Goal: Task Accomplishment & Management: Manage account settings

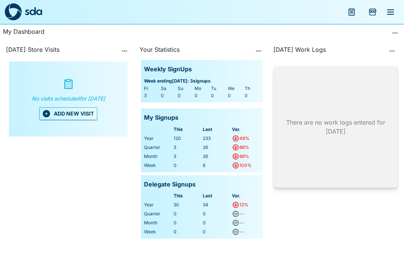
click at [68, 120] on button "ADD NEW VISIT" at bounding box center [68, 113] width 58 height 13
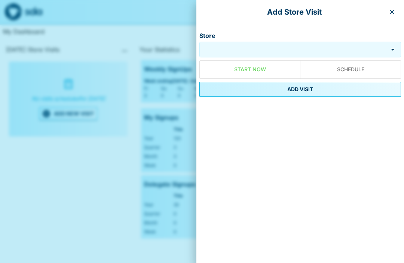
click at [295, 53] on input "Store" at bounding box center [293, 49] width 185 height 9
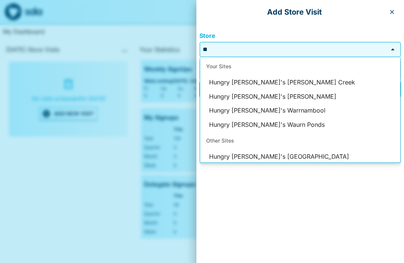
type input "*"
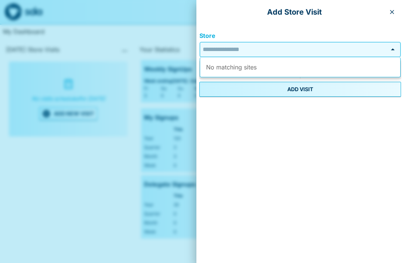
click at [394, 9] on icon "button" at bounding box center [392, 12] width 6 height 6
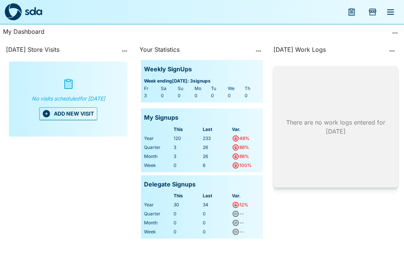
click at [397, 13] on button "menu" at bounding box center [391, 12] width 18 height 18
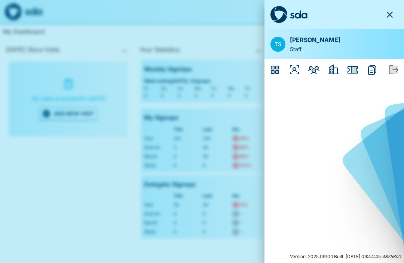
click at [294, 74] on icon "Organisers" at bounding box center [295, 70] width 12 height 12
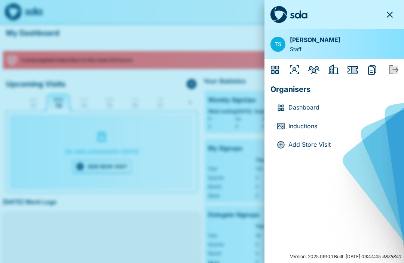
click at [333, 74] on icon "Employers" at bounding box center [333, 69] width 11 height 10
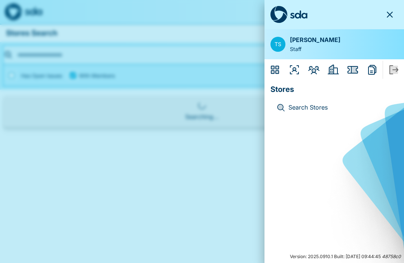
click at [358, 72] on icon "Issues" at bounding box center [353, 69] width 10 height 7
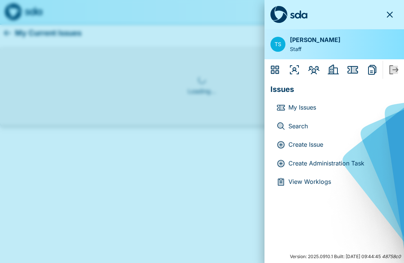
click at [351, 165] on p "Create Administration Task" at bounding box center [341, 163] width 104 height 10
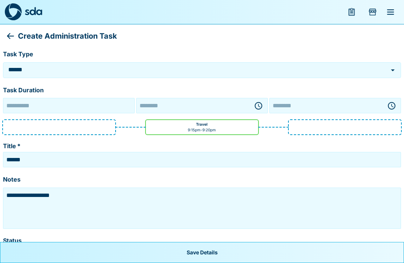
type input "**********"
type input "********"
click at [261, 106] on icon "button" at bounding box center [258, 105] width 9 height 9
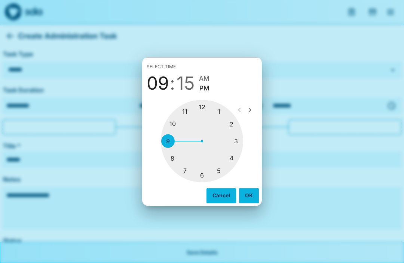
click at [175, 162] on div at bounding box center [202, 141] width 82 height 82
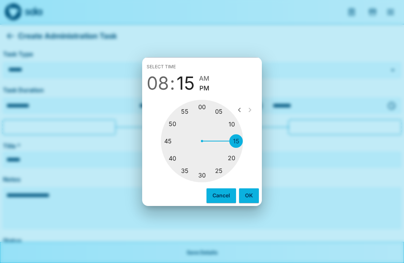
click at [208, 176] on div at bounding box center [202, 141] width 82 height 82
click at [213, 77] on span "AM" at bounding box center [209, 78] width 10 height 10
type input "********"
click at [249, 195] on button "OK" at bounding box center [249, 195] width 20 height 14
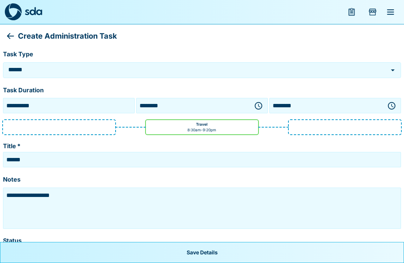
click at [396, 105] on icon "button" at bounding box center [392, 105] width 9 height 9
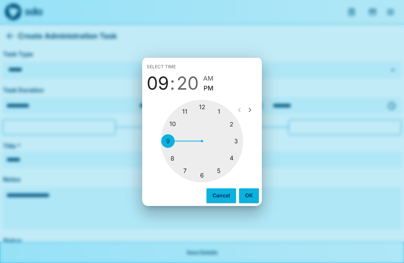
click at [178, 157] on div at bounding box center [202, 141] width 82 height 82
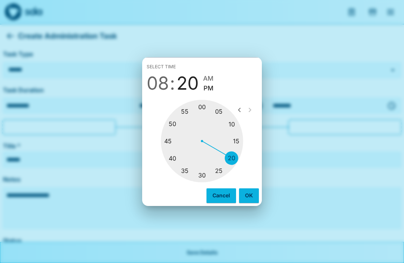
click at [208, 175] on div at bounding box center [202, 141] width 82 height 82
click at [212, 76] on span "AM" at bounding box center [209, 78] width 10 height 10
type input "********"
click at [248, 198] on button "OK" at bounding box center [249, 195] width 20 height 14
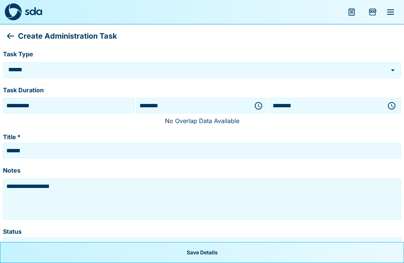
click at [398, 70] on button "Open" at bounding box center [393, 70] width 10 height 10
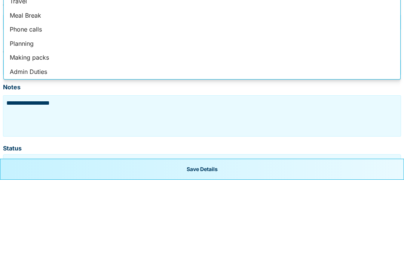
click at [32, 120] on li "Planning" at bounding box center [202, 127] width 397 height 14
type input "********"
type textarea "**********"
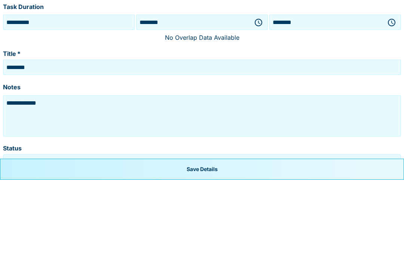
click at [396, 101] on icon "button" at bounding box center [392, 105] width 9 height 9
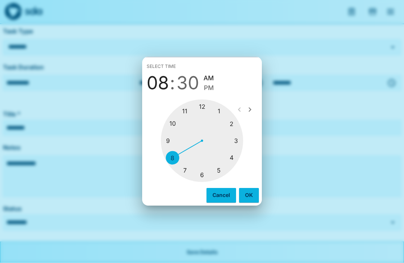
click at [175, 140] on div at bounding box center [202, 141] width 82 height 82
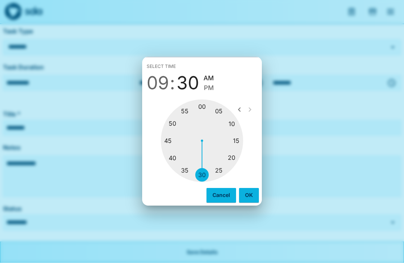
click at [243, 142] on div at bounding box center [202, 141] width 82 height 82
type input "********"
click at [247, 198] on button "OK" at bounding box center [249, 195] width 20 height 14
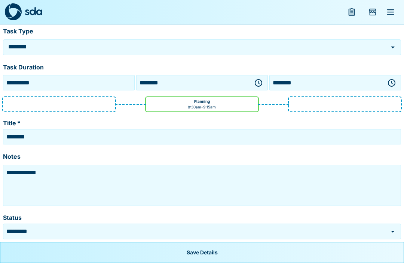
click at [175, 180] on textarea "**********" at bounding box center [202, 184] width 395 height 37
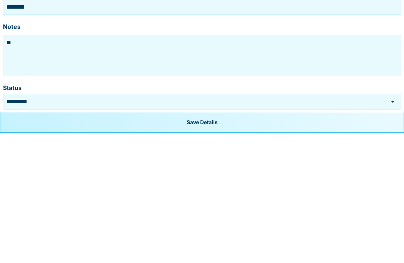
type textarea "*"
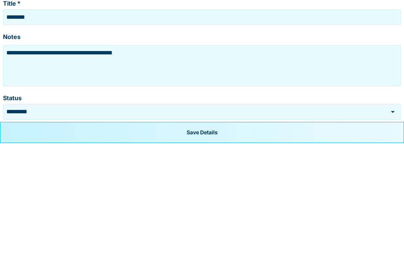
type textarea "**********"
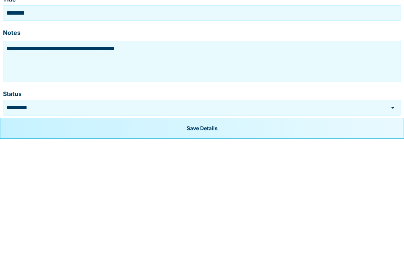
scroll to position [31, 0]
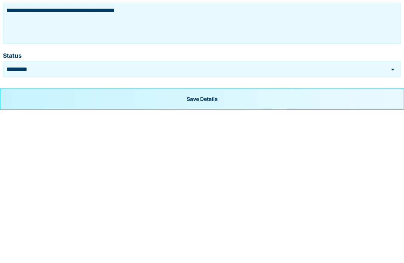
click at [218, 242] on button "Save Details" at bounding box center [202, 252] width 404 height 21
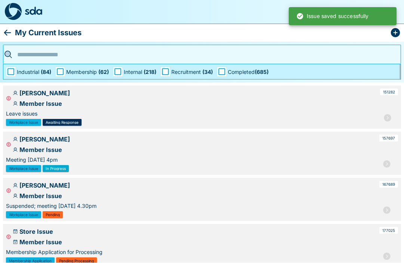
scroll to position [0, 0]
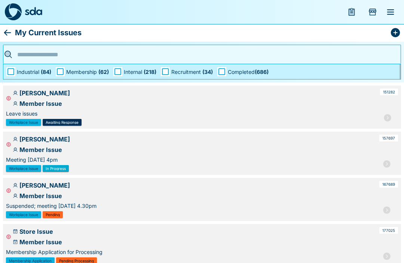
click at [11, 30] on icon at bounding box center [7, 32] width 9 height 9
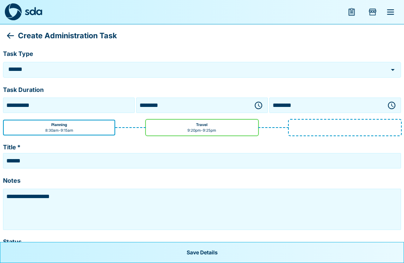
click at [348, 13] on icon "menu" at bounding box center [352, 11] width 9 height 9
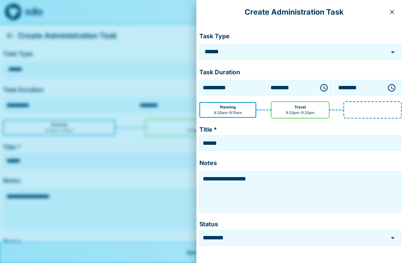
click at [394, 7] on button "button" at bounding box center [392, 12] width 12 height 12
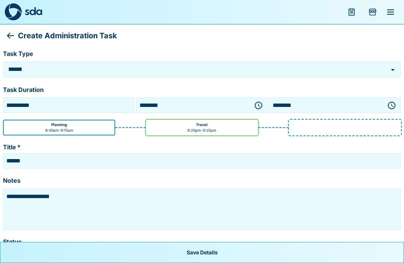
click at [391, 18] on button "menu" at bounding box center [391, 12] width 18 height 18
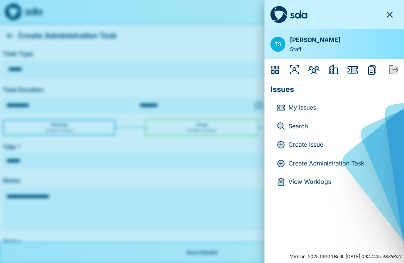
click at [356, 66] on icon "Issues" at bounding box center [353, 69] width 10 height 7
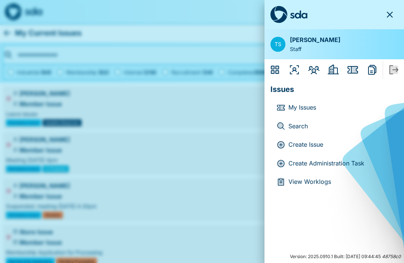
scroll to position [0, 0]
click at [338, 69] on icon "Employers" at bounding box center [333, 69] width 11 height 10
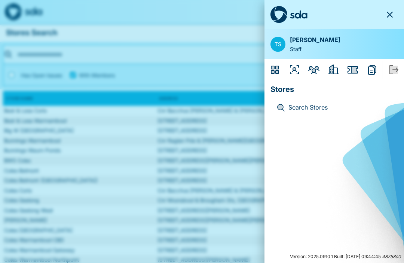
click at [318, 69] on icon "Members" at bounding box center [314, 70] width 11 height 8
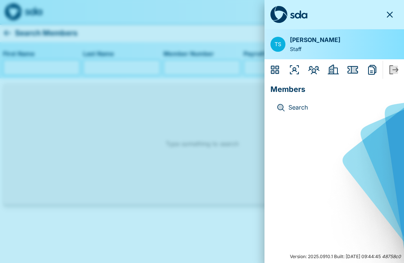
click at [297, 69] on icon "Organisers" at bounding box center [295, 70] width 12 height 12
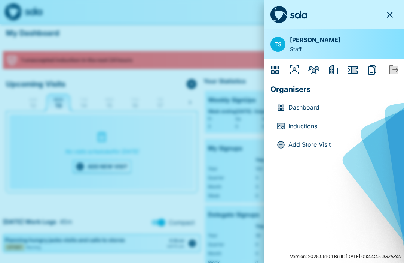
click at [312, 108] on p "Dashboard" at bounding box center [341, 108] width 104 height 10
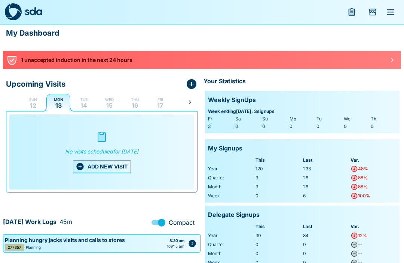
click at [394, 59] on icon "button" at bounding box center [392, 60] width 6 height 6
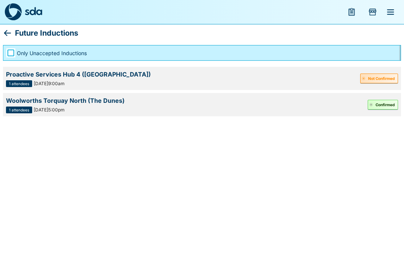
click at [386, 75] on button "Not Confirmed" at bounding box center [380, 78] width 38 height 10
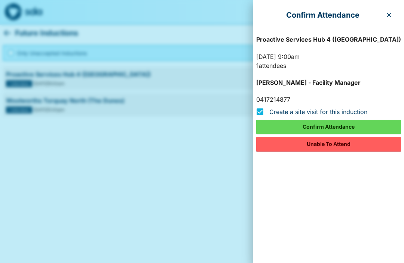
click at [345, 147] on button "Unable To Attend" at bounding box center [329, 144] width 145 height 14
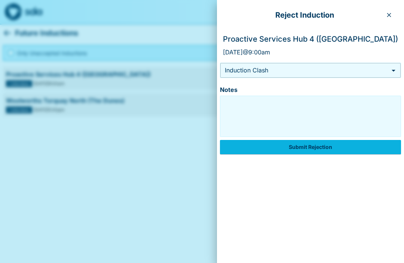
click at [338, 147] on button "Submit Rejection" at bounding box center [310, 147] width 181 height 14
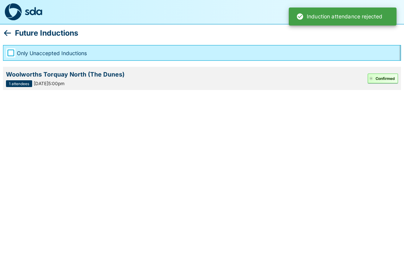
click at [386, 76] on button "Confirmed" at bounding box center [383, 78] width 30 height 10
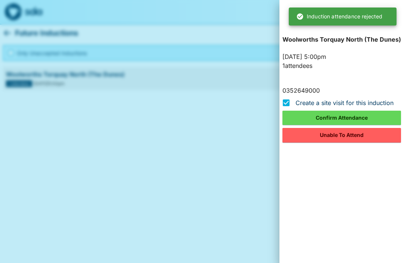
click at [351, 116] on button "Confirm Attendance" at bounding box center [342, 117] width 119 height 14
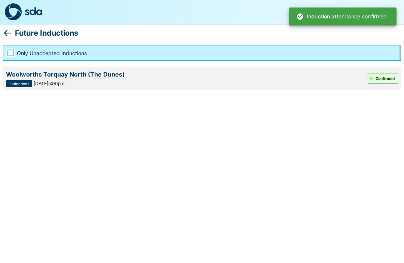
click at [11, 32] on icon at bounding box center [7, 32] width 9 height 9
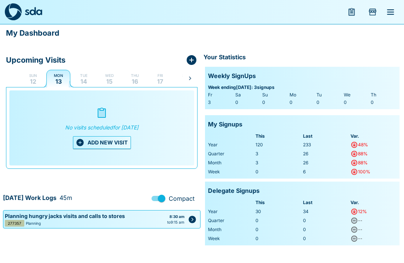
click at [105, 144] on button "ADD NEW VISIT" at bounding box center [102, 142] width 58 height 13
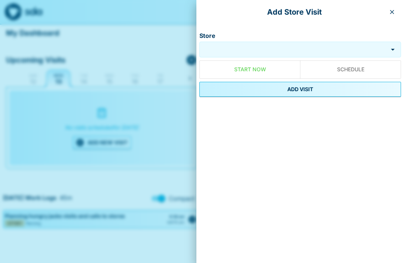
click at [290, 54] on input "Store" at bounding box center [293, 49] width 185 height 9
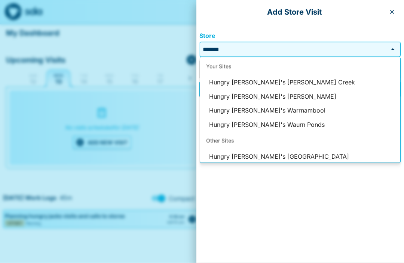
click at [275, 94] on li "Hungry [PERSON_NAME]'s [PERSON_NAME]" at bounding box center [300, 97] width 200 height 14
type input "**********"
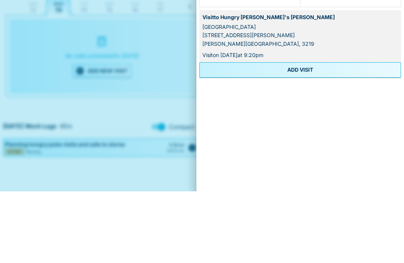
click at [318, 134] on button "ADD VISIT" at bounding box center [301, 141] width 202 height 15
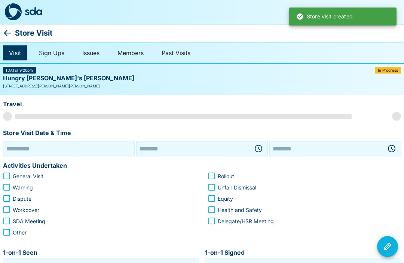
type input "**********"
type input "********"
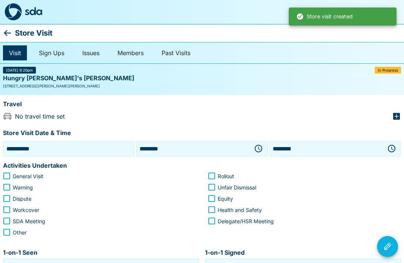
click at [258, 150] on icon "button" at bounding box center [258, 148] width 9 height 9
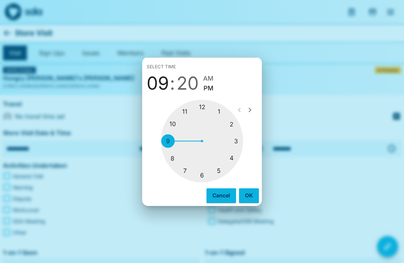
click at [173, 142] on div at bounding box center [202, 141] width 82 height 82
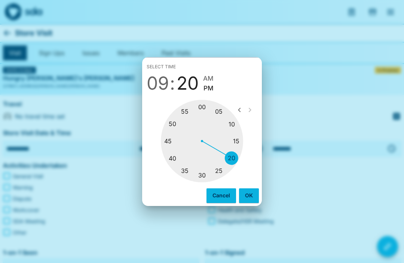
click at [173, 145] on div at bounding box center [202, 141] width 82 height 82
click at [217, 72] on div "Select time 09 : 45 AM PM" at bounding box center [202, 77] width 120 height 39
click at [212, 75] on span "AM" at bounding box center [208, 78] width 10 height 10
type input "********"
click at [256, 193] on button "OK" at bounding box center [249, 195] width 20 height 14
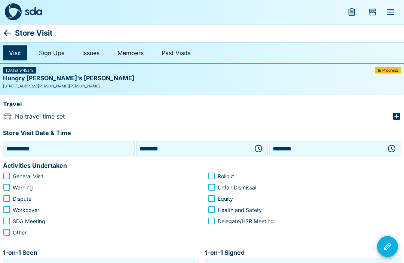
click at [394, 152] on button "button" at bounding box center [392, 148] width 15 height 15
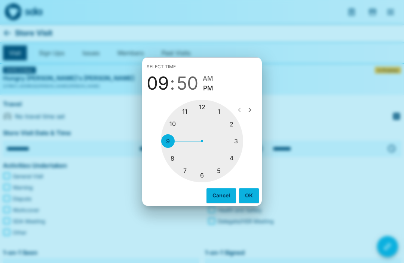
click at [179, 125] on div at bounding box center [202, 141] width 82 height 82
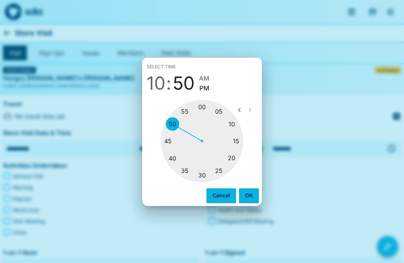
click at [245, 143] on div "05 10 15 20 25 30 35 40 45 50 55 00" at bounding box center [202, 141] width 114 height 82
click at [206, 80] on span "AM" at bounding box center [204, 78] width 10 height 10
type input "********"
click at [257, 198] on button "OK" at bounding box center [249, 195] width 20 height 14
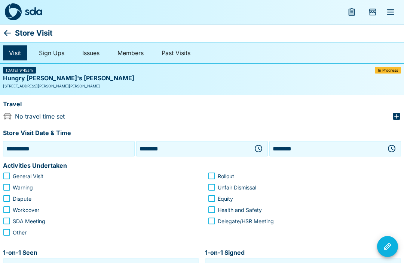
click at [400, 116] on icon "button" at bounding box center [397, 116] width 7 height 7
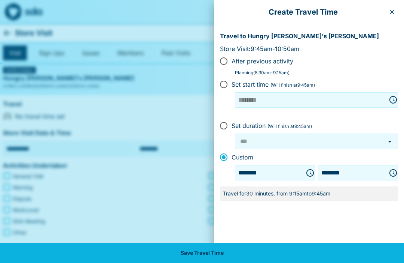
click at [250, 255] on button "Save Travel Time" at bounding box center [202, 252] width 404 height 20
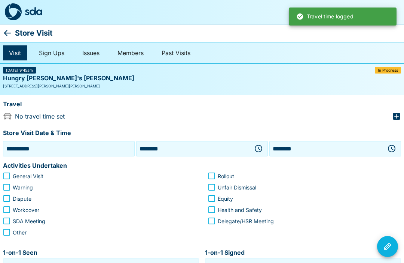
type input "***"
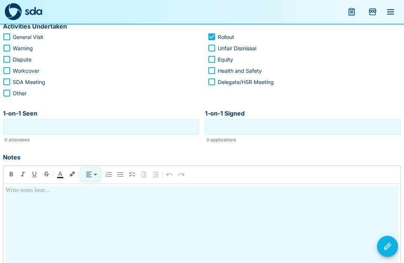
click at [134, 128] on input "1-on-1 Seen" at bounding box center [101, 127] width 192 height 12
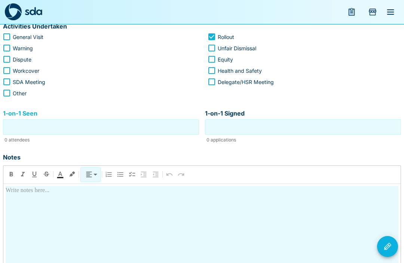
scroll to position [139, 0]
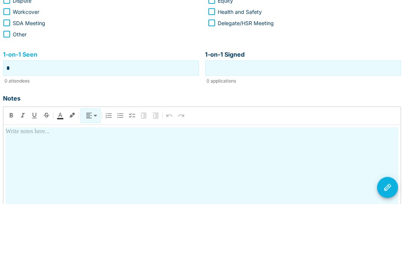
type input "*"
click at [329, 121] on input "1-on-1 Signed" at bounding box center [303, 127] width 192 height 12
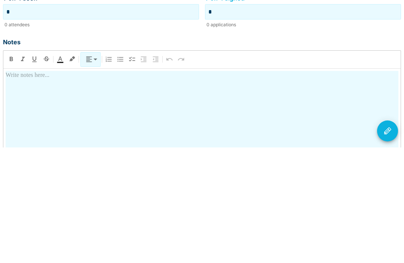
type input "*"
click at [143, 186] on div at bounding box center [202, 251] width 393 height 131
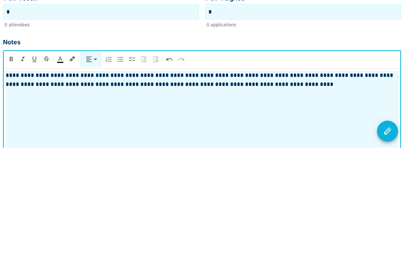
click at [260, 186] on p "**********" at bounding box center [202, 195] width 393 height 18
click at [318, 186] on p "**********" at bounding box center [202, 195] width 393 height 18
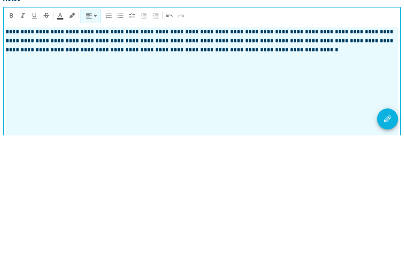
click at [389, 242] on icon "Visit Actions" at bounding box center [388, 245] width 7 height 7
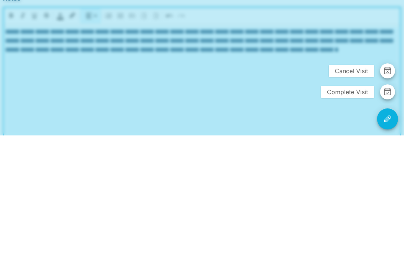
scroll to position [188, 0]
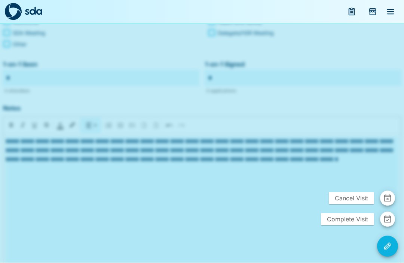
click at [349, 225] on span "Complete Visit" at bounding box center [347, 219] width 53 height 12
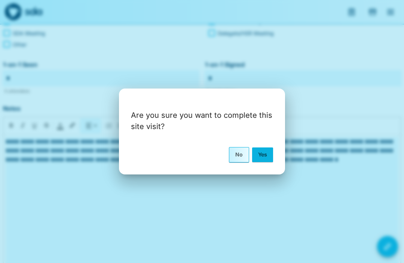
click at [269, 161] on button "Yes" at bounding box center [262, 154] width 21 height 14
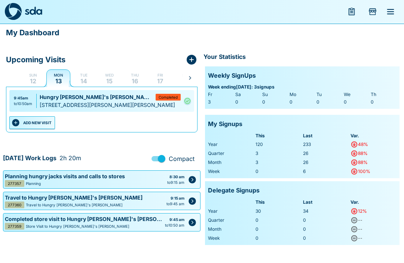
click at [45, 122] on button "ADD NEW VISIT" at bounding box center [32, 122] width 46 height 13
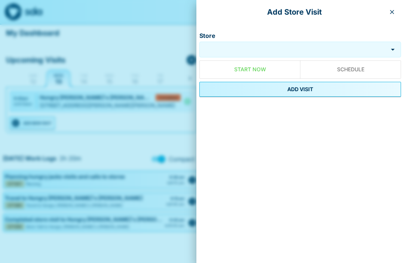
click at [276, 47] on input "Store" at bounding box center [293, 49] width 185 height 9
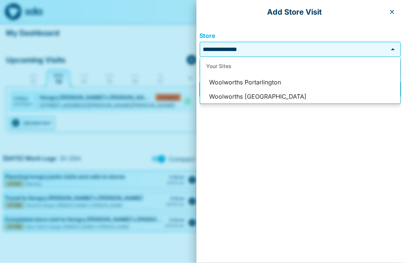
click at [271, 85] on li "Woolworths Portarlington" at bounding box center [300, 82] width 200 height 14
type input "**********"
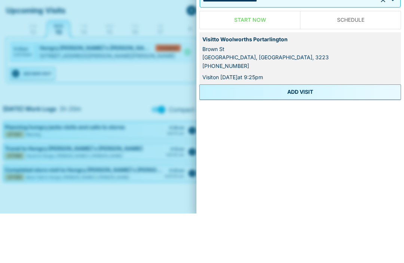
click at [306, 134] on button "ADD VISIT" at bounding box center [301, 141] width 202 height 15
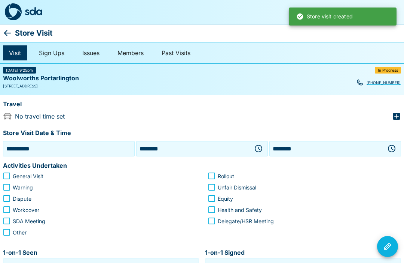
click at [263, 149] on button "button" at bounding box center [258, 148] width 15 height 15
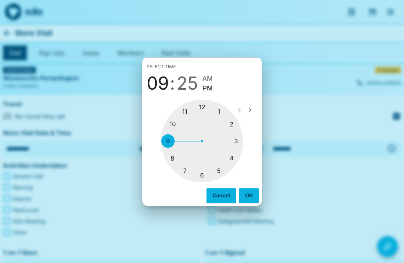
click at [178, 126] on div at bounding box center [202, 141] width 82 height 82
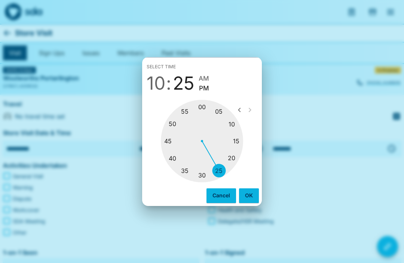
click at [174, 144] on div at bounding box center [202, 141] width 82 height 82
click at [208, 77] on span "AM" at bounding box center [205, 78] width 10 height 10
type input "********"
click at [253, 195] on button "OK" at bounding box center [249, 195] width 20 height 14
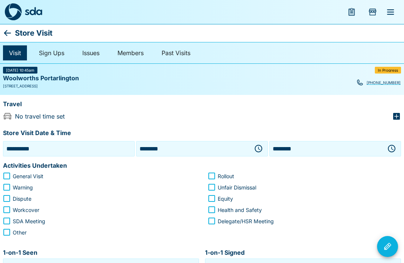
click at [395, 148] on icon "button" at bounding box center [392, 148] width 9 height 9
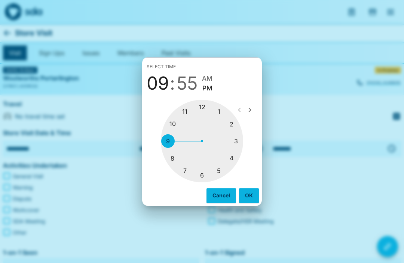
click at [189, 112] on div at bounding box center [202, 141] width 82 height 82
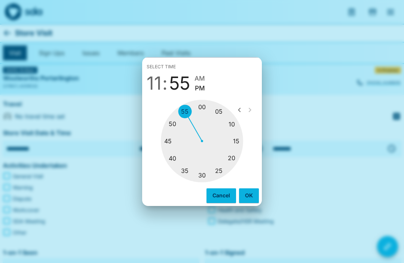
click at [246, 141] on div "05 10 15 20 25 30 35 40 45 50 55 00" at bounding box center [202, 141] width 114 height 82
click at [237, 145] on div at bounding box center [202, 141] width 82 height 82
click at [198, 76] on span "AM" at bounding box center [197, 78] width 10 height 10
type input "********"
click at [253, 194] on button "OK" at bounding box center [249, 195] width 20 height 14
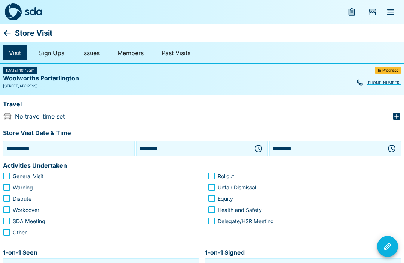
click at [400, 113] on icon "button" at bounding box center [397, 116] width 7 height 7
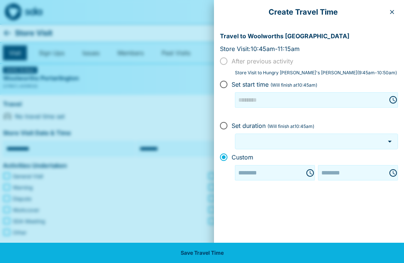
type input "********"
type input "***"
type input "********"
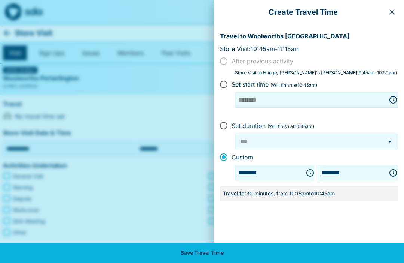
click at [269, 256] on button "Save Travel Time" at bounding box center [202, 252] width 404 height 20
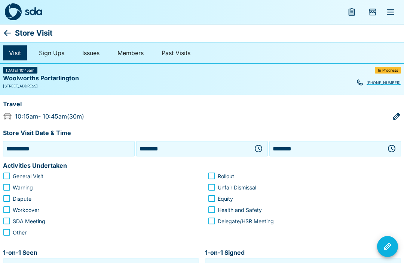
click at [16, 175] on span "General Visit" at bounding box center [28, 176] width 31 height 8
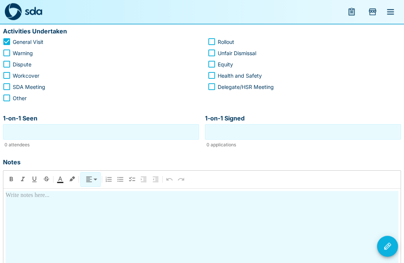
scroll to position [131, 0]
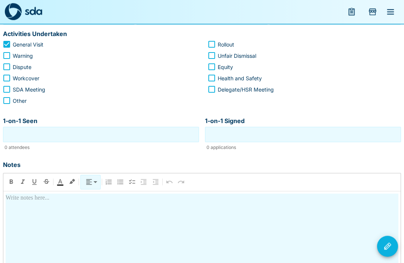
click at [151, 136] on input "1-on-1 Seen" at bounding box center [101, 135] width 192 height 12
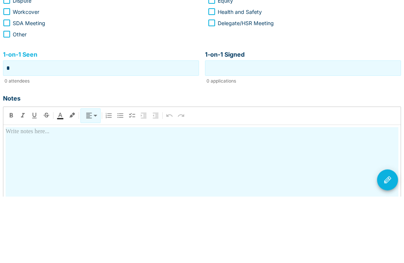
type input "*"
click at [319, 129] on input "1-on-1 Signed" at bounding box center [303, 135] width 192 height 12
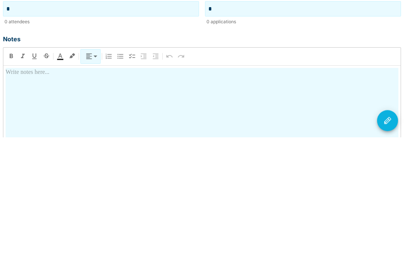
type input "*"
click at [254, 194] on div at bounding box center [202, 259] width 393 height 131
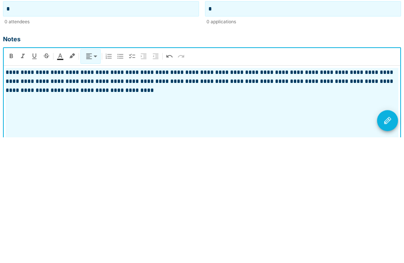
click at [392, 242] on icon "Visit Actions" at bounding box center [387, 246] width 9 height 9
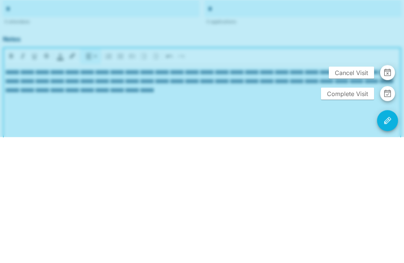
scroll to position [188, 0]
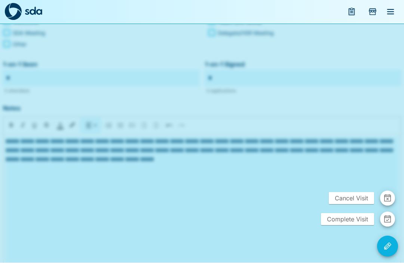
click at [352, 225] on span "Complete Visit" at bounding box center [347, 219] width 53 height 12
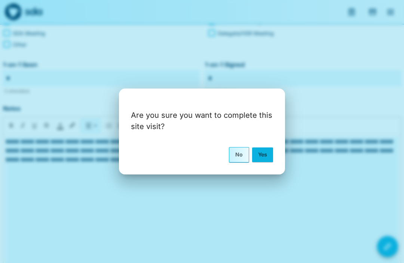
click at [273, 161] on button "Yes" at bounding box center [262, 154] width 21 height 14
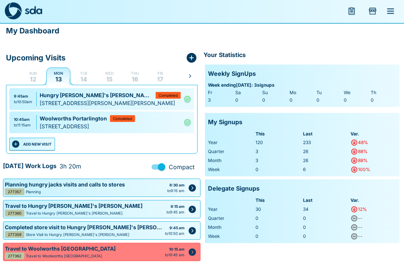
scroll to position [1, 0]
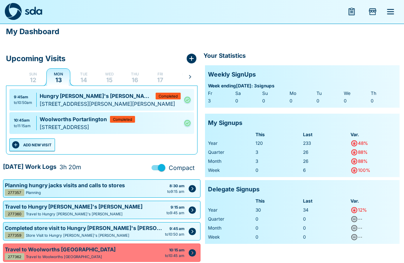
click at [48, 145] on button "ADD NEW VISIT" at bounding box center [32, 145] width 46 height 13
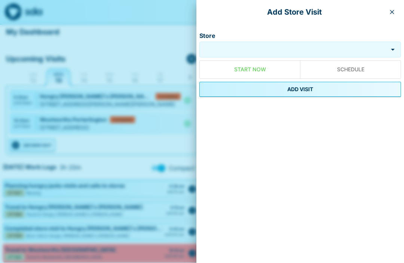
click at [270, 48] on input "Store" at bounding box center [293, 49] width 185 height 9
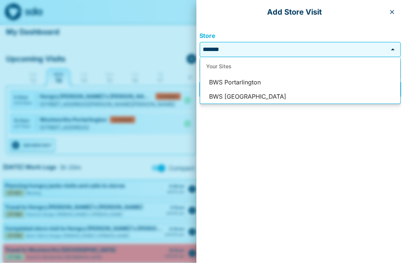
click at [252, 83] on li "BWS Portarlington" at bounding box center [300, 82] width 200 height 14
type input "**********"
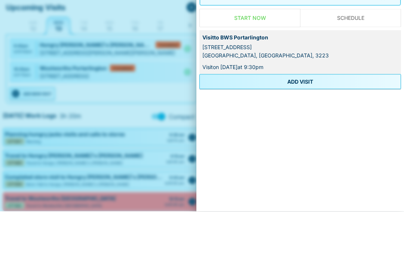
click at [311, 125] on button "ADD VISIT" at bounding box center [301, 132] width 202 height 15
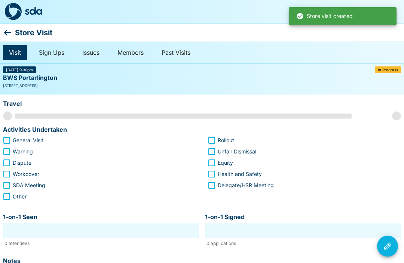
scroll to position [0, 0]
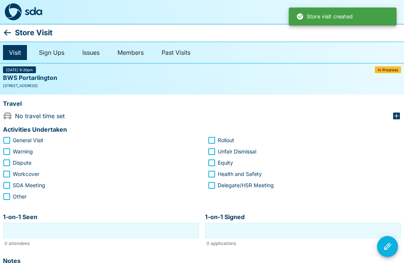
click at [16, 35] on p "Store Visit" at bounding box center [33, 33] width 37 height 12
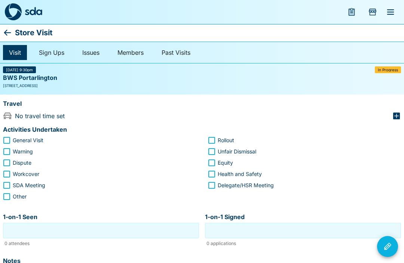
click at [11, 31] on icon at bounding box center [7, 32] width 9 height 9
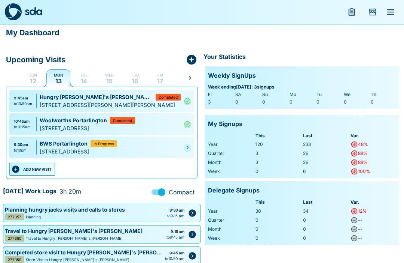
click at [190, 144] on link at bounding box center [187, 146] width 7 height 7
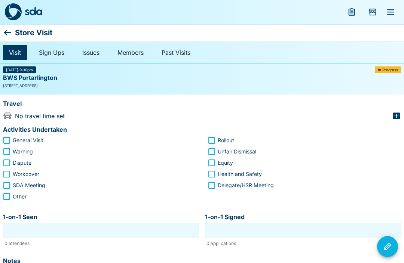
click at [11, 35] on icon at bounding box center [7, 32] width 9 height 9
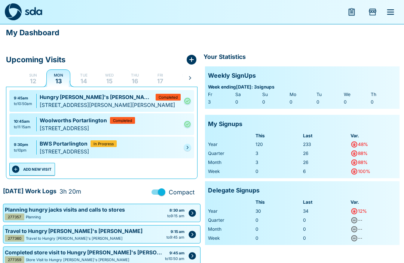
click at [188, 145] on icon "Pending" at bounding box center [187, 147] width 4 height 4
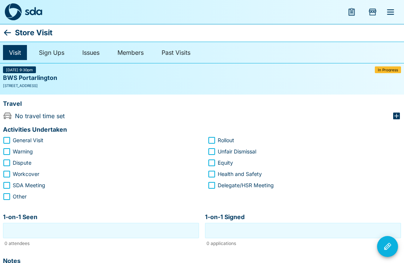
click at [12, 29] on icon at bounding box center [7, 32] width 9 height 9
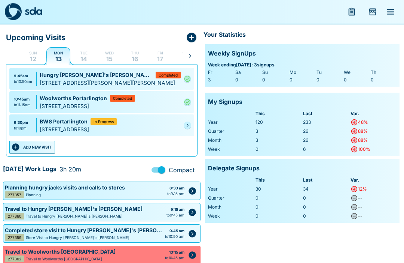
scroll to position [24, 0]
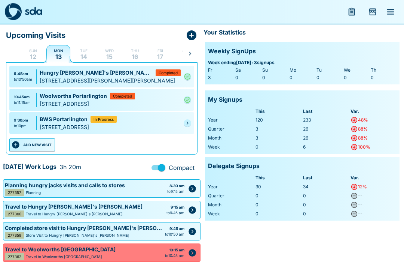
click at [190, 125] on link at bounding box center [187, 122] width 7 height 7
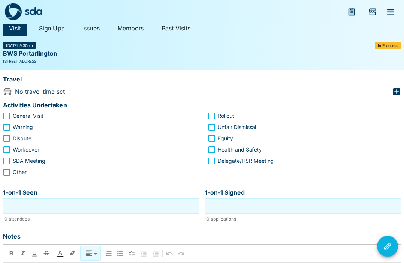
scroll to position [25, 0]
click at [395, 91] on icon "button" at bounding box center [397, 91] width 7 height 7
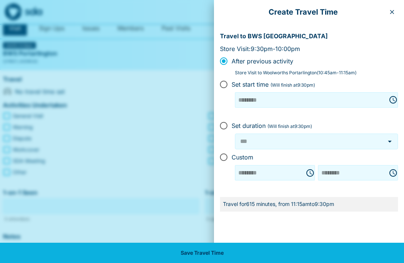
click at [392, 15] on button "button" at bounding box center [392, 12] width 12 height 12
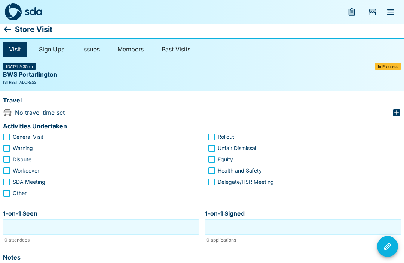
scroll to position [0, 0]
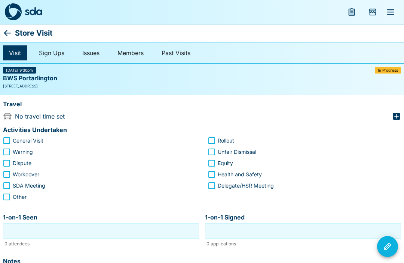
click at [17, 31] on p "Store Visit" at bounding box center [33, 33] width 37 height 12
click at [12, 34] on icon at bounding box center [7, 32] width 9 height 9
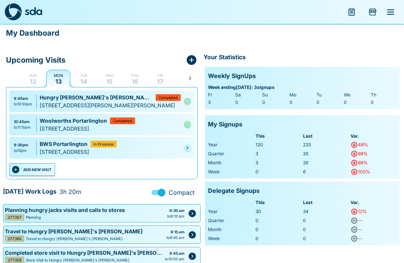
click at [191, 144] on link at bounding box center [187, 147] width 7 height 7
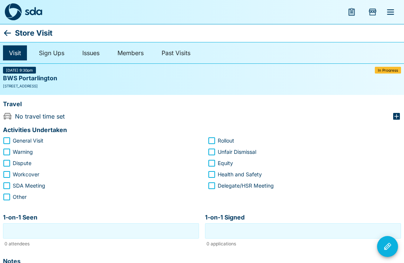
click at [9, 37] on icon at bounding box center [7, 32] width 9 height 9
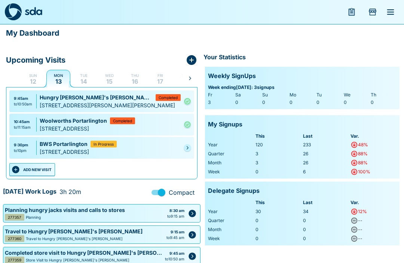
click at [191, 145] on link at bounding box center [187, 147] width 7 height 7
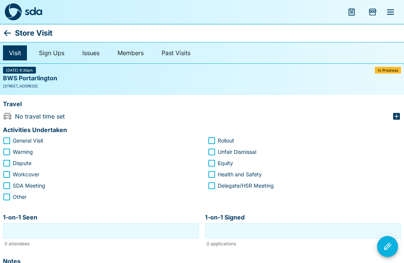
click at [12, 34] on icon at bounding box center [7, 32] width 9 height 9
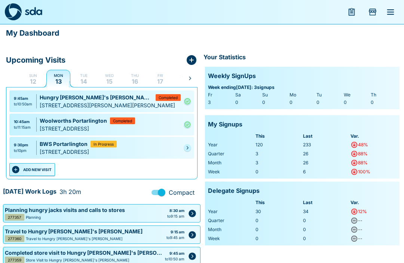
click at [191, 149] on link at bounding box center [187, 147] width 7 height 7
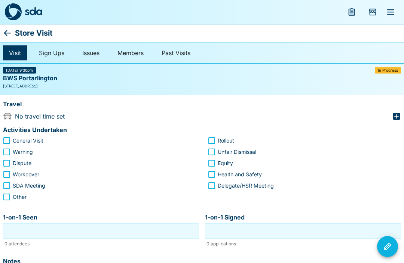
click at [16, 36] on p "Store Visit" at bounding box center [33, 33] width 37 height 12
click at [400, 116] on icon "button" at bounding box center [397, 116] width 7 height 7
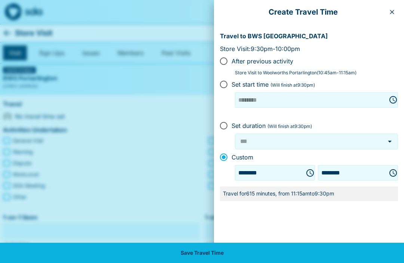
click at [393, 173] on icon "Choose time, selected time is 9:30 PM" at bounding box center [393, 172] width 9 height 9
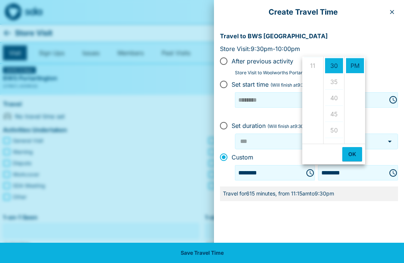
scroll to position [177, 0]
click at [316, 67] on ul "12 01 02 03 04 05 06 07 08 09 10 11" at bounding box center [313, 100] width 21 height 87
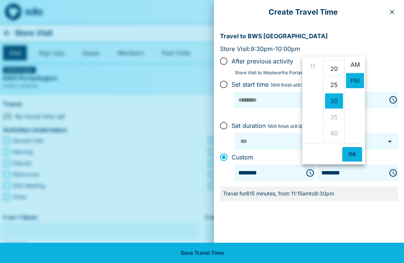
scroll to position [1, 0]
click at [362, 65] on li "AM" at bounding box center [355, 64] width 18 height 15
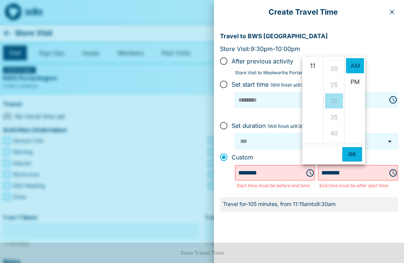
scroll to position [177, 0]
click at [318, 67] on li "11" at bounding box center [313, 65] width 18 height 15
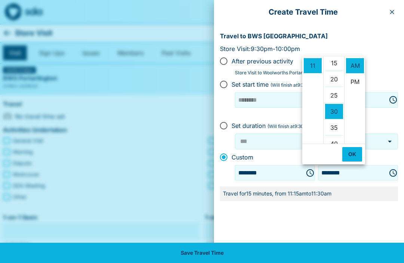
click at [340, 64] on li "15" at bounding box center [334, 62] width 18 height 15
type input "********"
click at [208, 254] on button "Save Travel Time" at bounding box center [202, 252] width 404 height 20
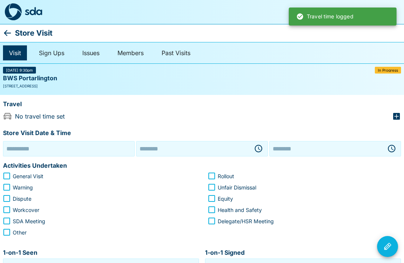
type input "**********"
type input "********"
type input "***"
click at [264, 146] on button "button" at bounding box center [258, 148] width 15 height 15
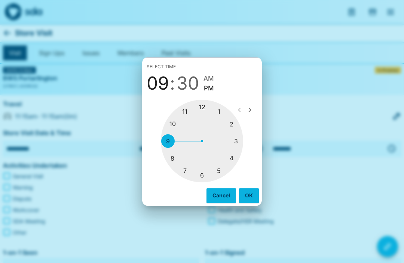
click at [183, 109] on div at bounding box center [202, 141] width 82 height 82
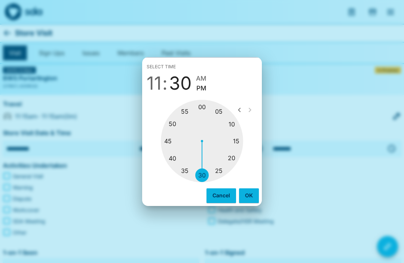
click at [242, 143] on div at bounding box center [202, 141] width 82 height 82
type input "********"
click at [256, 195] on button "OK" at bounding box center [249, 195] width 20 height 14
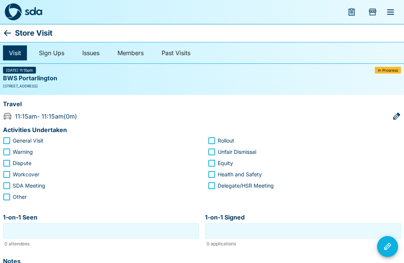
click at [391, 73] on div "BWS Portarlington" at bounding box center [202, 78] width 398 height 10
click at [10, 31] on icon at bounding box center [7, 32] width 9 height 9
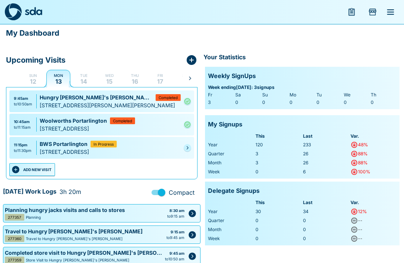
click at [194, 146] on div "11:15pm to 11:30pm BWS Portarlington In Progress [STREET_ADDRESS]" at bounding box center [101, 148] width 185 height 22
click at [190, 146] on link at bounding box center [187, 147] width 7 height 7
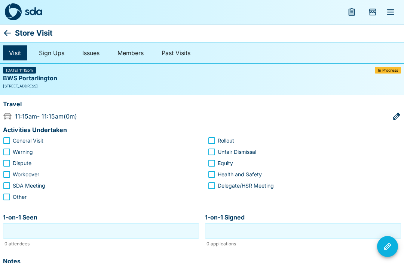
click at [11, 31] on icon at bounding box center [7, 32] width 9 height 9
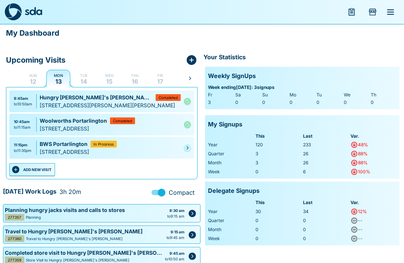
click at [187, 145] on link at bounding box center [187, 147] width 7 height 7
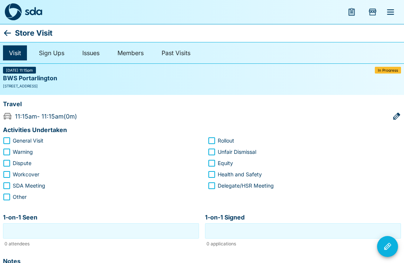
click at [401, 112] on div "Travel 11:15am - 11:15am ( 0 m)" at bounding box center [202, 109] width 404 height 29
click at [403, 112] on div "Travel 11:15am - 11:15am ( 0 m)" at bounding box center [202, 109] width 404 height 29
click at [400, 112] on icon "button" at bounding box center [396, 116] width 9 height 9
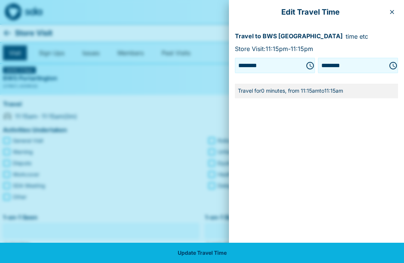
click at [398, 63] on icon "Choose time, selected time is 11:15 AM" at bounding box center [393, 65] width 9 height 9
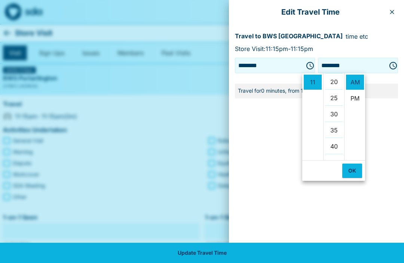
scroll to position [67, 0]
click at [339, 80] on li "20" at bounding box center [334, 79] width 18 height 15
type input "********"
click at [353, 171] on button "OK" at bounding box center [353, 170] width 20 height 14
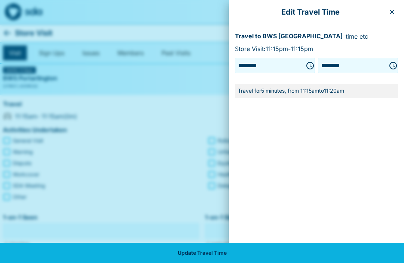
click at [397, 10] on button "button" at bounding box center [392, 12] width 12 height 12
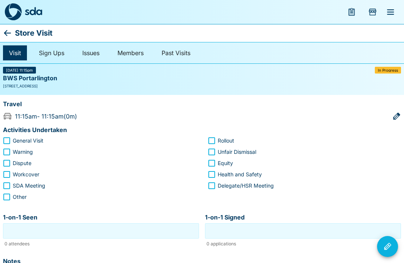
click at [12, 34] on icon at bounding box center [7, 32] width 9 height 9
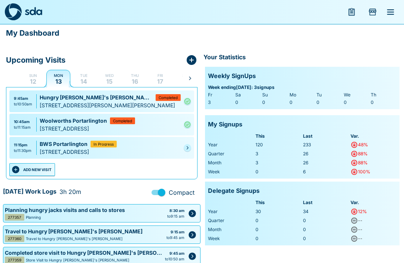
click at [189, 144] on link at bounding box center [187, 147] width 7 height 7
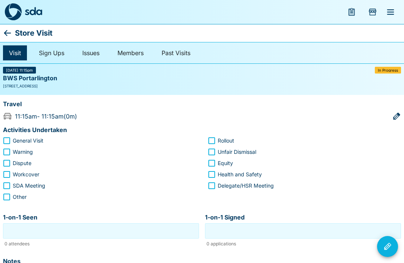
click at [11, 32] on icon at bounding box center [7, 32] width 9 height 9
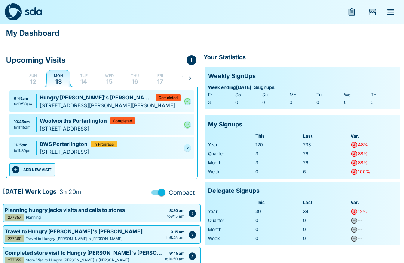
click at [189, 148] on icon "Pending" at bounding box center [187, 147] width 4 height 4
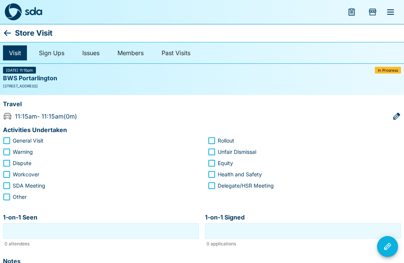
click at [10, 30] on icon at bounding box center [7, 32] width 9 height 9
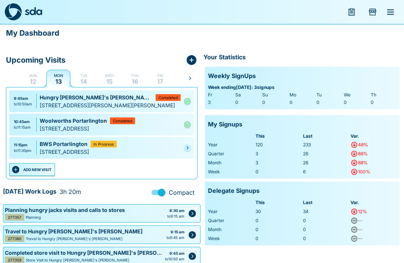
click at [191, 151] on link at bounding box center [187, 147] width 7 height 7
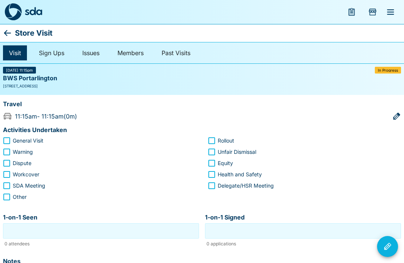
click at [11, 32] on icon at bounding box center [7, 32] width 9 height 9
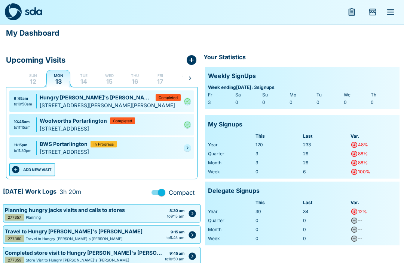
click at [191, 146] on link at bounding box center [187, 147] width 7 height 7
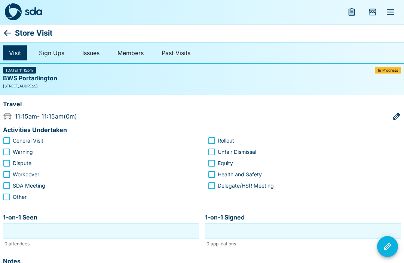
click at [10, 33] on icon at bounding box center [7, 33] width 7 height 6
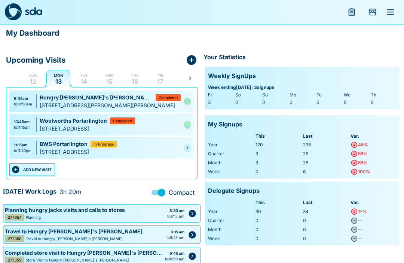
click at [194, 144] on div "11:15pm to 11:30pm BWS Portarlington In Progress [STREET_ADDRESS]" at bounding box center [101, 148] width 185 height 22
click at [160, 146] on div "BWS Portarlington In Progress" at bounding box center [110, 144] width 141 height 8
click at [106, 140] on div "In Progress" at bounding box center [104, 143] width 26 height 7
click at [191, 145] on link at bounding box center [187, 147] width 7 height 7
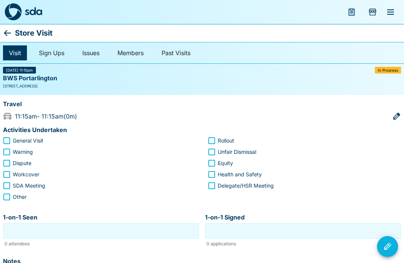
click at [396, 115] on icon "button" at bounding box center [397, 115] width 7 height 7
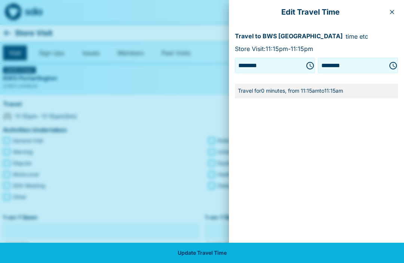
click at [237, 69] on input "********" at bounding box center [268, 66] width 63 height 12
click at [245, 67] on input "********" at bounding box center [268, 66] width 63 height 12
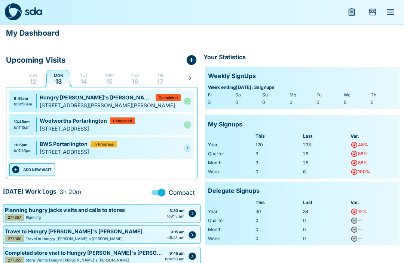
click at [187, 149] on icon "Pending" at bounding box center [188, 147] width 2 height 3
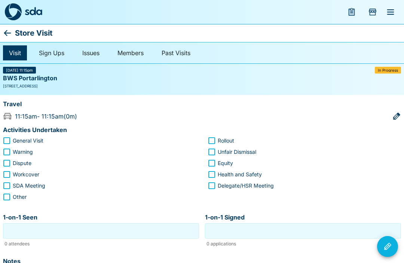
click at [11, 32] on icon at bounding box center [7, 32] width 9 height 9
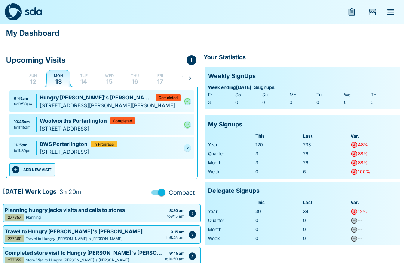
click at [185, 148] on link at bounding box center [187, 147] width 7 height 7
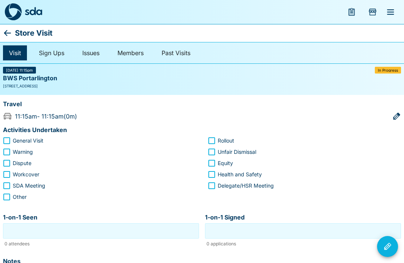
click at [18, 33] on p "Store Visit" at bounding box center [33, 33] width 37 height 12
click at [17, 29] on p "Store Visit" at bounding box center [33, 33] width 37 height 12
click at [11, 31] on icon at bounding box center [7, 32] width 9 height 9
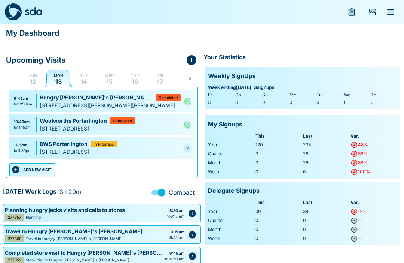
click at [190, 146] on link at bounding box center [187, 147] width 7 height 7
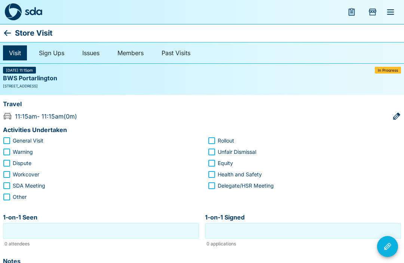
click at [15, 31] on div "Store Visit" at bounding box center [202, 33] width 404 height 18
click at [12, 32] on icon at bounding box center [7, 32] width 9 height 9
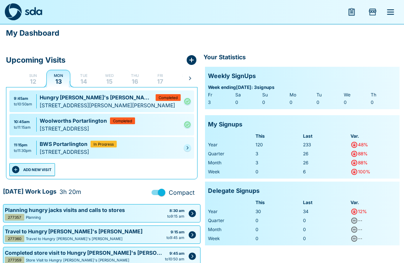
click at [188, 149] on icon "Pending" at bounding box center [187, 147] width 4 height 4
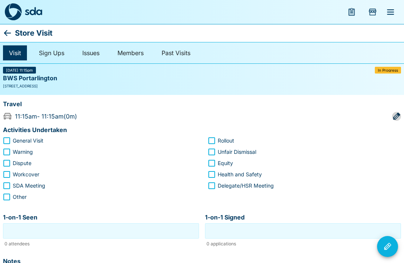
click at [398, 115] on icon "button" at bounding box center [397, 115] width 7 height 7
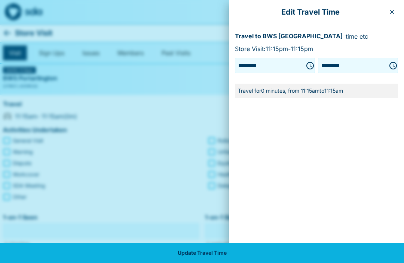
click at [398, 67] on button "Choose time, selected time is 11:15 AM" at bounding box center [393, 65] width 15 height 15
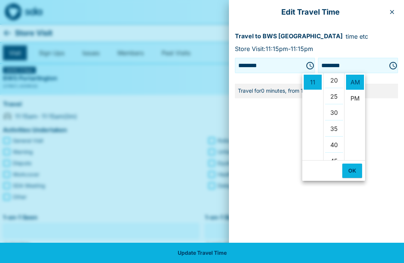
scroll to position [65, 0]
click at [340, 81] on li "20" at bounding box center [334, 81] width 18 height 15
type input "********"
click at [355, 170] on button "OK" at bounding box center [353, 170] width 20 height 14
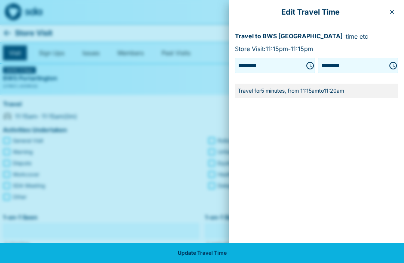
click at [236, 255] on button "Update Travel Time" at bounding box center [202, 252] width 404 height 20
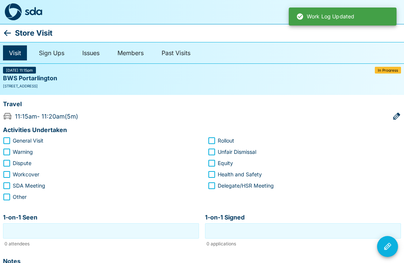
click at [16, 34] on p "Store Visit" at bounding box center [33, 33] width 37 height 12
click at [16, 37] on p "Store Visit" at bounding box center [33, 33] width 37 height 12
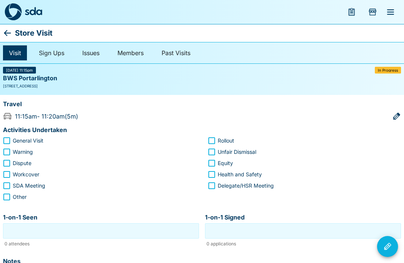
click at [12, 34] on icon at bounding box center [7, 32] width 9 height 9
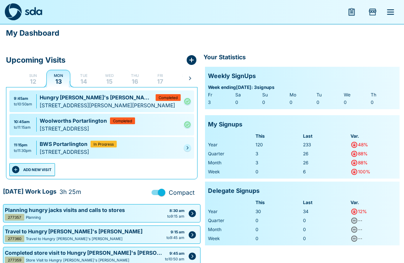
click at [190, 144] on link at bounding box center [187, 147] width 7 height 7
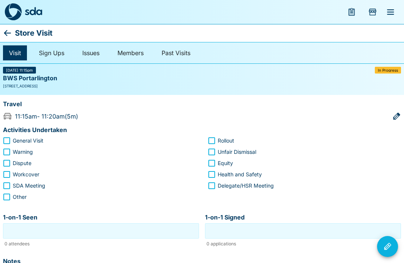
click at [17, 34] on p "Store Visit" at bounding box center [33, 33] width 37 height 12
click at [17, 42] on div "Visit Sign Ups Issues Members Past Visits" at bounding box center [202, 53] width 404 height 22
click at [20, 25] on div "Store Visit" at bounding box center [202, 33] width 404 height 18
click at [27, 33] on p "Store Visit" at bounding box center [33, 33] width 37 height 12
click at [0, 40] on html "Store Visit Visit Sign Ups Issues Members Past Visits [DATE] 11:15pm In Progres…" at bounding box center [202, 214] width 404 height 429
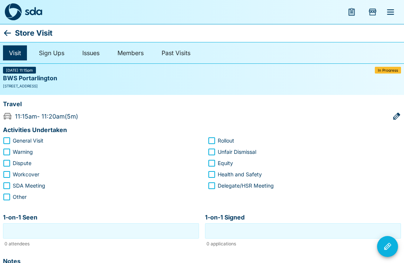
click at [24, 39] on div "Store Visit" at bounding box center [202, 33] width 404 height 18
click at [16, 39] on p "Store Visit" at bounding box center [33, 33] width 37 height 12
click at [7, 31] on icon at bounding box center [7, 32] width 9 height 9
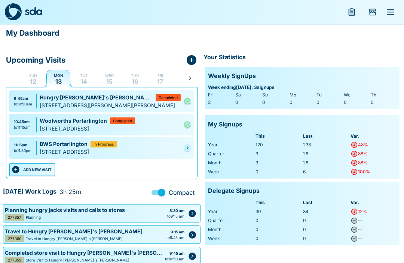
click at [190, 148] on link at bounding box center [187, 147] width 7 height 7
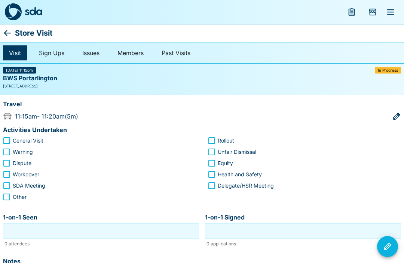
click at [11, 33] on icon at bounding box center [7, 32] width 9 height 9
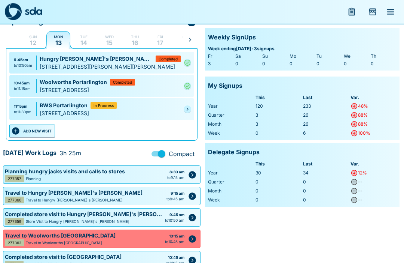
scroll to position [46, 0]
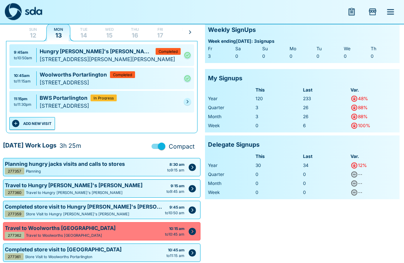
click at [191, 101] on link at bounding box center [187, 101] width 7 height 7
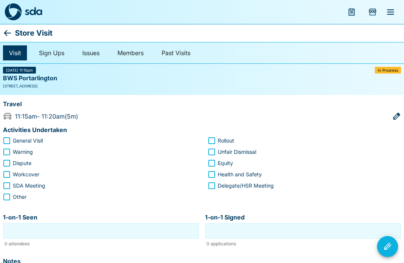
click at [11, 32] on icon at bounding box center [7, 32] width 9 height 9
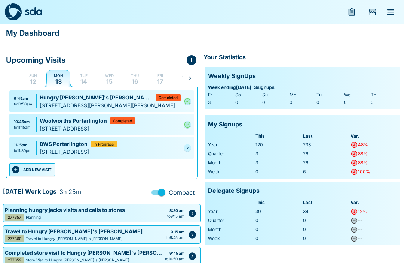
click at [192, 145] on div "11:15pm to 11:30pm BWS Portarlington In Progress [STREET_ADDRESS]" at bounding box center [101, 148] width 185 height 22
click at [189, 146] on icon "Pending" at bounding box center [187, 147] width 4 height 4
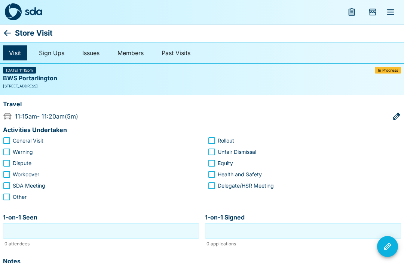
click at [398, 116] on icon "button" at bounding box center [396, 116] width 9 height 9
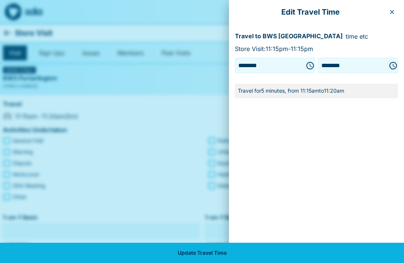
click at [392, 17] on button "button" at bounding box center [392, 12] width 12 height 12
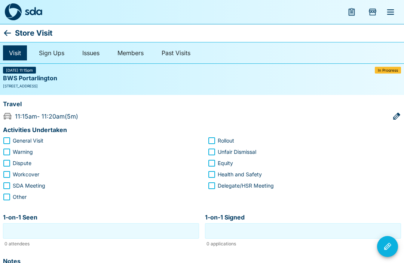
click at [12, 35] on icon at bounding box center [7, 32] width 9 height 9
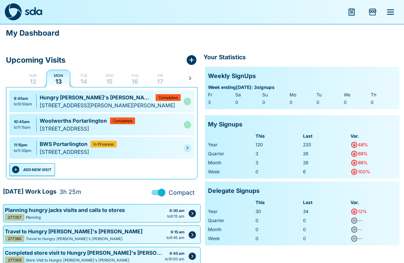
click at [110, 142] on span "In Progress" at bounding box center [104, 144] width 20 height 4
click at [191, 147] on link at bounding box center [187, 147] width 7 height 7
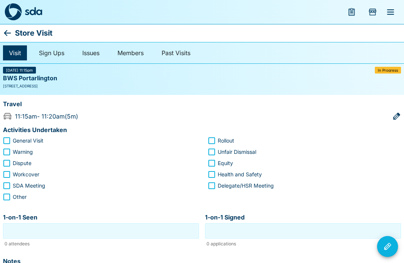
click at [11, 32] on icon at bounding box center [7, 32] width 9 height 9
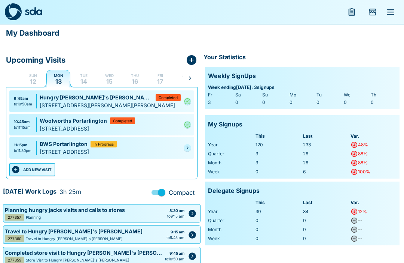
click at [191, 144] on link at bounding box center [187, 147] width 7 height 7
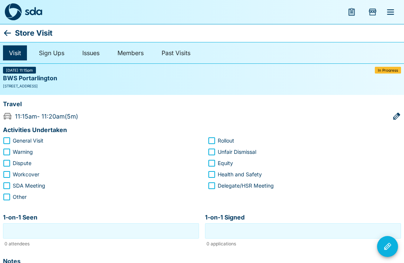
click at [9, 37] on icon at bounding box center [7, 32] width 9 height 9
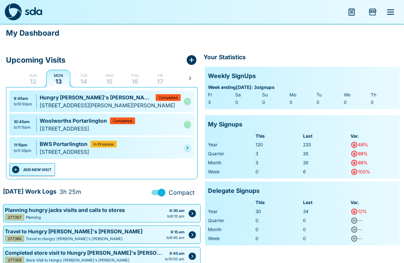
click at [179, 148] on div "[STREET_ADDRESS]" at bounding box center [110, 152] width 141 height 8
click at [195, 152] on ul "9:45am to 10:50am Hungry [PERSON_NAME]'s [PERSON_NAME] Completed [STREET_ADDRES…" at bounding box center [102, 125] width 188 height 76
click at [190, 146] on link at bounding box center [187, 147] width 7 height 7
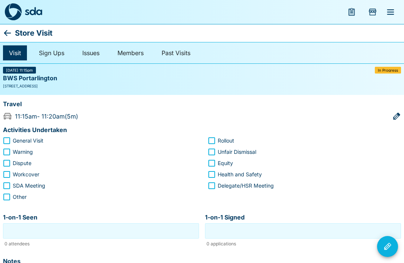
click at [10, 33] on icon at bounding box center [7, 33] width 7 height 6
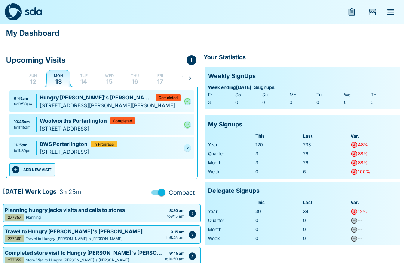
click at [195, 146] on ul "9:45am to 10:50am Hungry [PERSON_NAME]'s [PERSON_NAME] Completed [STREET_ADDRES…" at bounding box center [102, 125] width 188 height 76
click at [190, 145] on link at bounding box center [187, 147] width 7 height 7
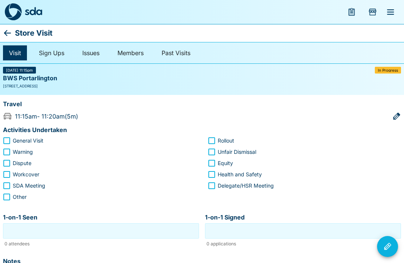
click at [11, 32] on icon at bounding box center [7, 32] width 9 height 9
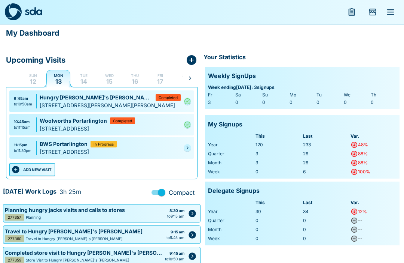
click at [188, 141] on div "11:15pm to 11:30pm BWS Portarlington In Progress [STREET_ADDRESS]" at bounding box center [101, 148] width 185 height 22
click at [190, 146] on link at bounding box center [187, 147] width 7 height 7
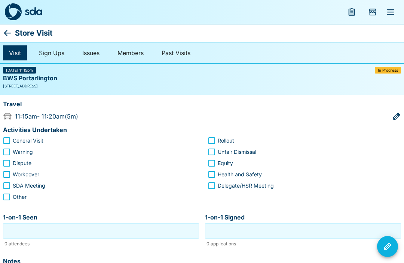
click at [397, 116] on icon "button" at bounding box center [397, 115] width 7 height 7
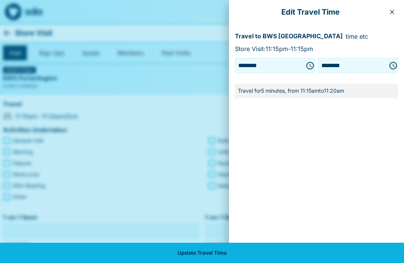
click at [396, 67] on icon "Choose time, selected time is 11:20 AM" at bounding box center [393, 65] width 7 height 7
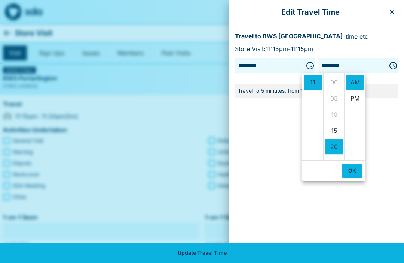
scroll to position [64, 0]
click at [335, 80] on li "15" at bounding box center [334, 80] width 18 height 15
type input "********"
click at [352, 172] on button "OK" at bounding box center [353, 170] width 20 height 14
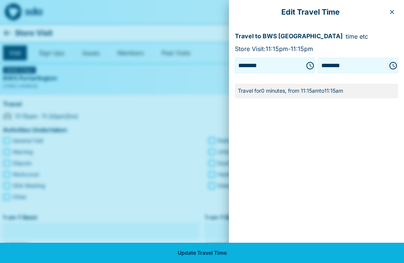
click at [219, 257] on button "Update Travel Time" at bounding box center [202, 252] width 404 height 20
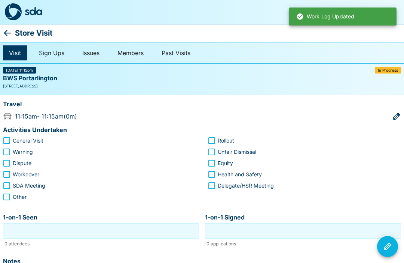
click at [12, 29] on icon at bounding box center [7, 32] width 9 height 9
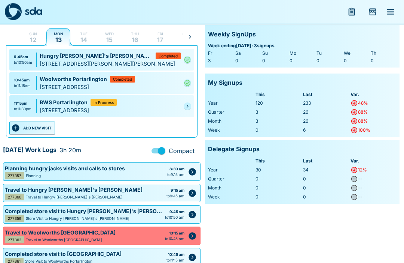
scroll to position [46, 0]
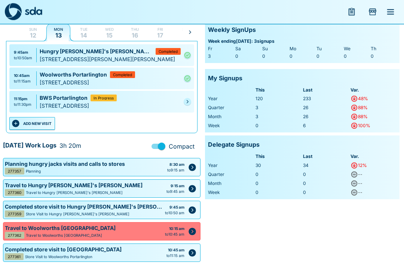
click at [190, 103] on link at bounding box center [187, 101] width 7 height 7
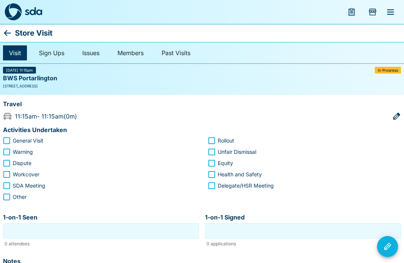
click at [15, 30] on div "Store Visit" at bounding box center [202, 33] width 404 height 18
click at [16, 33] on p "Store Visit" at bounding box center [33, 33] width 37 height 12
click at [11, 31] on icon at bounding box center [7, 32] width 9 height 9
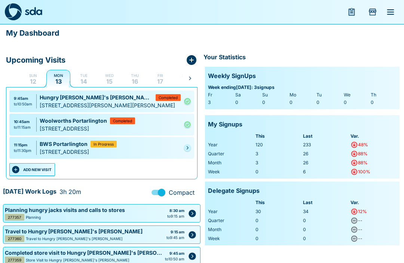
click at [16, 35] on p "My Dashboard" at bounding box center [33, 33] width 54 height 12
click at [190, 147] on link at bounding box center [187, 147] width 7 height 7
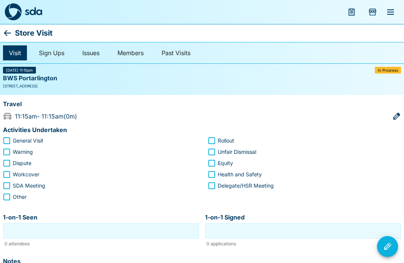
click at [16, 30] on p "Store Visit" at bounding box center [33, 33] width 37 height 12
click at [12, 30] on icon at bounding box center [7, 32] width 9 height 9
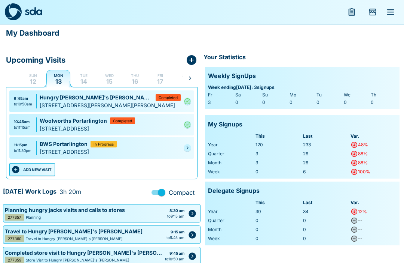
click at [189, 145] on link at bounding box center [187, 147] width 7 height 7
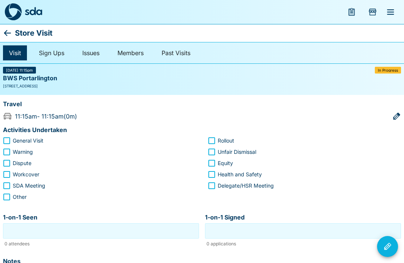
click at [9, 35] on icon at bounding box center [7, 32] width 9 height 9
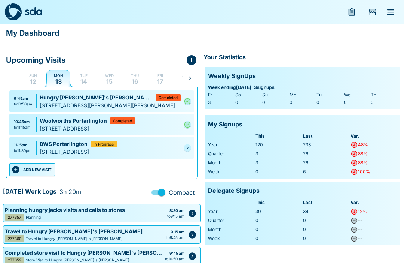
click at [193, 146] on div "11:15pm to 11:30pm BWS Portarlington In Progress [STREET_ADDRESS]" at bounding box center [101, 148] width 185 height 22
click at [192, 142] on div "11:15pm to 11:30pm BWS Portarlington In Progress [STREET_ADDRESS]" at bounding box center [101, 148] width 185 height 22
click at [190, 149] on link at bounding box center [187, 147] width 7 height 7
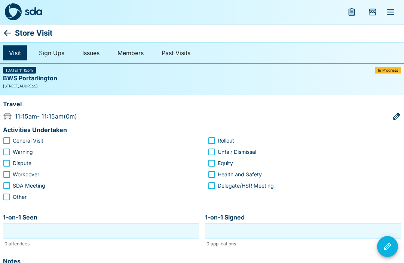
click at [12, 33] on icon at bounding box center [7, 32] width 9 height 9
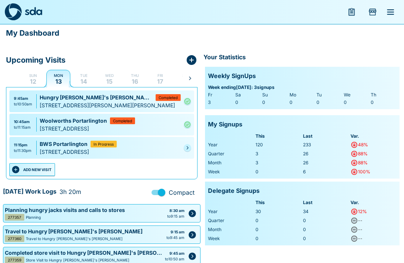
click at [190, 145] on link at bounding box center [187, 147] width 7 height 7
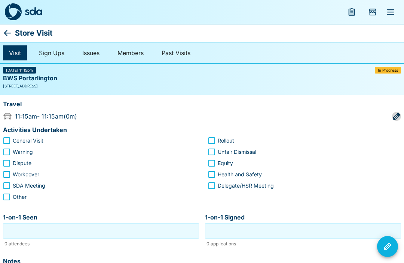
click at [398, 114] on icon "button" at bounding box center [397, 115] width 7 height 7
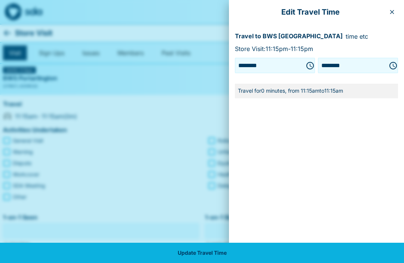
click at [391, 11] on icon "button" at bounding box center [393, 12] width 4 height 4
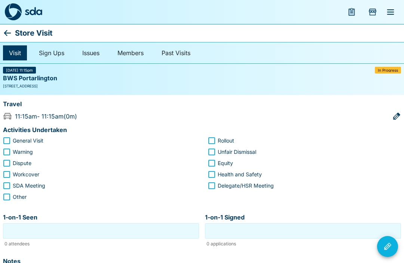
click at [11, 34] on icon at bounding box center [7, 32] width 9 height 9
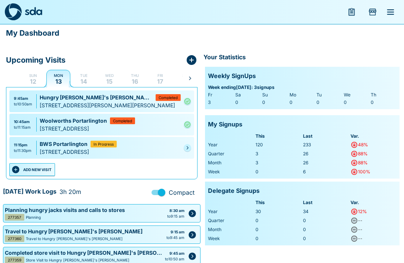
click at [191, 146] on link at bounding box center [187, 147] width 7 height 7
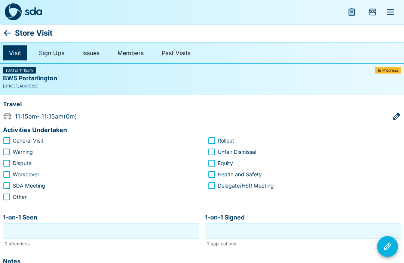
click at [398, 115] on icon "button" at bounding box center [397, 115] width 7 height 7
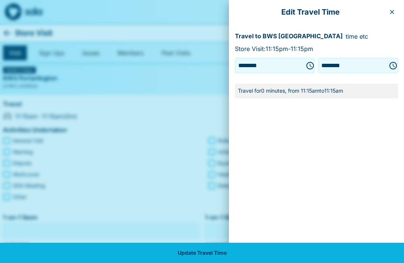
click at [306, 63] on icon "Choose time, selected time is 11:15 AM" at bounding box center [310, 65] width 9 height 9
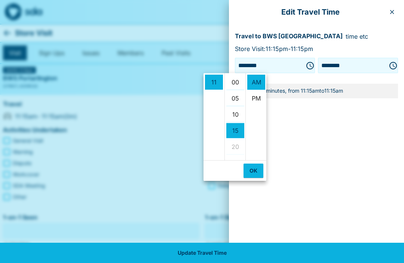
scroll to position [48, 0]
click at [256, 169] on button "OK" at bounding box center [254, 170] width 20 height 14
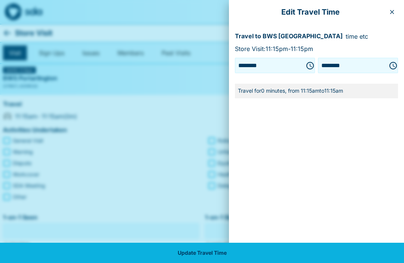
click at [276, 49] on p "Store Visit: 11:15pm - 11:15pm" at bounding box center [316, 48] width 163 height 9
click at [398, 64] on button "Choose time, selected time is 11:15 AM" at bounding box center [393, 65] width 15 height 15
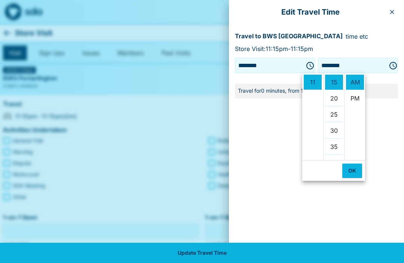
click at [353, 168] on button "OK" at bounding box center [353, 170] width 20 height 14
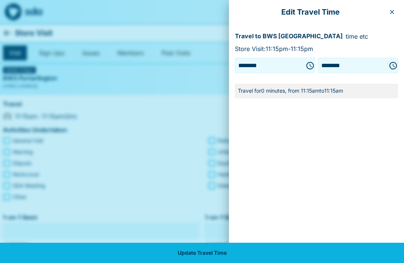
click at [215, 250] on button "Update Travel Time" at bounding box center [202, 252] width 404 height 20
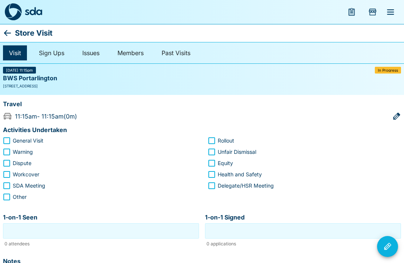
click at [384, 63] on div "Visit Sign Ups Issues Members Past Visits" at bounding box center [202, 53] width 404 height 22
click at [12, 32] on icon at bounding box center [7, 32] width 9 height 9
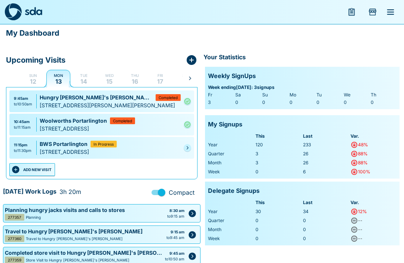
click at [23, 148] on div "to 11:30pm" at bounding box center [23, 151] width 18 height 6
click at [188, 146] on icon "Pending" at bounding box center [187, 147] width 4 height 4
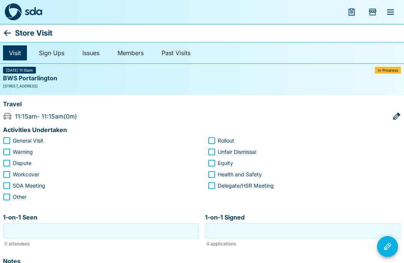
click at [11, 34] on icon at bounding box center [7, 32] width 9 height 9
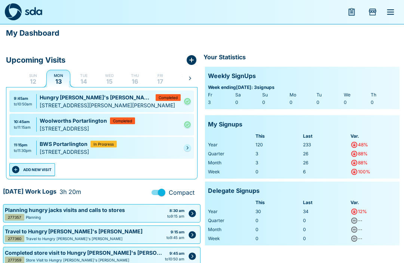
click at [40, 172] on button "ADD NEW VISIT" at bounding box center [32, 169] width 46 height 13
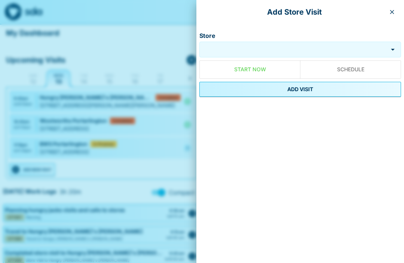
click at [249, 54] on input "Store" at bounding box center [293, 49] width 185 height 9
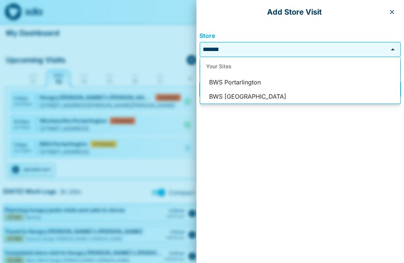
click at [251, 82] on li "BWS Portarlington" at bounding box center [300, 82] width 200 height 14
type input "**********"
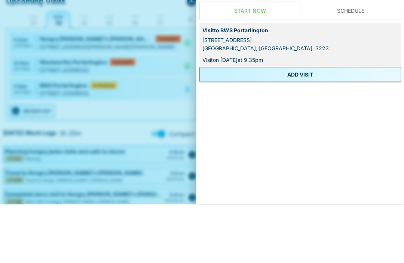
click at [311, 125] on button "ADD VISIT" at bounding box center [301, 132] width 202 height 15
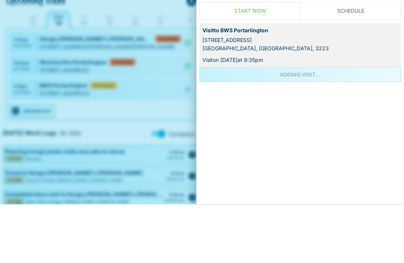
scroll to position [46, 0]
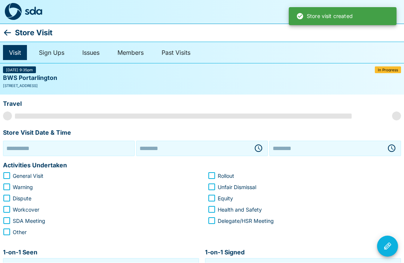
type input "**********"
type input "********"
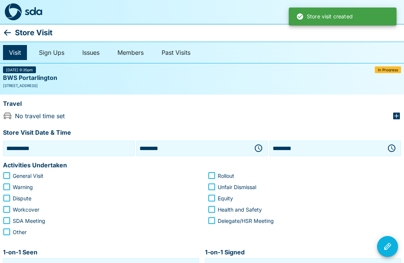
click at [261, 148] on icon "button" at bounding box center [258, 147] width 9 height 9
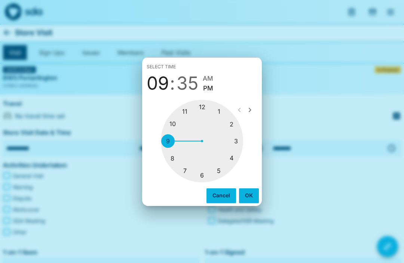
click at [188, 113] on div at bounding box center [202, 141] width 82 height 82
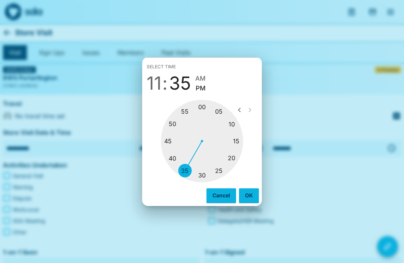
click at [240, 141] on div at bounding box center [202, 141] width 82 height 82
click at [200, 77] on span "AM" at bounding box center [197, 78] width 10 height 10
type input "********"
click at [252, 197] on button "OK" at bounding box center [249, 195] width 20 height 14
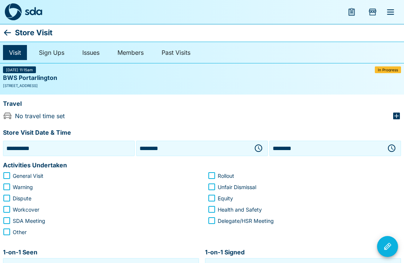
click at [393, 144] on icon "button" at bounding box center [391, 147] width 7 height 7
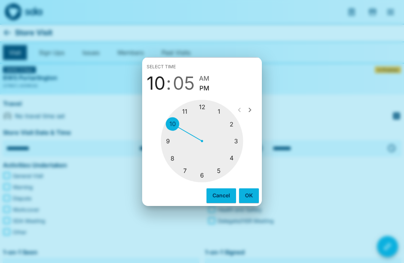
click at [190, 112] on div at bounding box center [202, 141] width 82 height 82
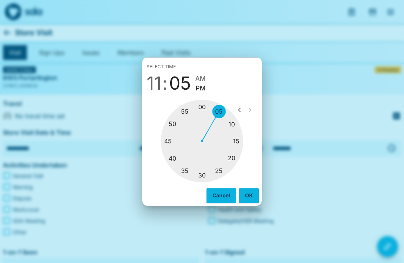
click at [206, 172] on div at bounding box center [202, 141] width 82 height 82
click at [204, 78] on span "AM" at bounding box center [201, 78] width 10 height 10
type input "********"
click at [249, 198] on button "OK" at bounding box center [249, 195] width 20 height 14
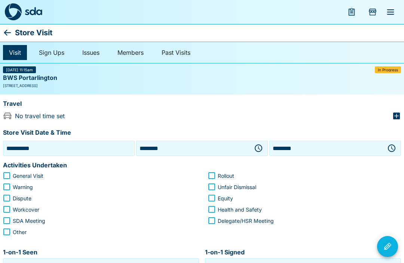
click at [400, 114] on icon "button" at bounding box center [397, 115] width 7 height 7
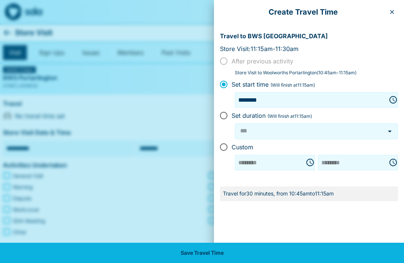
click at [393, 13] on icon "button" at bounding box center [392, 12] width 6 height 6
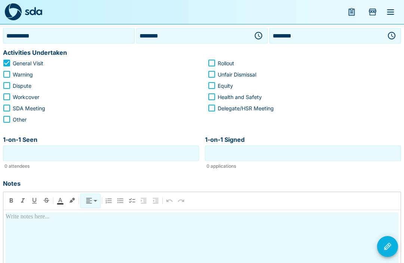
scroll to position [114, 0]
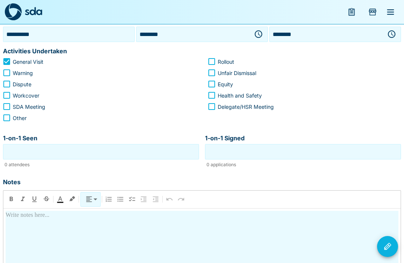
click at [130, 153] on input "1-on-1 Seen" at bounding box center [101, 152] width 192 height 12
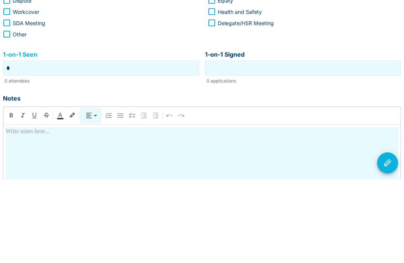
type input "*"
click at [310, 146] on input "1-on-1 Signed" at bounding box center [303, 152] width 192 height 12
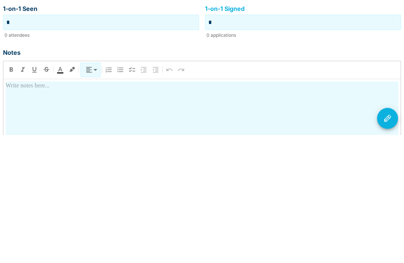
scroll to position [117, 0]
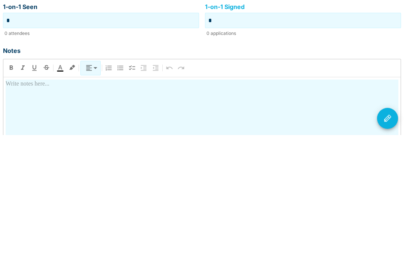
type input "*"
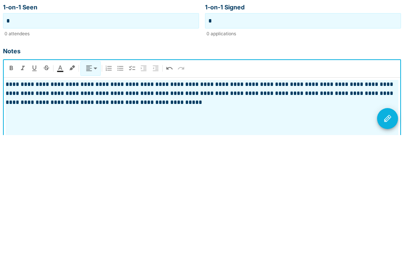
click at [392, 242] on icon "Visit Actions" at bounding box center [387, 246] width 9 height 9
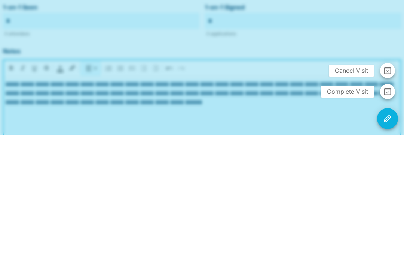
scroll to position [188, 0]
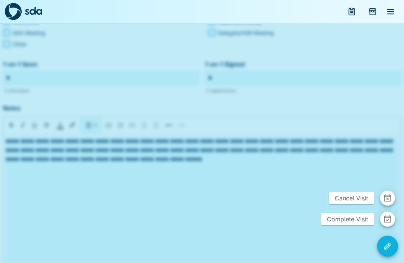
click at [358, 225] on span "Complete Visit" at bounding box center [347, 219] width 53 height 12
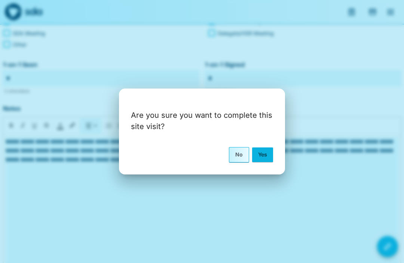
click at [267, 161] on button "Yes" at bounding box center [262, 154] width 21 height 14
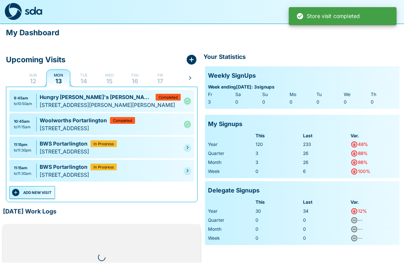
scroll to position [0, 0]
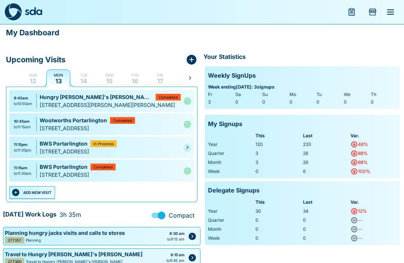
click at [45, 192] on button "ADD NEW VISIT" at bounding box center [32, 192] width 46 height 13
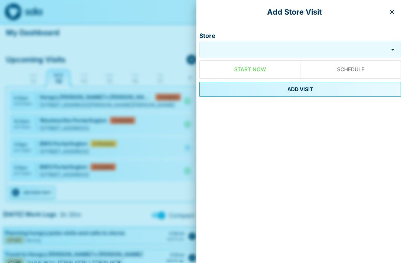
click at [261, 53] on input "Store" at bounding box center [293, 49] width 185 height 9
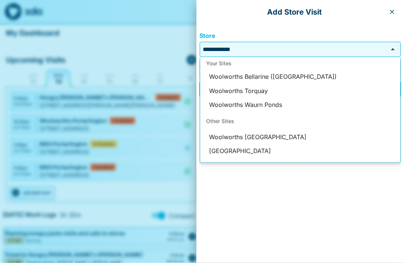
scroll to position [0, 0]
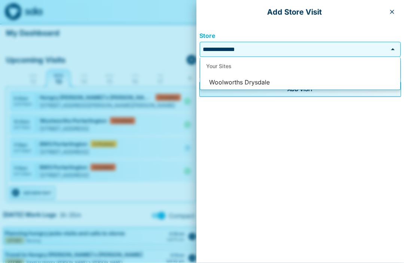
click at [266, 83] on li "Woolworths Drysdale" at bounding box center [300, 82] width 200 height 14
type input "**********"
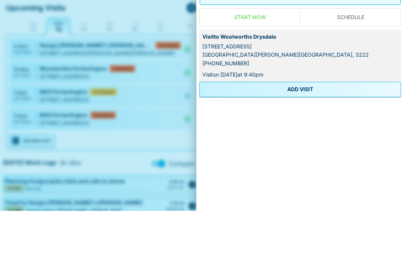
click at [300, 134] on button "ADD VISIT" at bounding box center [301, 141] width 202 height 15
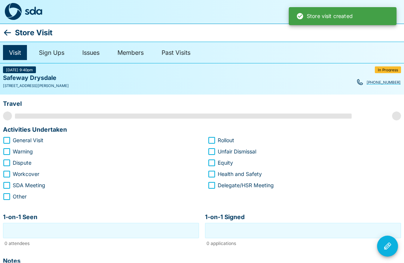
scroll to position [0, 0]
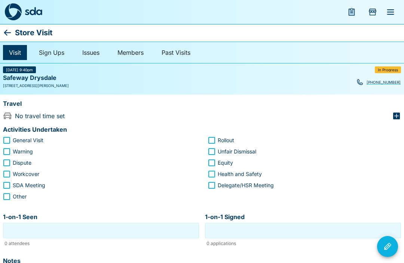
click at [12, 36] on icon at bounding box center [7, 32] width 9 height 9
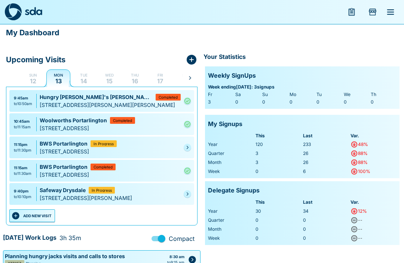
click at [190, 193] on link at bounding box center [187, 193] width 7 height 7
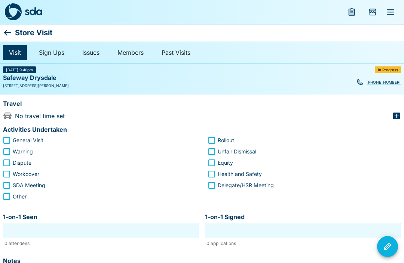
click at [401, 115] on icon "button" at bounding box center [396, 115] width 9 height 9
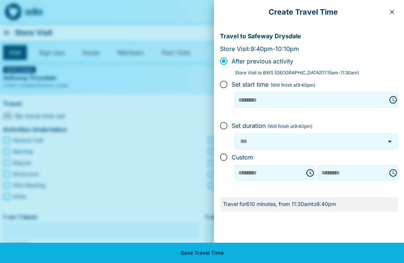
click at [393, 173] on div at bounding box center [391, 173] width 10 height 0
click at [395, 170] on div "******** ​" at bounding box center [358, 172] width 80 height 15
click at [397, 169] on div "******** ​" at bounding box center [358, 172] width 80 height 15
click at [398, 169] on div "******** ​" at bounding box center [358, 172] width 80 height 15
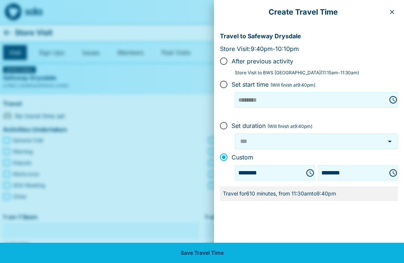
click at [389, 173] on button "Choose time, selected time is 9:40 PM" at bounding box center [393, 172] width 15 height 15
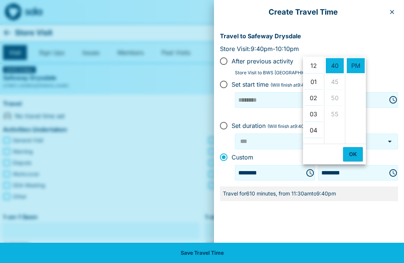
click at [313, 67] on li "12" at bounding box center [314, 65] width 18 height 15
click at [339, 59] on li "00" at bounding box center [335, 63] width 18 height 15
type input "********"
click at [354, 155] on button "OK" at bounding box center [353, 154] width 20 height 14
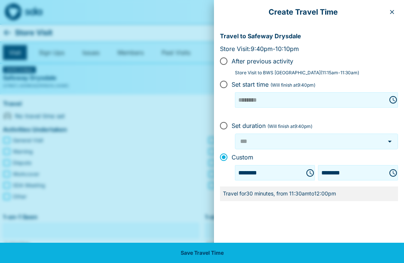
click at [214, 257] on button "Save Travel Time" at bounding box center [202, 252] width 404 height 20
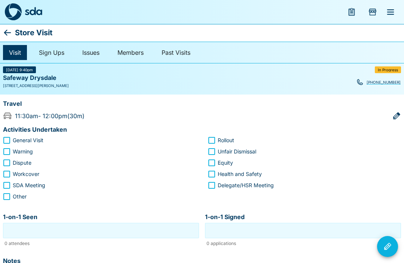
click at [11, 31] on icon at bounding box center [7, 32] width 9 height 9
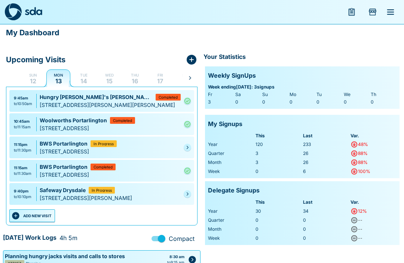
click at [188, 196] on link at bounding box center [187, 193] width 7 height 7
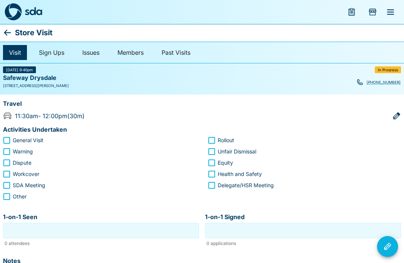
click at [11, 30] on icon at bounding box center [7, 32] width 9 height 9
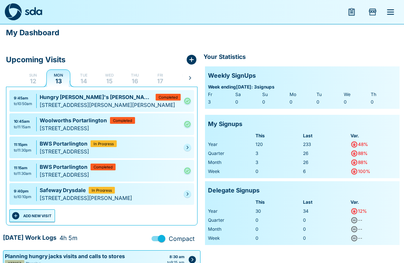
click at [185, 191] on link at bounding box center [187, 193] width 7 height 7
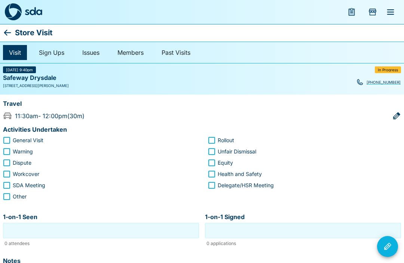
click at [11, 33] on icon at bounding box center [7, 32] width 9 height 9
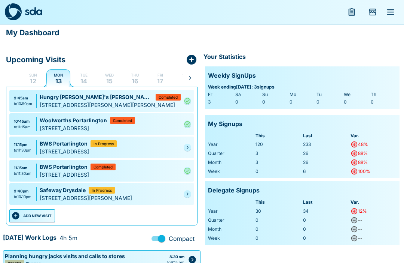
click at [191, 192] on link at bounding box center [187, 193] width 7 height 7
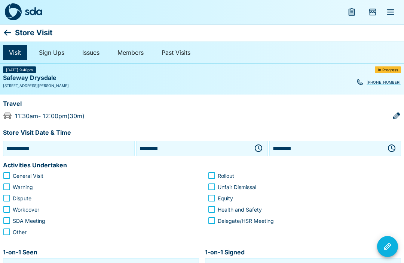
click at [256, 150] on icon "button" at bounding box center [258, 147] width 7 height 7
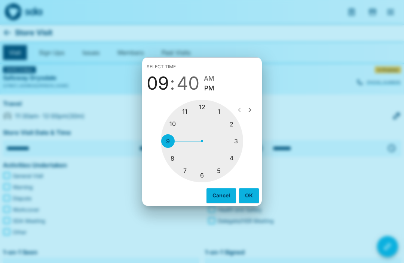
click at [206, 107] on div at bounding box center [202, 141] width 82 height 82
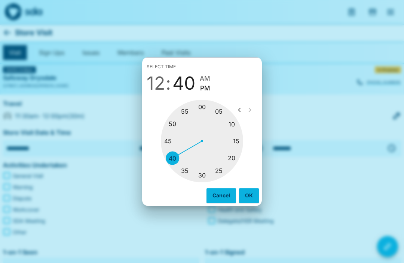
click at [209, 111] on div at bounding box center [202, 141] width 82 height 82
type input "********"
click at [248, 195] on button "OK" at bounding box center [249, 195] width 20 height 14
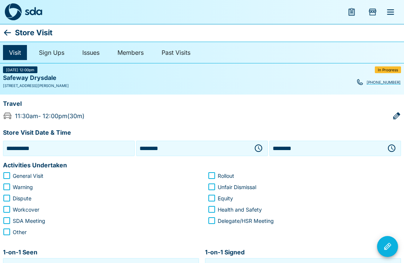
click at [393, 148] on icon "button" at bounding box center [393, 147] width 2 height 3
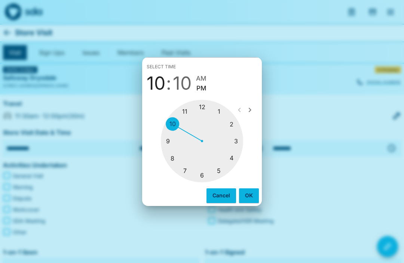
click at [208, 108] on div at bounding box center [202, 141] width 82 height 82
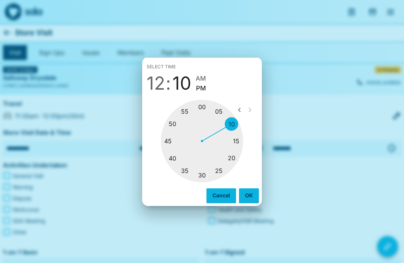
click at [175, 136] on div at bounding box center [202, 141] width 82 height 82
type input "********"
click at [251, 196] on button "OK" at bounding box center [249, 195] width 20 height 14
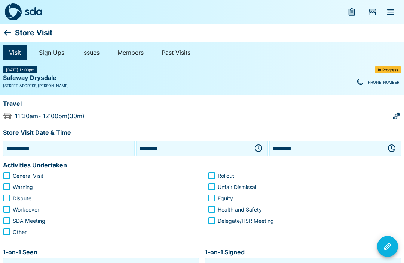
click at [17, 172] on span "General Visit" at bounding box center [28, 176] width 31 height 8
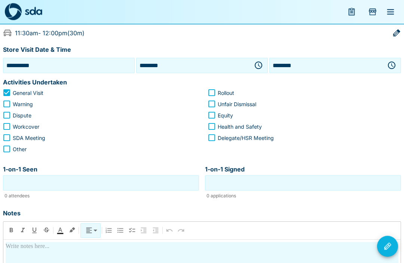
scroll to position [81, 0]
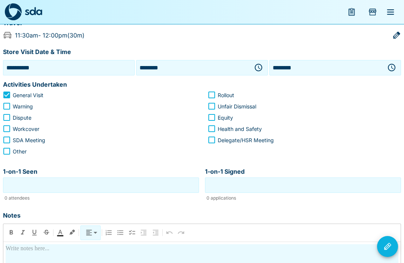
click at [115, 189] on input "1-on-1 Seen" at bounding box center [101, 185] width 192 height 12
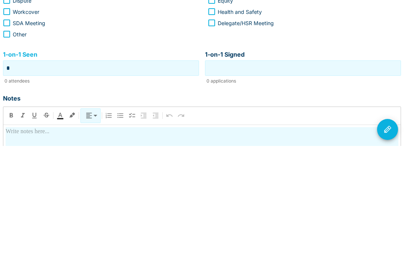
type input "*"
click at [313, 163] on div "1-on-1 Signed 1-on-1 Signed 0 applications" at bounding box center [303, 183] width 196 height 40
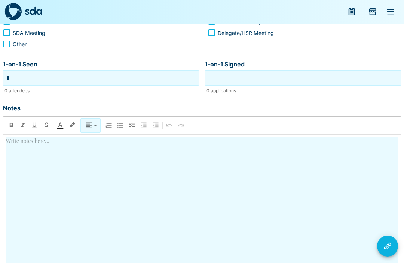
click at [279, 78] on input "1-on-1 Signed" at bounding box center [303, 78] width 192 height 12
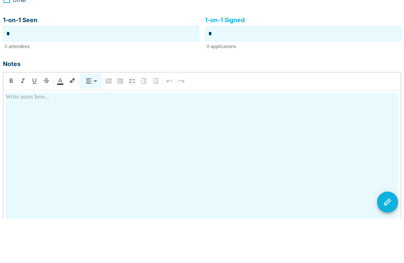
type input "*"
click at [131, 137] on div at bounding box center [202, 202] width 393 height 131
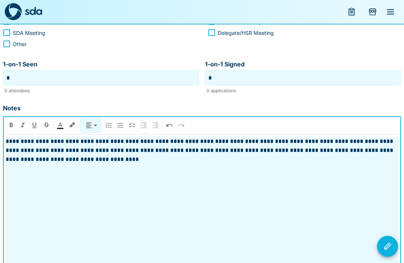
click at [382, 102] on div "Notes" at bounding box center [200, 107] width 401 height 11
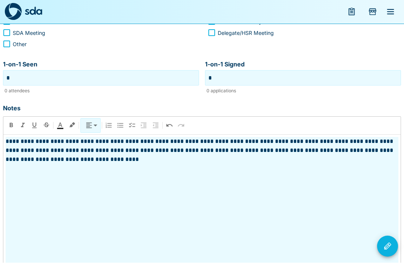
click at [118, 164] on div "**********" at bounding box center [202, 202] width 393 height 131
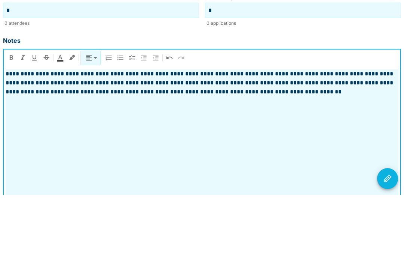
click at [266, 137] on div "**********" at bounding box center [202, 202] width 393 height 131
click at [258, 137] on p "**********" at bounding box center [202, 150] width 393 height 27
click at [329, 137] on div "**********" at bounding box center [202, 202] width 393 height 131
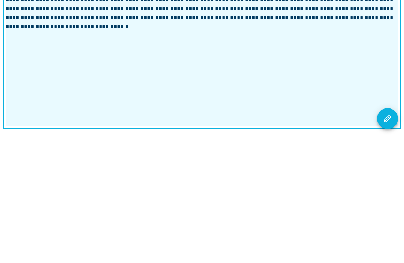
click at [389, 242] on icon "Visit Actions" at bounding box center [387, 246] width 9 height 9
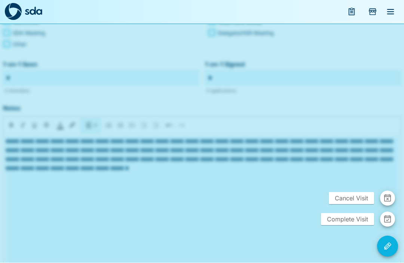
click at [349, 225] on span "Complete Visit" at bounding box center [347, 219] width 53 height 12
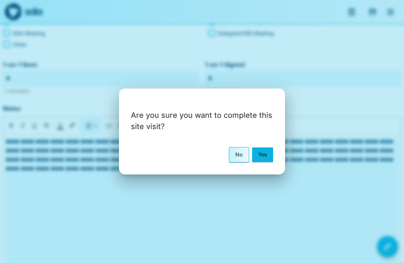
click at [271, 161] on button "Yes" at bounding box center [262, 154] width 21 height 14
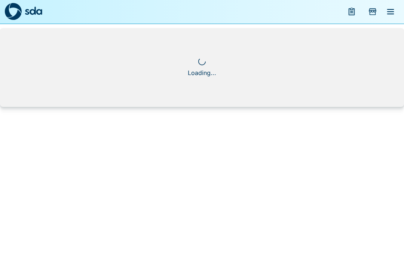
scroll to position [0, 0]
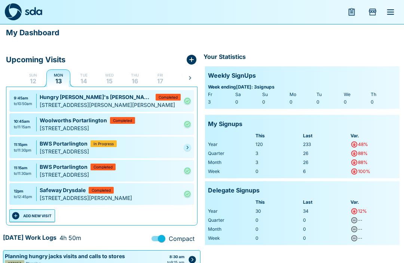
click at [43, 216] on button "ADD NEW VISIT" at bounding box center [32, 215] width 46 height 13
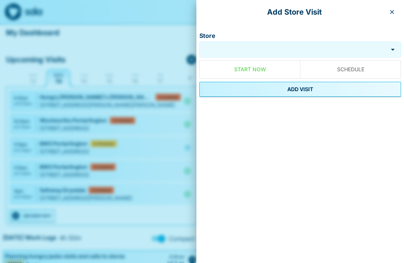
click at [268, 48] on input "Store" at bounding box center [293, 49] width 185 height 9
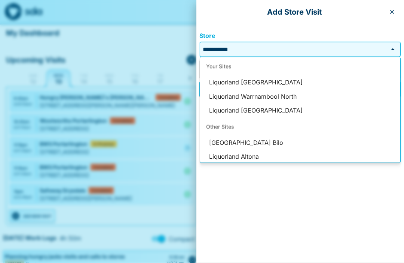
scroll to position [0, 0]
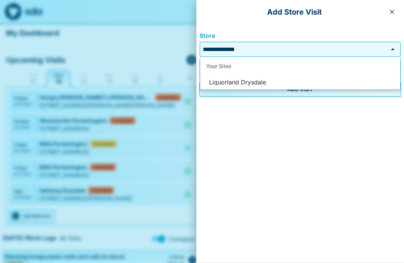
click at [258, 85] on li "Liquorland Drysdale" at bounding box center [300, 82] width 200 height 14
type input "**********"
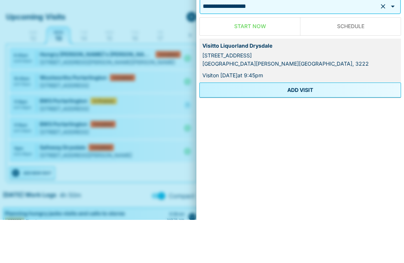
click at [307, 125] on button "ADD VISIT" at bounding box center [301, 132] width 202 height 15
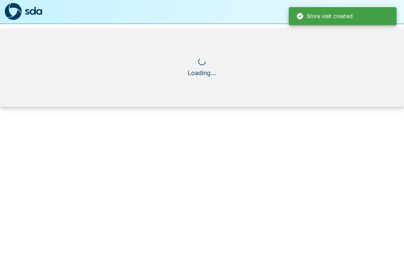
scroll to position [0, 0]
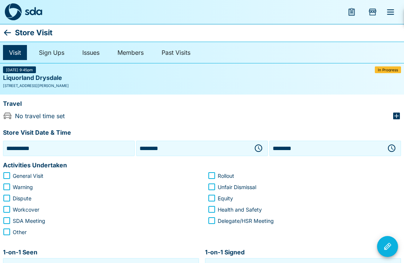
click at [264, 149] on button "button" at bounding box center [258, 147] width 15 height 15
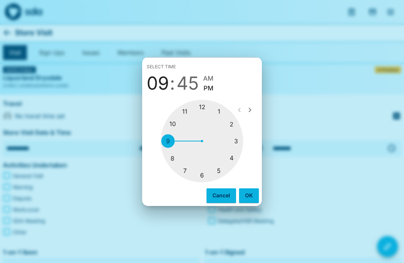
click at [224, 110] on div at bounding box center [202, 141] width 82 height 82
click at [209, 108] on div at bounding box center [202, 141] width 82 height 82
type input "********"
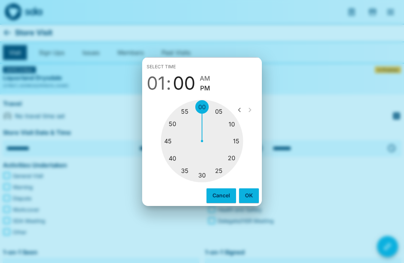
click at [252, 197] on button "OK" at bounding box center [249, 195] width 20 height 14
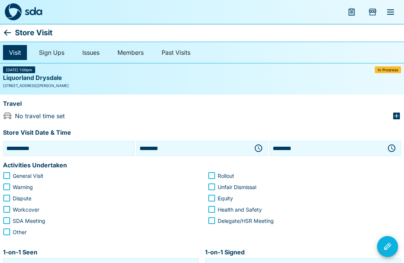
click at [392, 148] on icon "button" at bounding box center [392, 147] width 9 height 9
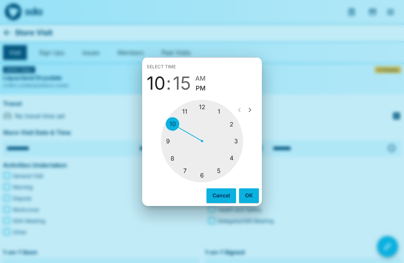
click at [228, 112] on div at bounding box center [202, 141] width 82 height 82
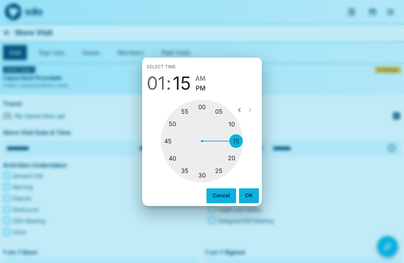
click at [223, 166] on div at bounding box center [202, 141] width 82 height 82
type input "********"
click at [257, 199] on button "OK" at bounding box center [249, 195] width 20 height 14
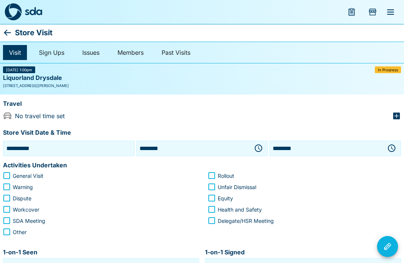
click at [393, 115] on icon "button" at bounding box center [396, 115] width 9 height 9
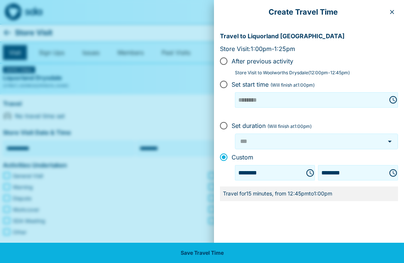
click at [265, 255] on button "Save Travel Time" at bounding box center [202, 252] width 404 height 20
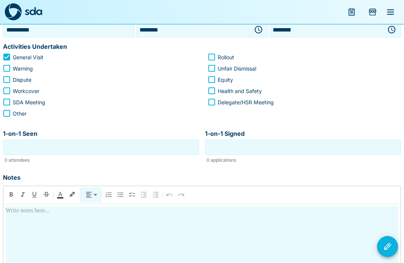
click at [135, 151] on input "1-on-1 Seen" at bounding box center [101, 147] width 192 height 12
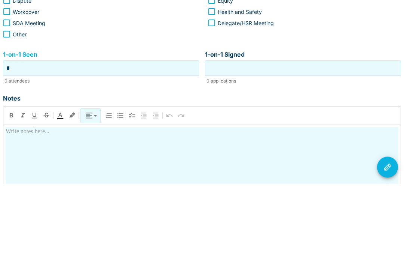
type input "*"
click at [339, 142] on input "1-on-1 Signed" at bounding box center [303, 148] width 192 height 12
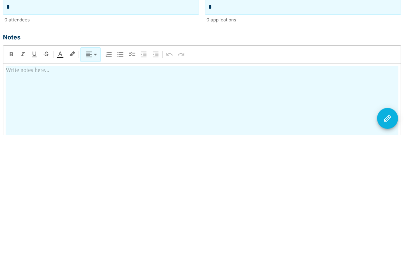
scroll to position [132, 0]
type input "*"
click at [201, 193] on div at bounding box center [202, 258] width 393 height 131
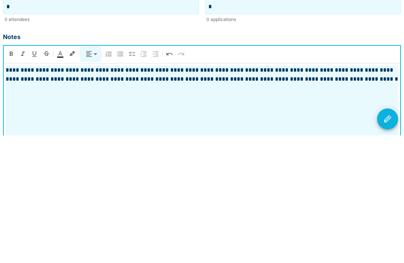
click at [67, 193] on p "**********" at bounding box center [202, 202] width 393 height 18
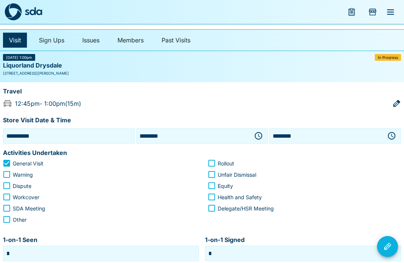
scroll to position [0, 0]
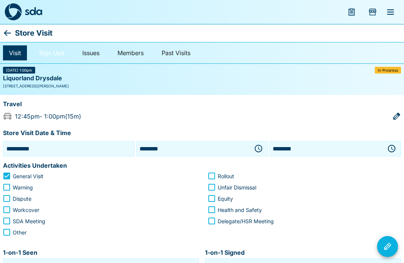
click at [57, 52] on link "Sign Ups" at bounding box center [51, 52] width 37 height 15
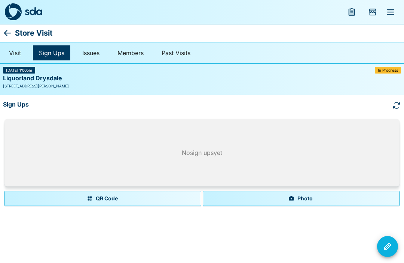
click at [305, 195] on button "Photo" at bounding box center [301, 198] width 197 height 15
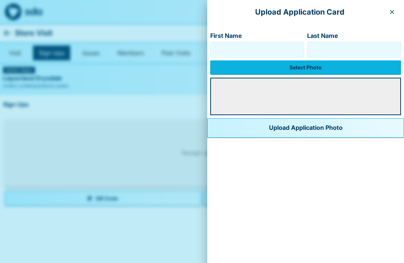
click at [249, 52] on input "First Name" at bounding box center [257, 49] width 87 height 12
type input "*****"
click at [355, 49] on input "Last Name" at bounding box center [354, 49] width 87 height 12
type input "*****"
click at [292, 67] on label "Select Photo" at bounding box center [305, 67] width 191 height 14
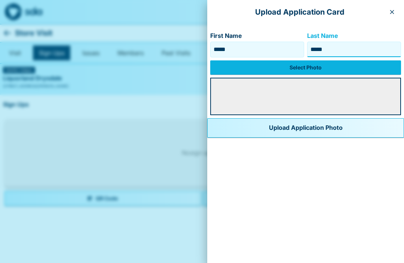
click at [0, 0] on input "Select Photo" at bounding box center [0, 0] width 0 height 0
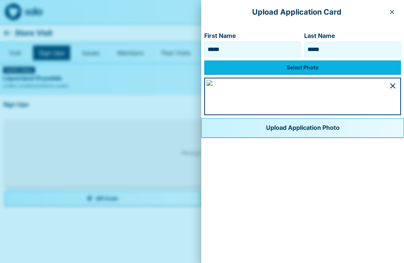
scroll to position [401, 0]
click at [231, 137] on button "Upload Application Photo" at bounding box center [302, 127] width 203 height 19
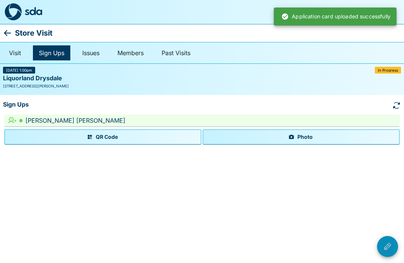
click at [389, 243] on icon "Visit Actions" at bounding box center [387, 246] width 9 height 9
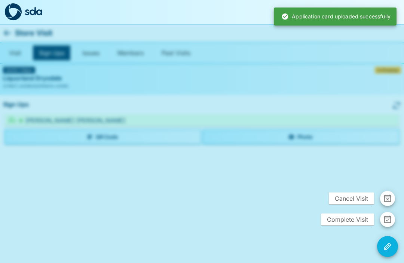
click at [364, 220] on span "Complete Visit" at bounding box center [347, 219] width 53 height 12
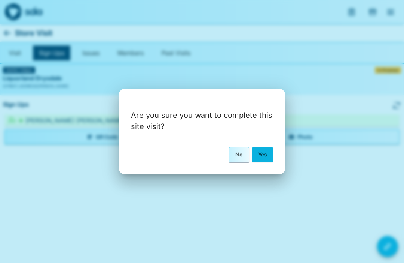
click at [270, 154] on button "Yes" at bounding box center [262, 154] width 21 height 14
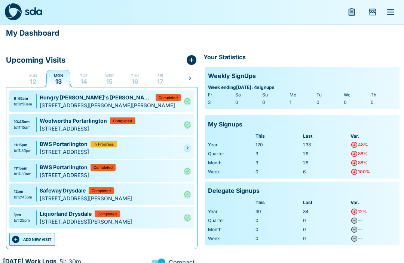
click at [37, 238] on button "ADD NEW VISIT" at bounding box center [32, 239] width 46 height 13
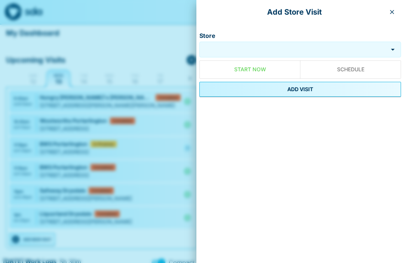
click at [266, 52] on input "Store" at bounding box center [293, 49] width 185 height 9
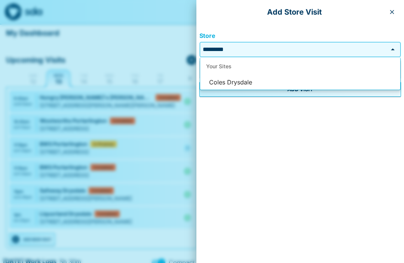
click at [247, 87] on li "Coles Drysdale" at bounding box center [300, 82] width 200 height 14
type input "**********"
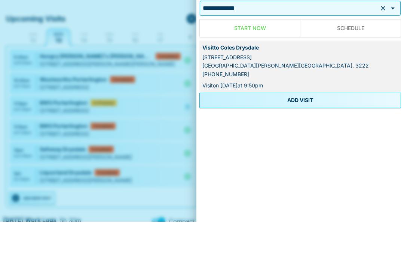
click at [308, 134] on button "ADD VISIT" at bounding box center [301, 141] width 202 height 15
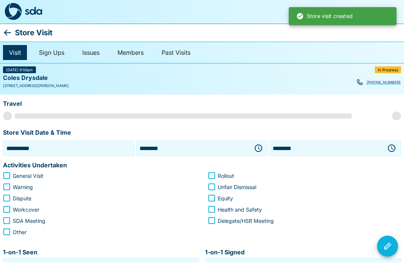
scroll to position [0, 0]
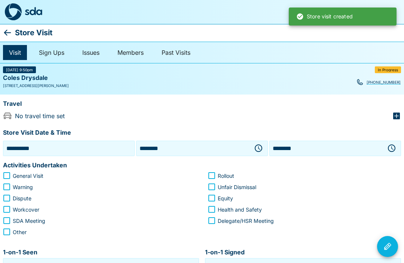
click at [263, 148] on button "button" at bounding box center [258, 147] width 15 height 15
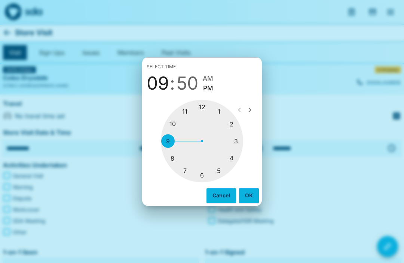
click at [224, 112] on div at bounding box center [202, 141] width 82 height 82
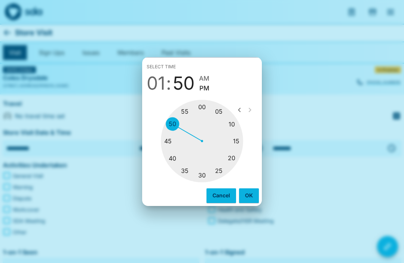
click at [193, 169] on div at bounding box center [202, 141] width 82 height 82
type input "********"
click at [257, 194] on button "OK" at bounding box center [249, 195] width 20 height 14
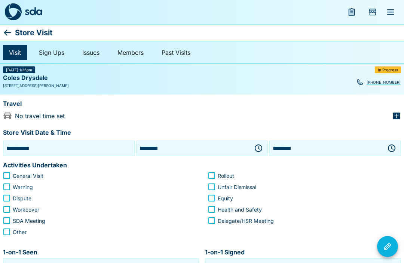
click at [393, 149] on icon "button" at bounding box center [392, 147] width 9 height 9
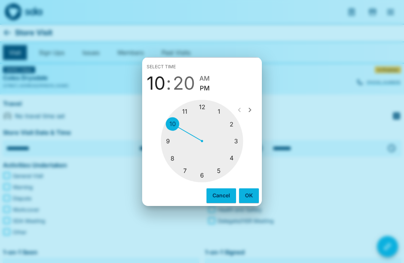
click at [237, 125] on div at bounding box center [202, 141] width 82 height 82
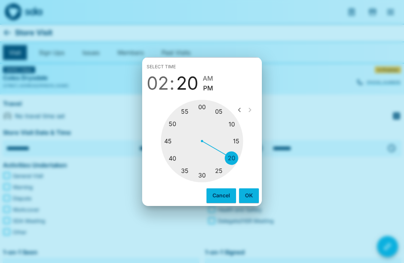
type input "********"
click at [201, 104] on div at bounding box center [202, 141] width 82 height 82
click at [252, 191] on button "OK" at bounding box center [249, 195] width 20 height 14
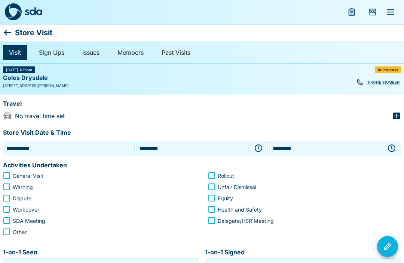
click at [393, 114] on icon "button" at bounding box center [396, 115] width 9 height 9
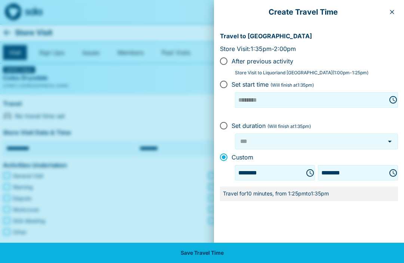
click at [273, 254] on button "Save Travel Time" at bounding box center [202, 252] width 404 height 20
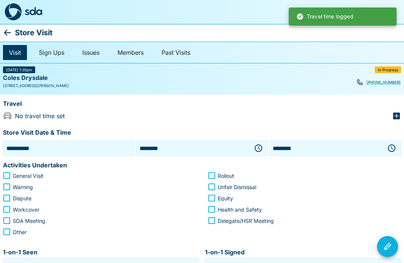
type input "***"
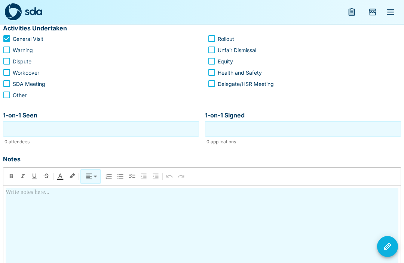
scroll to position [137, 0]
click at [149, 133] on input "1-on-1 Seen" at bounding box center [101, 129] width 192 height 12
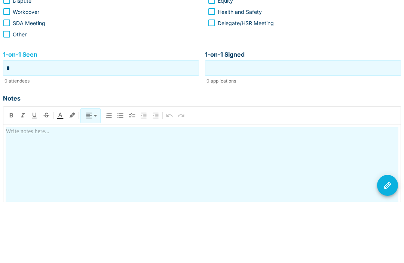
type input "*"
click at [310, 123] on input "1-on-1 Signed" at bounding box center [303, 129] width 192 height 12
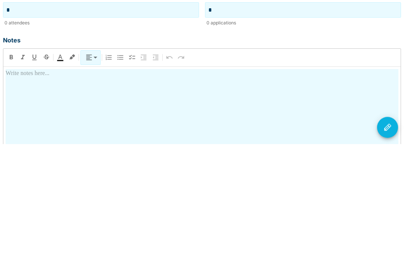
type input "*"
click at [213, 188] on div at bounding box center [202, 253] width 393 height 131
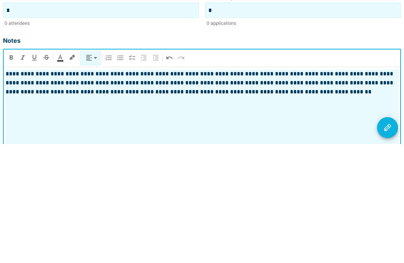
click at [388, 236] on button "Visit Actions" at bounding box center [387, 246] width 21 height 21
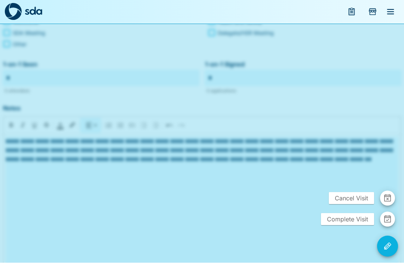
click at [353, 225] on span "Complete Visit" at bounding box center [347, 219] width 53 height 12
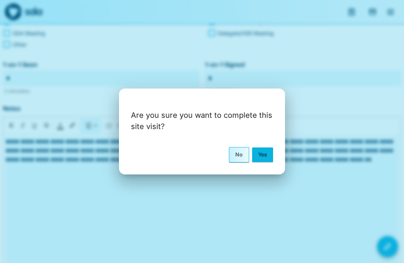
click at [271, 161] on button "Yes" at bounding box center [262, 154] width 21 height 14
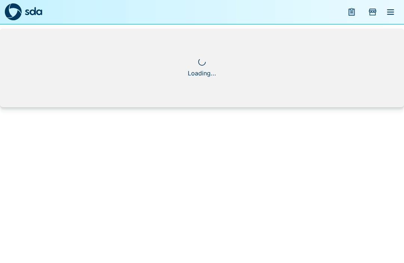
scroll to position [0, 0]
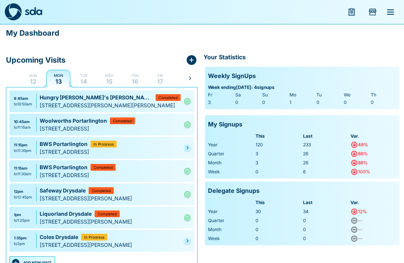
click at [390, 16] on button "menu" at bounding box center [391, 12] width 18 height 18
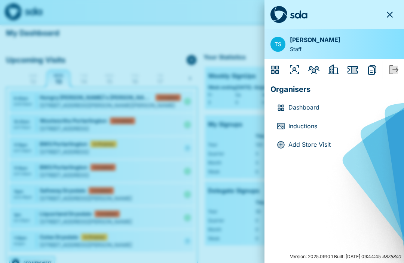
click at [297, 69] on icon "Organisers" at bounding box center [295, 70] width 12 height 12
click at [320, 71] on icon "Members" at bounding box center [314, 70] width 12 height 12
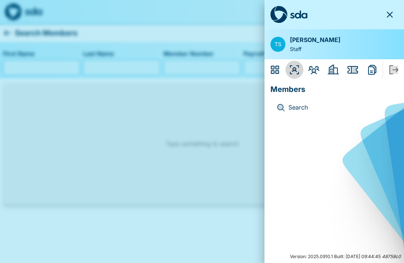
click at [300, 69] on icon "Organisers" at bounding box center [295, 70] width 12 height 12
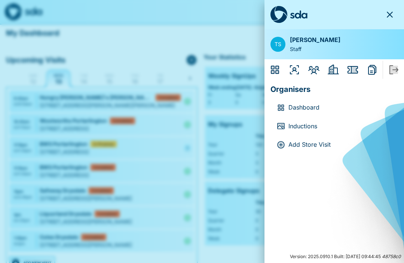
click at [339, 68] on icon "Employers" at bounding box center [334, 70] width 12 height 12
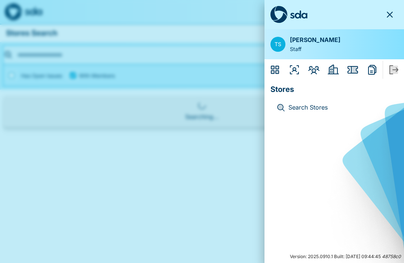
click at [357, 69] on icon "Issues" at bounding box center [353, 70] width 12 height 12
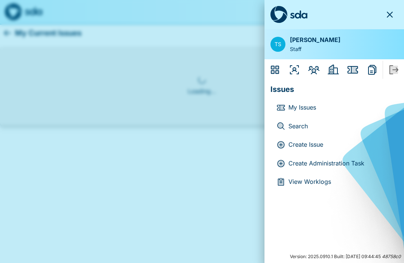
click at [346, 164] on p "Create Administration Task" at bounding box center [341, 163] width 104 height 10
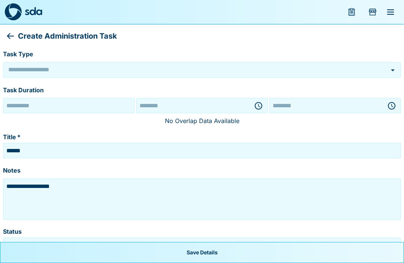
type input "******"
type input "*********"
type input "**********"
type input "********"
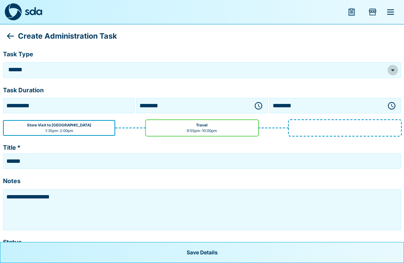
click at [396, 72] on icon "Open" at bounding box center [393, 70] width 9 height 9
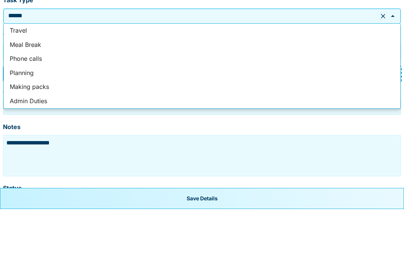
click at [48, 148] on li "Admin Duties" at bounding box center [202, 155] width 397 height 14
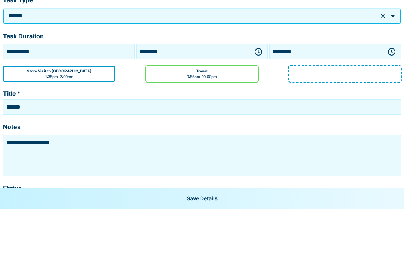
type input "**********"
type textarea "**********"
click at [260, 102] on icon "button" at bounding box center [258, 105] width 7 height 7
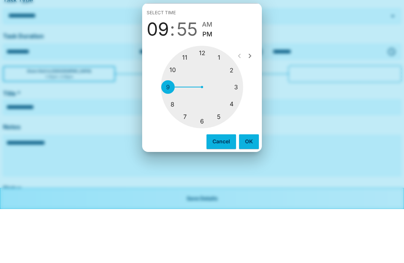
scroll to position [8, 0]
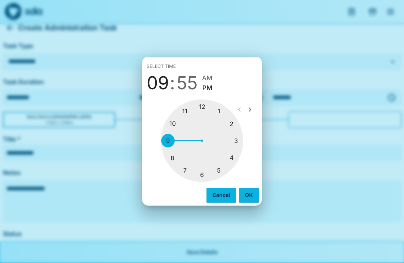
click at [240, 136] on div at bounding box center [202, 141] width 82 height 82
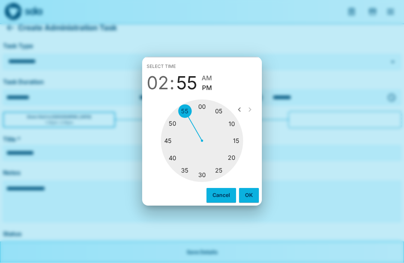
click at [173, 151] on div at bounding box center [202, 141] width 82 height 82
type input "********"
click at [255, 202] on button "OK" at bounding box center [249, 195] width 20 height 14
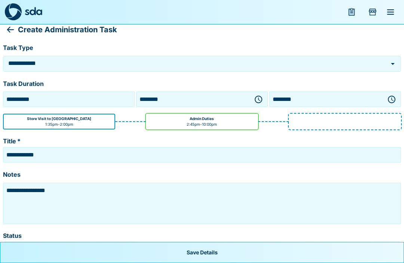
click at [397, 100] on button "button" at bounding box center [392, 99] width 15 height 15
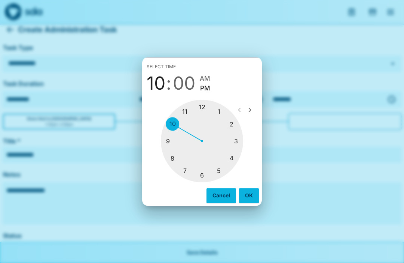
click at [242, 156] on div at bounding box center [202, 141] width 82 height 82
type input "********"
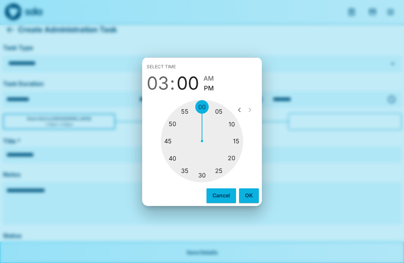
click at [206, 119] on div at bounding box center [202, 141] width 82 height 82
click at [249, 202] on button "OK" at bounding box center [249, 195] width 20 height 14
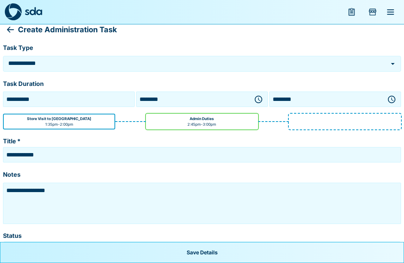
click at [105, 200] on textarea "**********" at bounding box center [202, 202] width 395 height 37
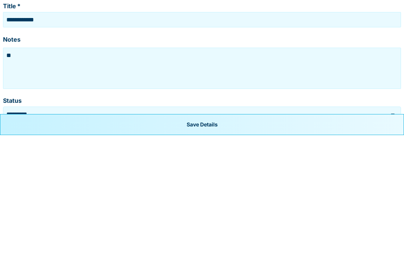
type textarea "*"
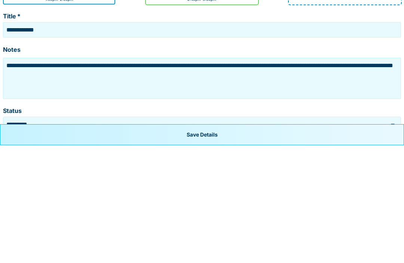
type textarea "**********"
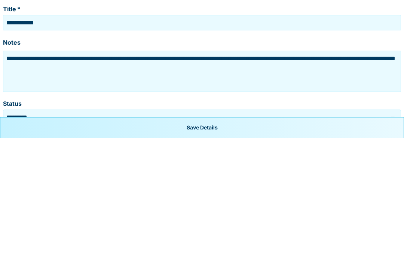
scroll to position [33, 0]
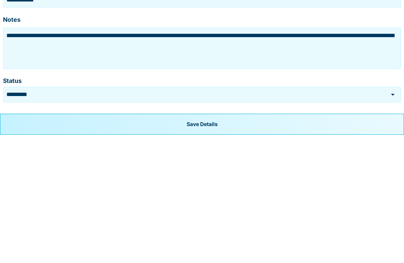
click at [216, 242] on button "Save Details" at bounding box center [202, 252] width 404 height 21
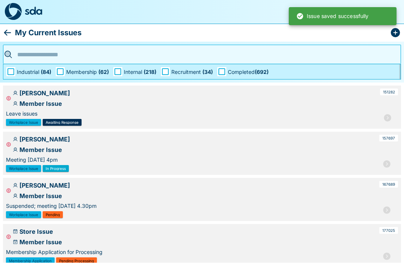
scroll to position [0, 0]
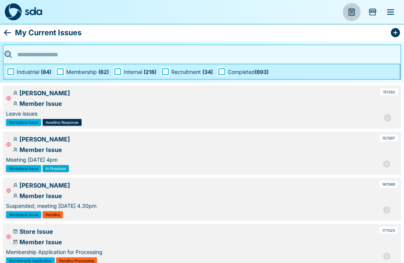
click at [357, 13] on button "menu" at bounding box center [352, 12] width 18 height 18
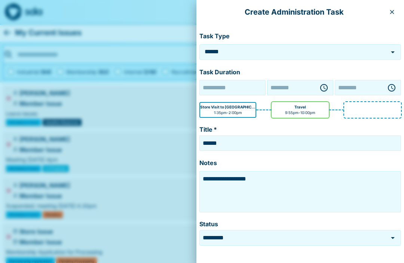
type input "**********"
type input "********"
click at [394, 12] on icon "button" at bounding box center [392, 12] width 6 height 6
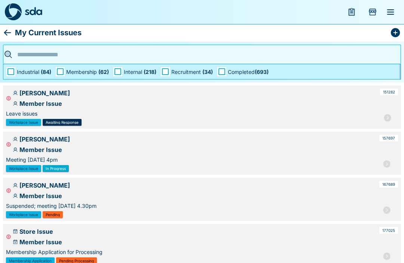
click at [390, 12] on icon "menu" at bounding box center [391, 11] width 7 height 5
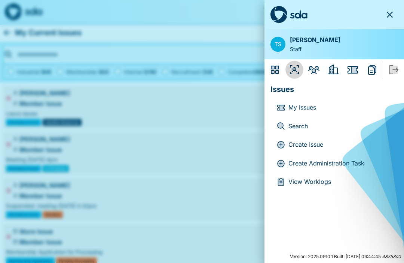
click at [298, 69] on icon "Organisers" at bounding box center [295, 70] width 12 height 12
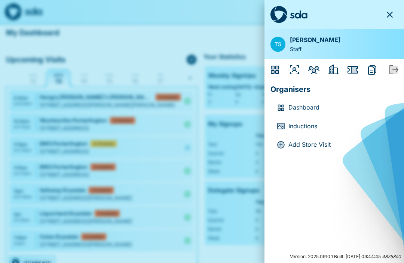
click at [312, 108] on p "Dashboard" at bounding box center [341, 108] width 104 height 10
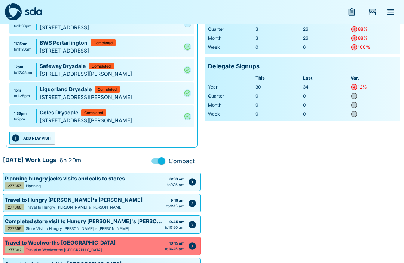
scroll to position [124, 0]
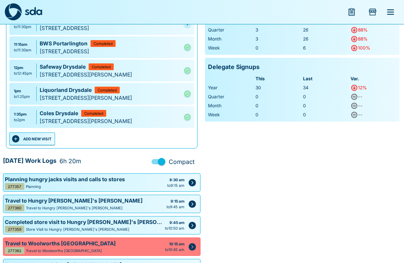
click at [49, 137] on button "ADD NEW VISIT" at bounding box center [32, 138] width 46 height 13
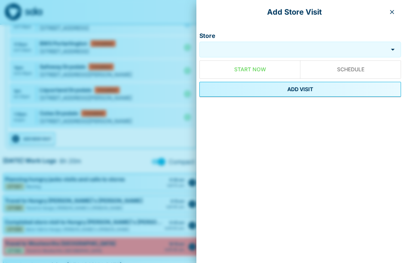
click at [275, 53] on input "Store" at bounding box center [293, 49] width 185 height 9
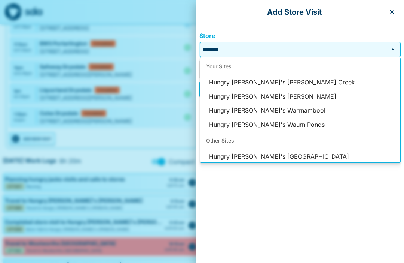
click at [296, 81] on li "Hungry [PERSON_NAME]'s [PERSON_NAME] Creek" at bounding box center [300, 82] width 200 height 14
type input "**********"
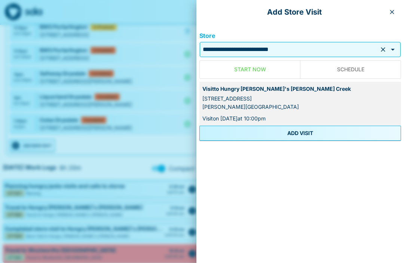
scroll to position [117, 0]
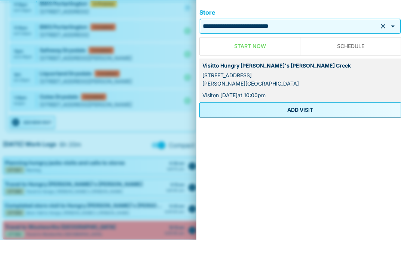
click at [316, 125] on button "ADD VISIT" at bounding box center [301, 132] width 202 height 15
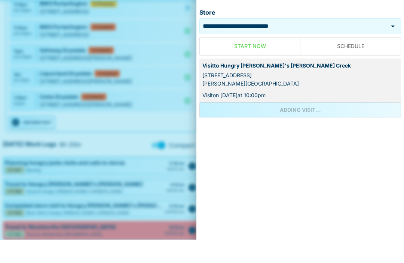
scroll to position [140, 0]
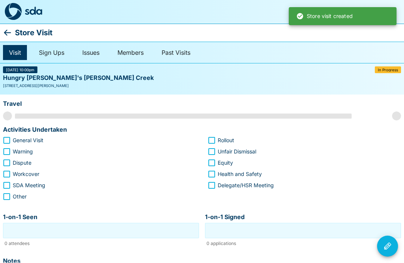
scroll to position [0, 0]
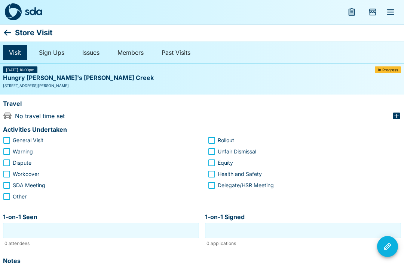
click at [12, 32] on icon at bounding box center [7, 32] width 9 height 9
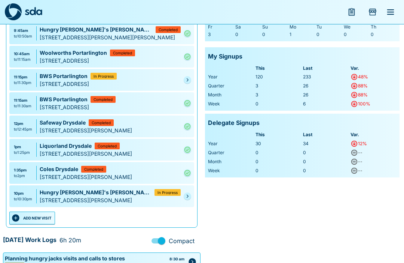
scroll to position [67, 0]
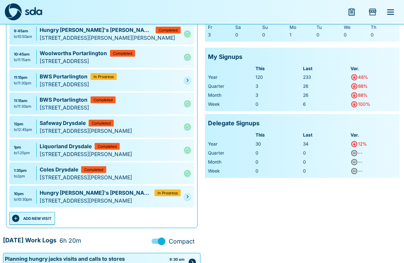
click at [189, 199] on link at bounding box center [187, 195] width 7 height 7
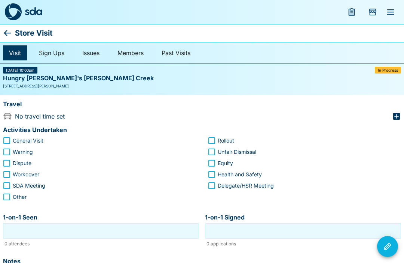
click at [11, 31] on icon at bounding box center [7, 32] width 9 height 9
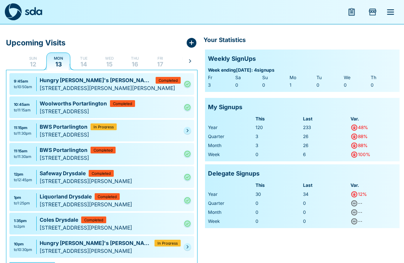
scroll to position [18, 0]
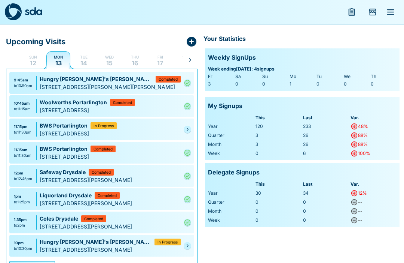
click at [196, 246] on div "9:45am to 10:50am Hungry [PERSON_NAME]'s [PERSON_NAME] Completed [STREET_ADDRES…" at bounding box center [101, 171] width 191 height 204
click at [190, 245] on link at bounding box center [187, 245] width 7 height 7
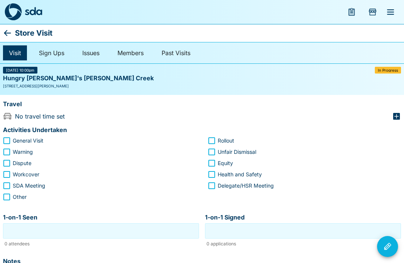
click at [11, 36] on icon at bounding box center [7, 32] width 9 height 9
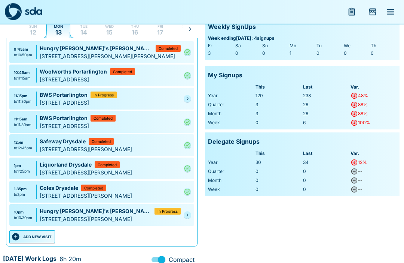
scroll to position [49, 0]
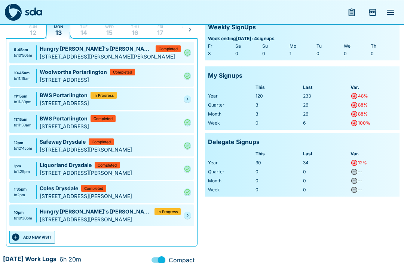
click at [191, 214] on link at bounding box center [187, 214] width 7 height 7
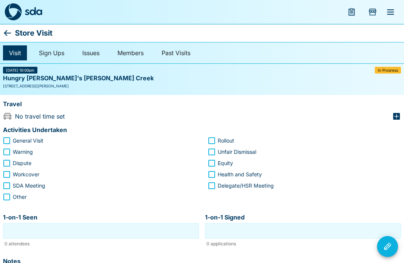
click at [17, 31] on p "Store Visit" at bounding box center [33, 33] width 37 height 12
click at [11, 31] on icon at bounding box center [7, 32] width 9 height 9
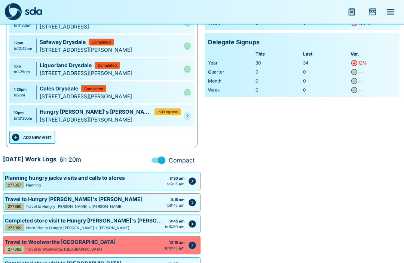
scroll to position [148, 0]
click at [185, 117] on link at bounding box center [187, 115] width 7 height 7
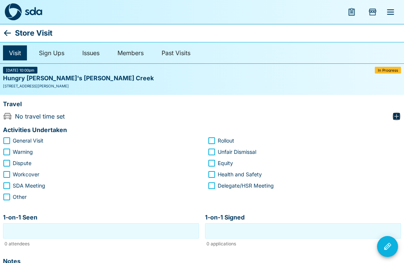
click at [399, 113] on icon "button" at bounding box center [397, 116] width 7 height 7
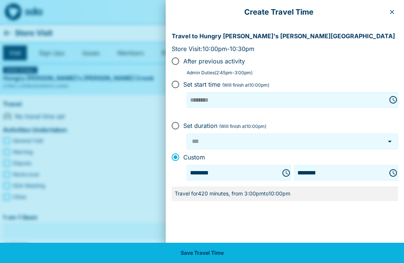
click at [392, 169] on icon "Choose time, selected time is 10:00 PM" at bounding box center [393, 172] width 9 height 9
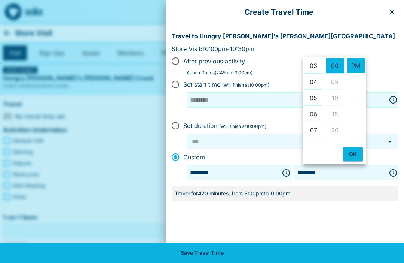
scroll to position [48, 0]
click at [315, 68] on li "03" at bounding box center [314, 65] width 18 height 15
click at [337, 66] on li "05" at bounding box center [335, 64] width 18 height 15
type input "********"
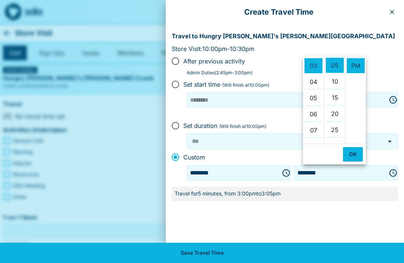
scroll to position [16, 0]
click at [352, 157] on button "OK" at bounding box center [353, 154] width 20 height 14
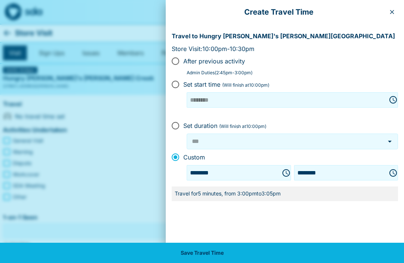
click at [319, 255] on button "Save Travel Time" at bounding box center [202, 252] width 404 height 20
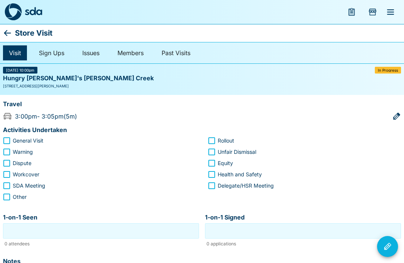
click at [11, 31] on icon at bounding box center [7, 32] width 9 height 9
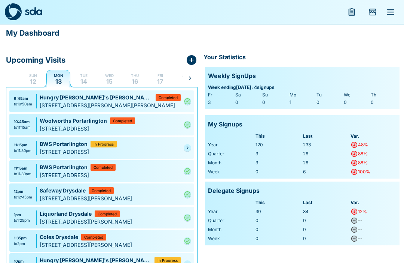
click at [158, 260] on span "In Progress" at bounding box center [168, 260] width 20 height 4
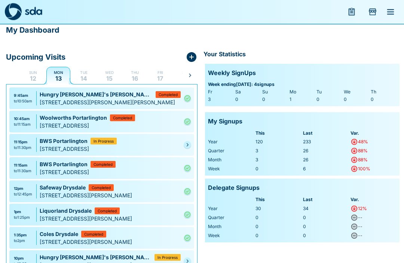
click at [191, 260] on link at bounding box center [187, 260] width 7 height 7
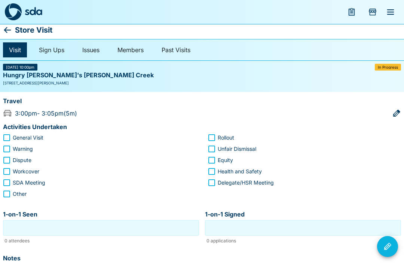
click at [11, 32] on icon at bounding box center [7, 29] width 9 height 9
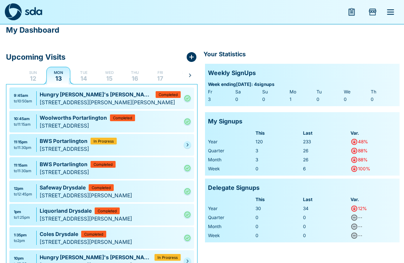
click at [189, 261] on icon "Pending" at bounding box center [187, 260] width 4 height 4
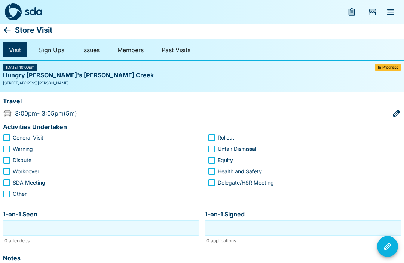
click at [10, 27] on icon at bounding box center [7, 29] width 9 height 9
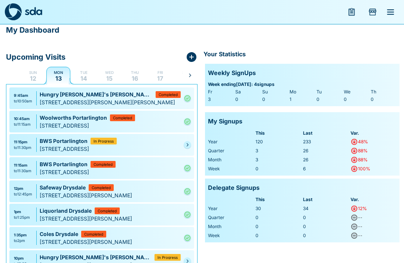
click at [195, 259] on ul "9:45am to 10:50am Hungry [PERSON_NAME]'s [PERSON_NAME] Completed [STREET_ADDRES…" at bounding box center [102, 180] width 188 height 192
click at [185, 259] on link at bounding box center [187, 260] width 7 height 7
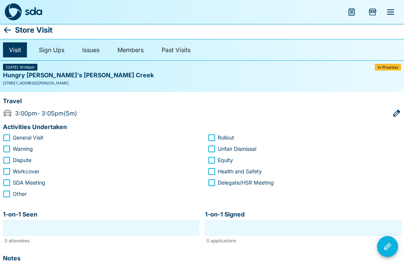
click at [17, 34] on p "Store Visit" at bounding box center [33, 30] width 37 height 12
click at [16, 27] on p "Store Visit" at bounding box center [33, 30] width 37 height 12
click at [16, 31] on p "Store Visit" at bounding box center [33, 30] width 37 height 12
click at [11, 29] on icon at bounding box center [7, 29] width 9 height 9
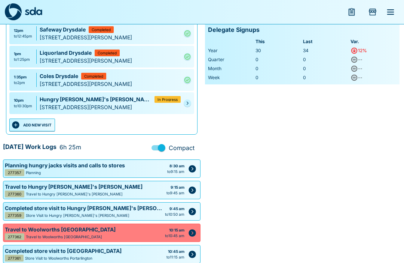
scroll to position [161, 0]
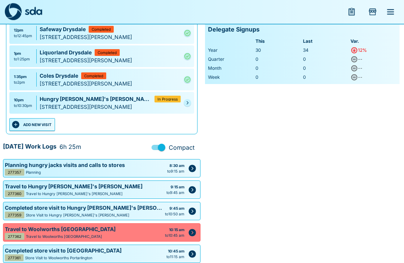
click at [190, 103] on link at bounding box center [187, 102] width 7 height 7
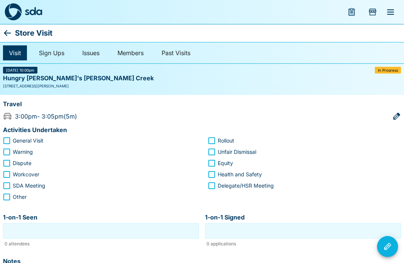
click at [11, 30] on icon at bounding box center [7, 32] width 9 height 9
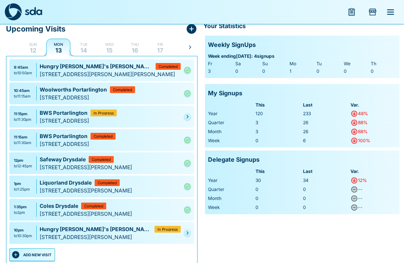
scroll to position [40, 0]
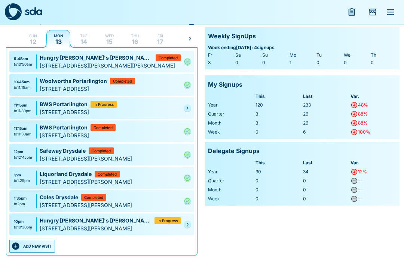
click at [190, 219] on div "10pm to 10:30pm Hungry [PERSON_NAME]'s [PERSON_NAME][GEOGRAPHIC_DATA] In Progre…" at bounding box center [101, 224] width 185 height 22
click at [188, 226] on link at bounding box center [187, 223] width 7 height 7
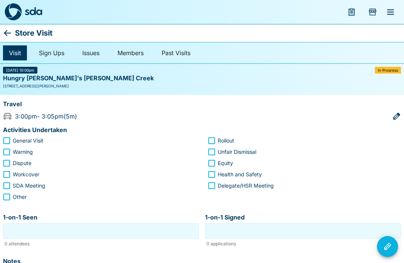
click at [11, 35] on icon at bounding box center [7, 32] width 9 height 9
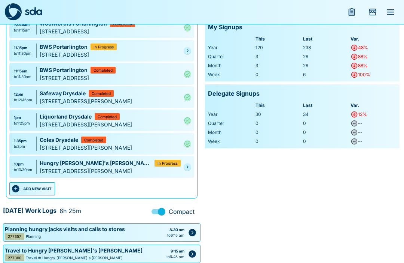
scroll to position [100, 0]
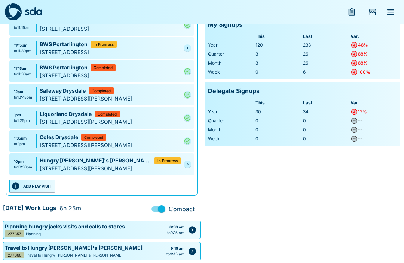
click at [193, 160] on div "10pm to 10:30pm Hungry [PERSON_NAME]'s [PERSON_NAME][GEOGRAPHIC_DATA] In Progre…" at bounding box center [101, 164] width 185 height 22
click at [191, 163] on link at bounding box center [187, 163] width 7 height 7
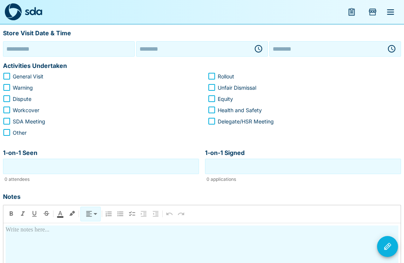
type input "**********"
type input "********"
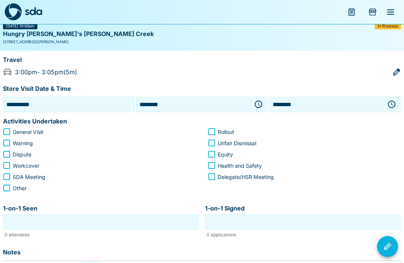
click at [258, 106] on icon "button" at bounding box center [258, 104] width 9 height 9
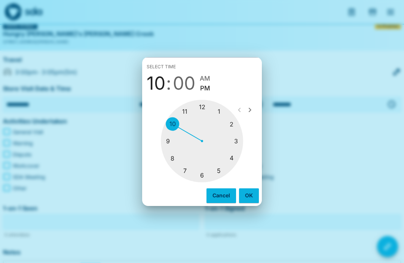
click at [238, 152] on div at bounding box center [202, 141] width 82 height 82
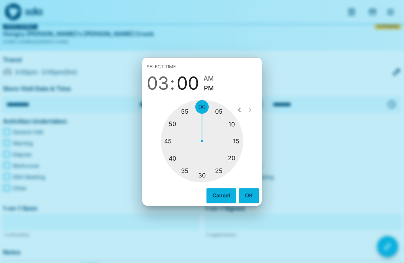
click at [219, 122] on div at bounding box center [202, 141] width 82 height 82
type input "********"
click at [248, 202] on button "OK" at bounding box center [249, 195] width 20 height 14
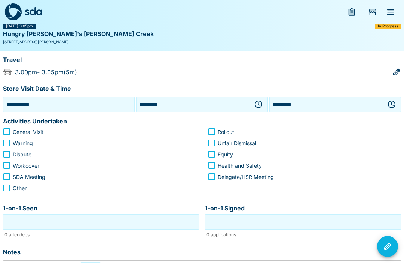
click at [393, 98] on button "button" at bounding box center [392, 104] width 15 height 15
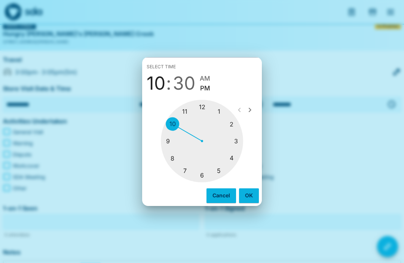
click at [240, 155] on div at bounding box center [202, 141] width 82 height 82
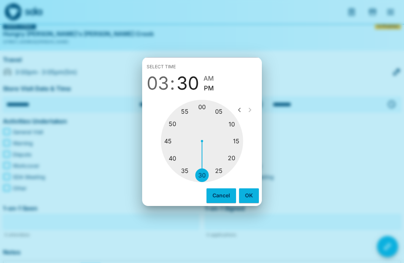
click at [174, 151] on div at bounding box center [202, 141] width 82 height 82
type input "********"
click at [247, 202] on button "OK" at bounding box center [249, 195] width 20 height 14
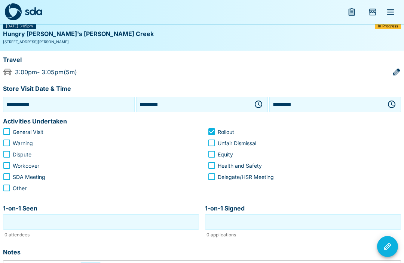
click at [146, 219] on input "1-on-1 Seen" at bounding box center [101, 222] width 192 height 12
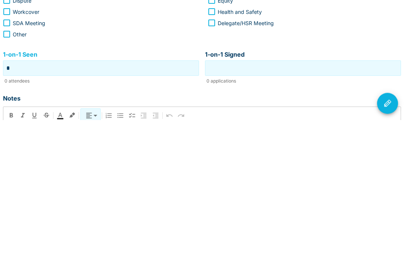
type input "*"
click at [305, 205] on input "1-on-1 Signed" at bounding box center [303, 211] width 192 height 12
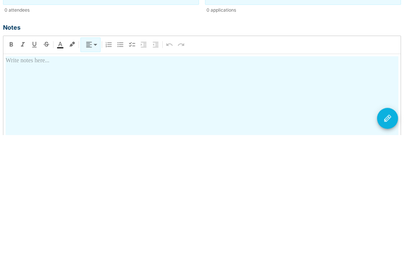
scroll to position [145, 0]
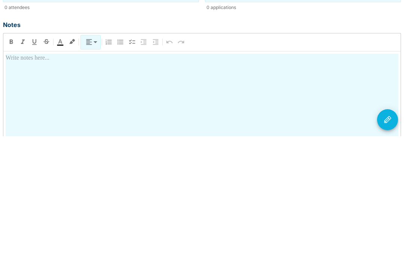
type input "*"
click at [224, 180] on div at bounding box center [202, 245] width 393 height 131
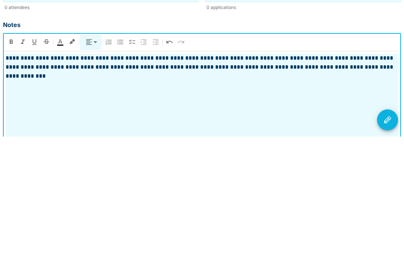
click at [390, 242] on icon "Visit Actions" at bounding box center [388, 245] width 7 height 7
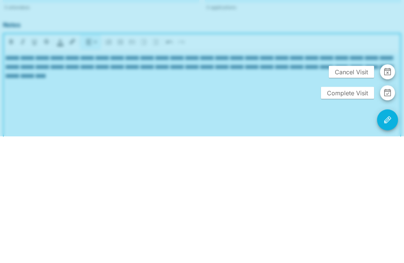
scroll to position [188, 0]
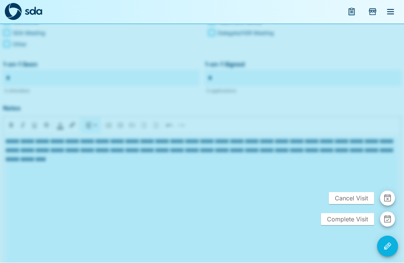
click at [357, 225] on span "Complete Visit" at bounding box center [347, 219] width 53 height 12
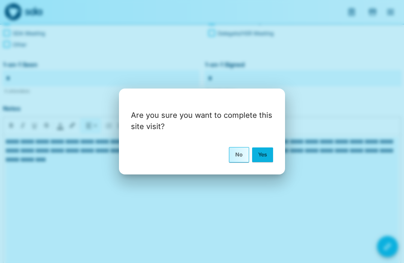
click at [266, 161] on button "Yes" at bounding box center [262, 154] width 21 height 14
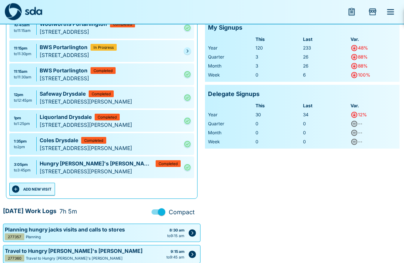
scroll to position [97, 0]
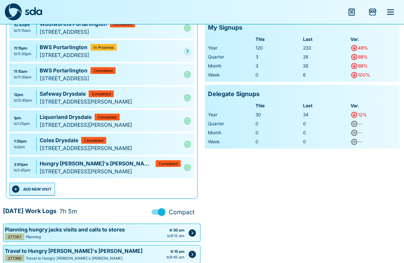
click at [42, 186] on button "ADD NEW VISIT" at bounding box center [32, 188] width 46 height 13
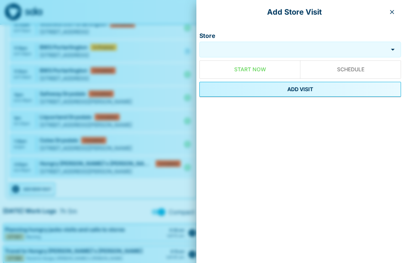
click at [269, 48] on input "Store" at bounding box center [293, 49] width 185 height 9
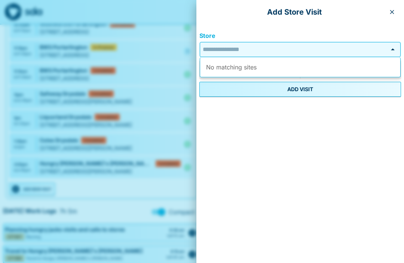
scroll to position [96, 0]
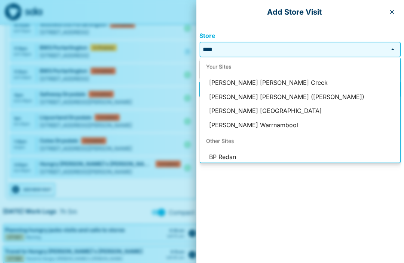
click at [298, 81] on li "[PERSON_NAME] [PERSON_NAME] Creek" at bounding box center [300, 83] width 200 height 14
type input "**********"
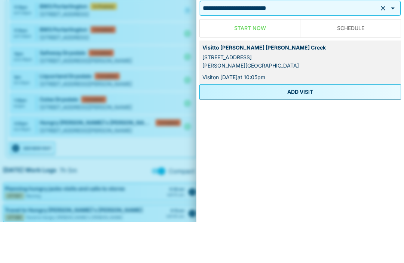
click at [317, 125] on button "ADD VISIT" at bounding box center [301, 132] width 202 height 15
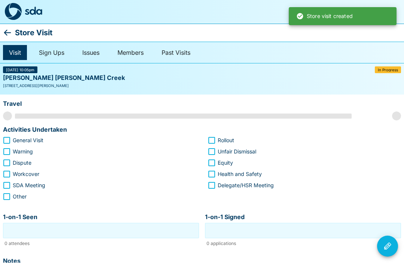
scroll to position [0, 0]
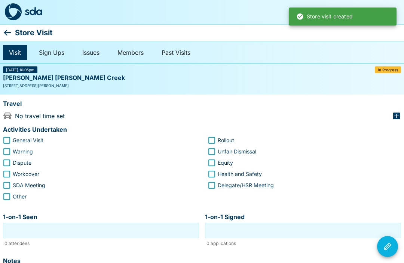
click at [400, 115] on icon "button" at bounding box center [397, 115] width 7 height 7
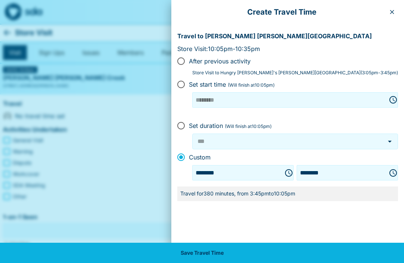
click at [297, 169] on button "Choose time, selected time is 3:45 PM" at bounding box center [289, 172] width 15 height 15
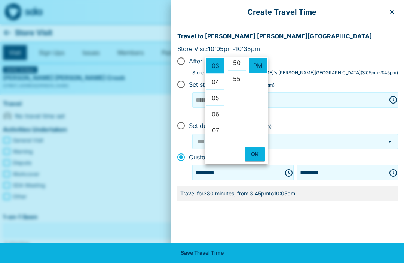
scroll to position [163, 0]
click at [239, 66] on li "50" at bounding box center [237, 63] width 18 height 15
click at [259, 156] on button "OK" at bounding box center [255, 154] width 20 height 14
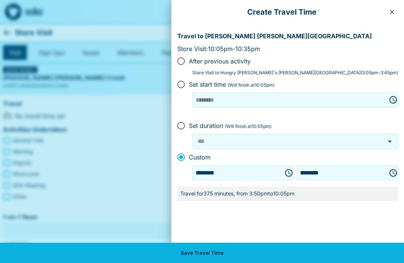
click at [293, 174] on icon "Choose time, selected time is 3:50 PM" at bounding box center [288, 172] width 7 height 7
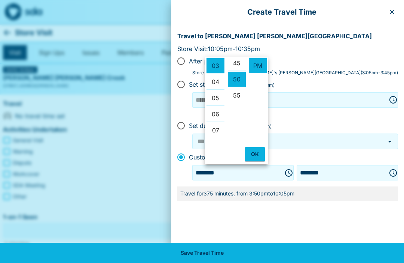
scroll to position [147, 0]
click at [242, 64] on li "45" at bounding box center [237, 63] width 18 height 15
type input "********"
click at [263, 155] on button "OK" at bounding box center [255, 154] width 20 height 14
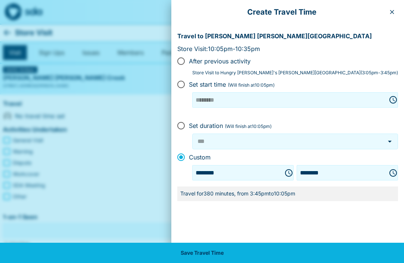
click at [394, 174] on icon "Choose time, selected time is 10:05 PM" at bounding box center [393, 172] width 9 height 9
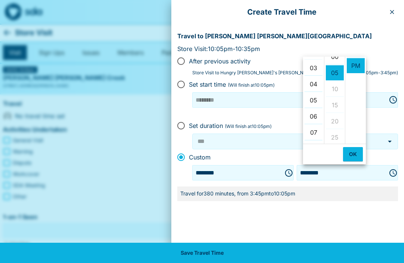
scroll to position [47, 0]
click at [317, 68] on li "03" at bounding box center [314, 66] width 18 height 15
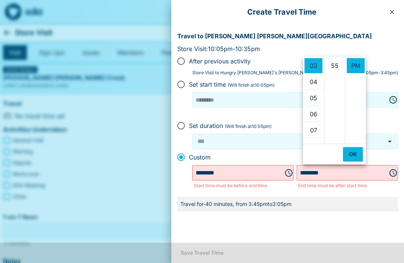
scroll to position [177, 0]
click at [294, 170] on icon "Choose time, selected time is 3:45 PM" at bounding box center [289, 172] width 9 height 9
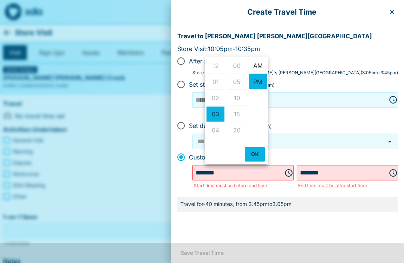
scroll to position [16, 0]
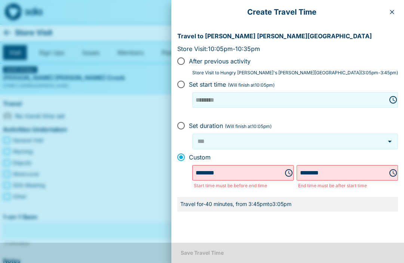
click at [395, 170] on icon "Choose time, selected time is 3:05 PM" at bounding box center [393, 172] width 9 height 9
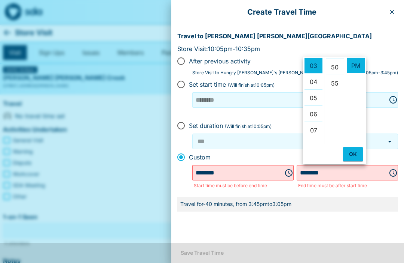
scroll to position [158, 0]
click at [342, 69] on li "50" at bounding box center [335, 68] width 18 height 15
type input "********"
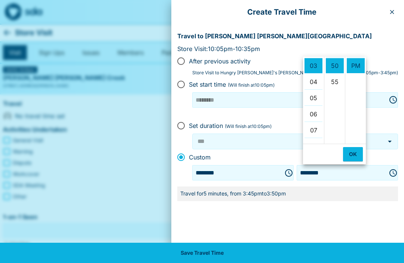
scroll to position [161, 0]
click at [292, 249] on button "Save Travel Time" at bounding box center [202, 252] width 404 height 20
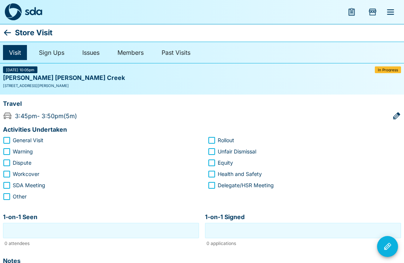
click at [12, 35] on icon at bounding box center [7, 32] width 9 height 9
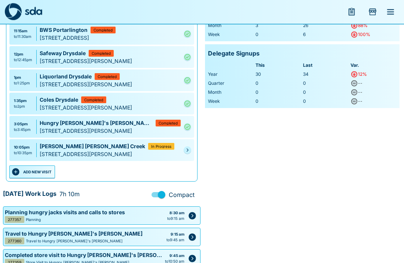
click at [189, 149] on icon "Pending" at bounding box center [187, 150] width 4 height 4
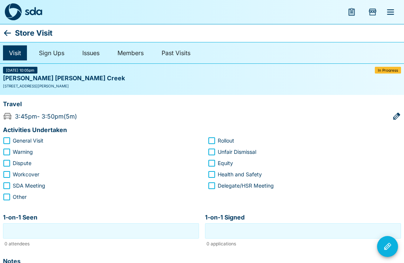
click at [12, 30] on icon at bounding box center [7, 32] width 9 height 9
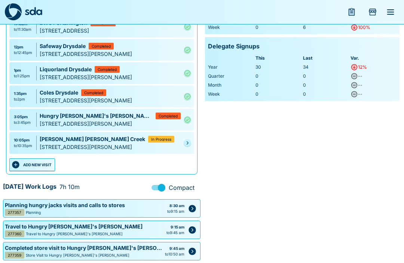
scroll to position [141, 0]
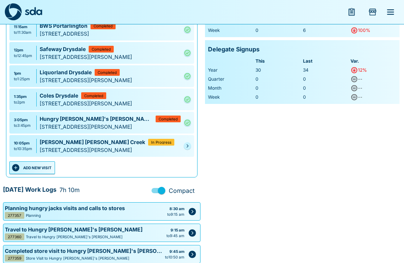
click at [190, 147] on link at bounding box center [187, 145] width 7 height 7
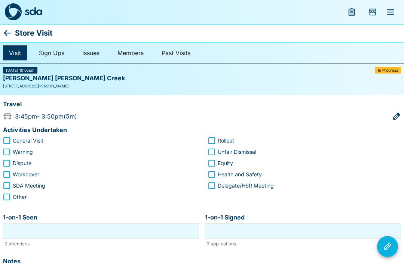
click at [17, 32] on p "Store Visit" at bounding box center [33, 33] width 37 height 12
click at [11, 32] on icon at bounding box center [7, 32] width 9 height 9
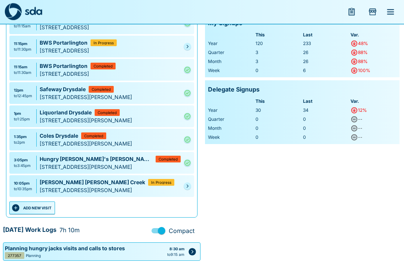
scroll to position [101, 0]
click at [191, 186] on link at bounding box center [187, 185] width 7 height 7
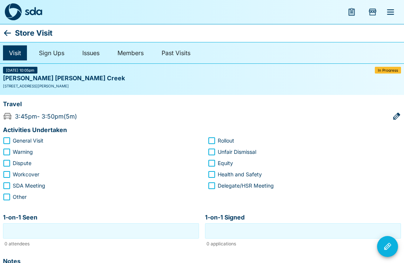
click at [11, 30] on icon at bounding box center [7, 32] width 9 height 9
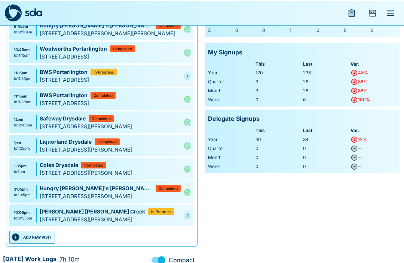
click at [195, 213] on ul "9:45am to 10:50am Hungry [PERSON_NAME]'s [PERSON_NAME] Completed [STREET_ADDRES…" at bounding box center [102, 121] width 188 height 215
click at [179, 218] on div "[STREET_ADDRESS][PERSON_NAME]" at bounding box center [110, 218] width 141 height 8
click at [191, 215] on link at bounding box center [187, 213] width 7 height 7
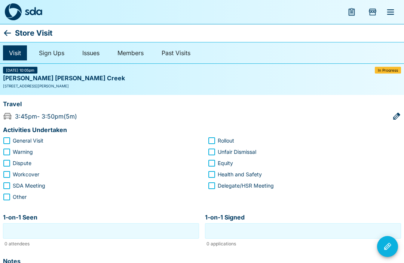
click at [11, 30] on icon at bounding box center [7, 32] width 9 height 9
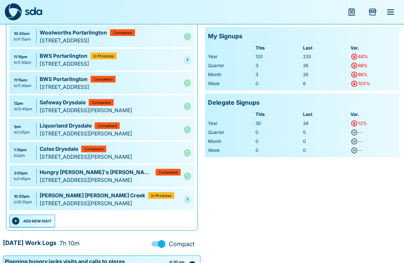
click at [190, 197] on link at bounding box center [187, 198] width 7 height 7
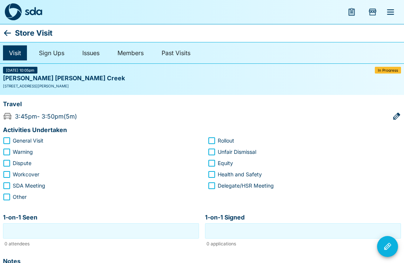
click at [11, 31] on icon at bounding box center [7, 32] width 9 height 9
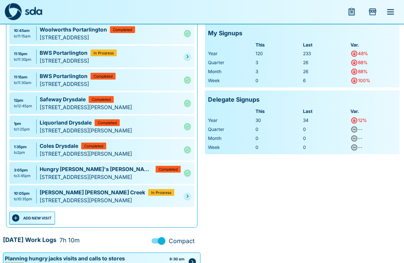
scroll to position [90, 0]
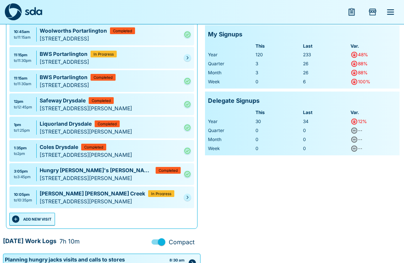
click at [191, 197] on link at bounding box center [187, 196] width 7 height 7
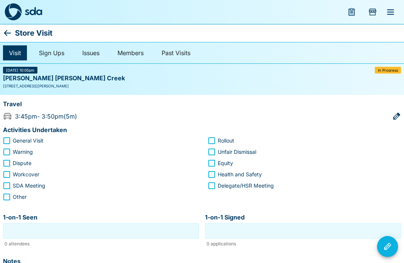
click at [7, 36] on icon at bounding box center [7, 32] width 9 height 9
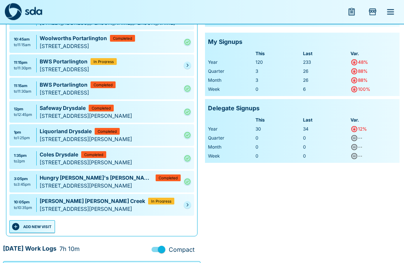
scroll to position [92, 0]
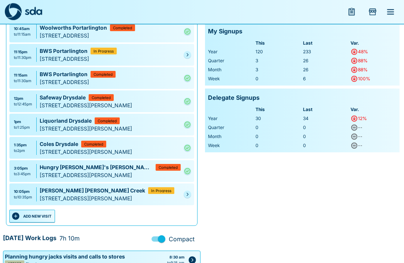
click at [188, 191] on link at bounding box center [187, 194] width 7 height 7
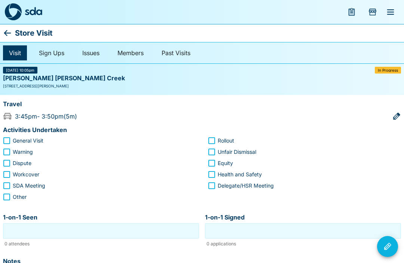
click at [10, 30] on icon at bounding box center [7, 32] width 9 height 9
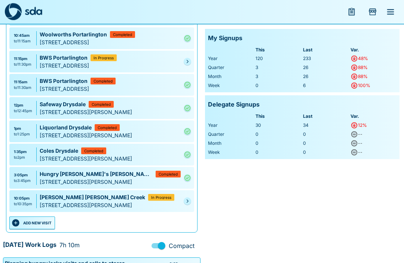
scroll to position [118, 0]
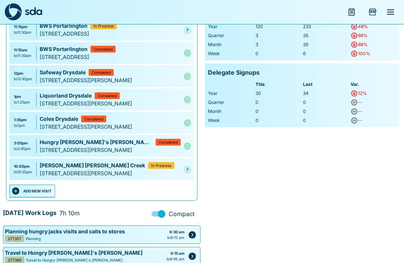
click at [191, 171] on link at bounding box center [187, 168] width 7 height 7
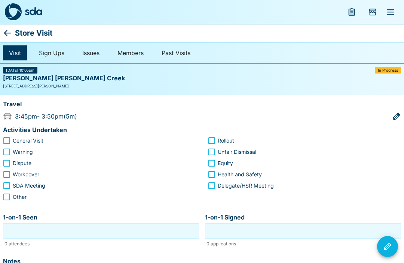
click at [9, 33] on icon at bounding box center [7, 33] width 7 height 6
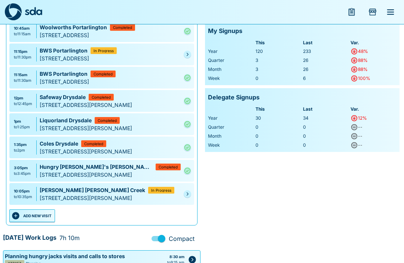
scroll to position [94, 0]
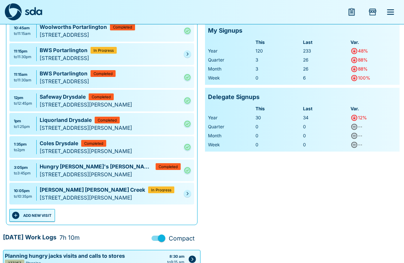
click at [186, 189] on link at bounding box center [187, 192] width 7 height 7
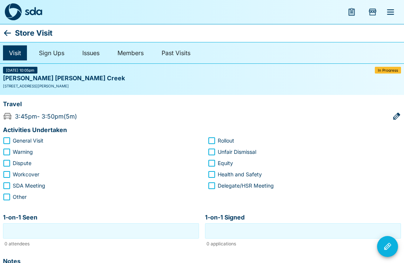
click at [10, 30] on icon at bounding box center [7, 32] width 9 height 9
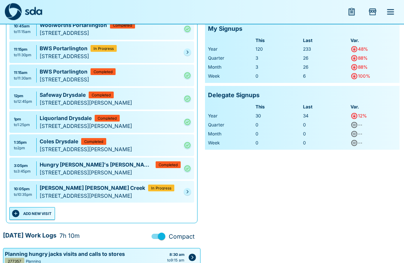
scroll to position [96, 0]
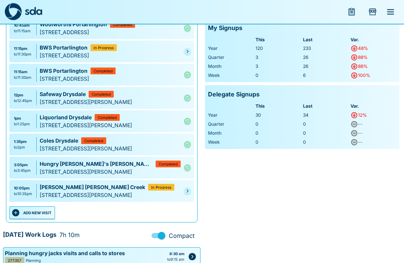
click at [189, 189] on icon "Pending" at bounding box center [187, 191] width 4 height 4
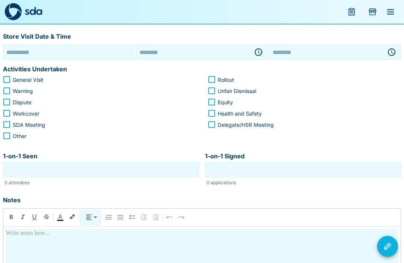
type input "**********"
type input "********"
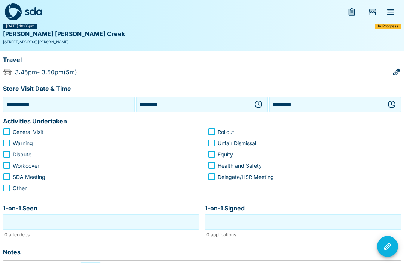
click at [259, 105] on icon "button" at bounding box center [258, 104] width 9 height 9
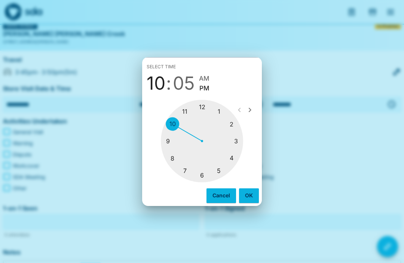
click at [240, 153] on div at bounding box center [202, 141] width 82 height 82
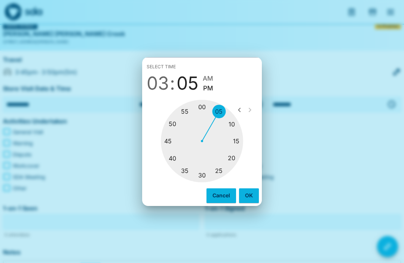
click at [179, 137] on div at bounding box center [202, 141] width 82 height 82
type input "********"
click at [249, 202] on button "OK" at bounding box center [249, 195] width 20 height 14
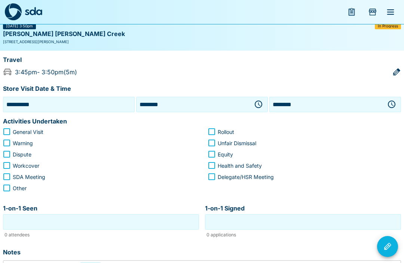
click at [392, 103] on icon "button" at bounding box center [392, 104] width 9 height 9
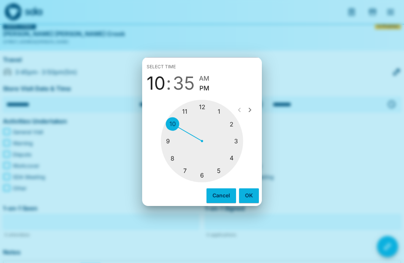
click at [235, 172] on div at bounding box center [202, 141] width 82 height 82
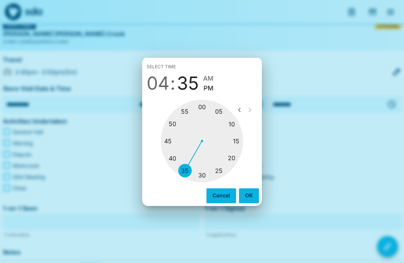
click at [222, 122] on div at bounding box center [202, 141] width 82 height 82
type input "********"
click at [250, 202] on button "OK" at bounding box center [249, 195] width 20 height 14
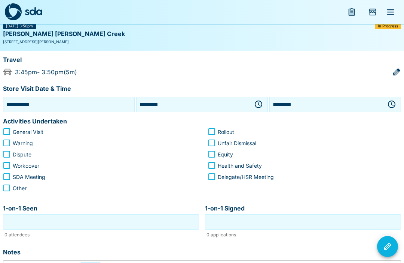
click at [115, 224] on input "1-on-1 Seen" at bounding box center [101, 222] width 192 height 12
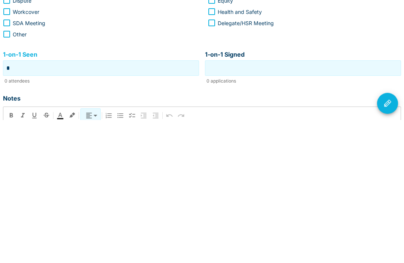
type input "*"
click at [334, 205] on input "1-on-1 Signed" at bounding box center [303, 211] width 192 height 12
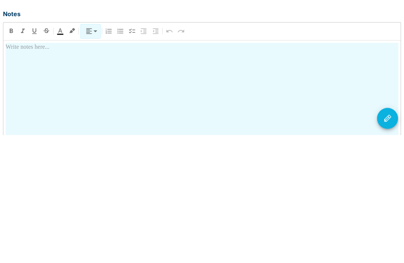
scroll to position [154, 0]
type input "*"
click at [154, 171] on div at bounding box center [202, 236] width 393 height 131
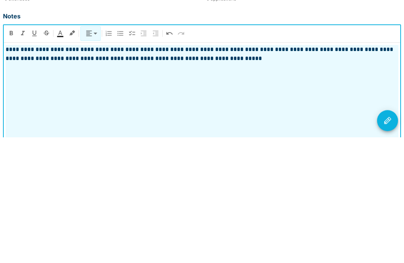
click at [384, 242] on icon "Visit Actions" at bounding box center [387, 246] width 9 height 9
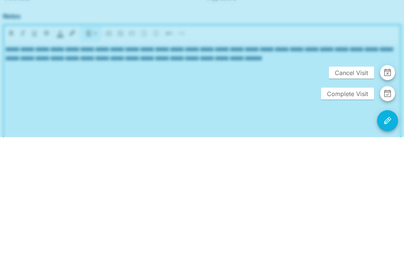
scroll to position [188, 0]
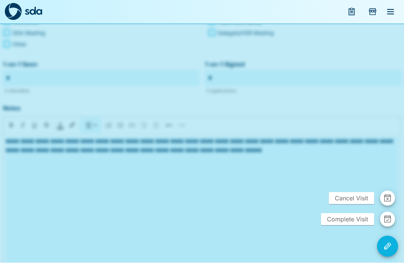
click at [358, 225] on span "Complete Visit" at bounding box center [347, 219] width 53 height 12
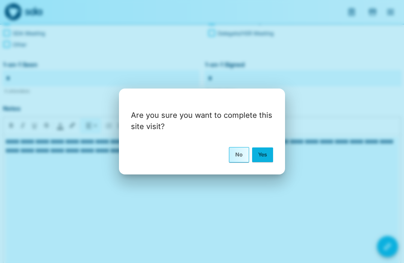
click at [273, 161] on button "Yes" at bounding box center [262, 154] width 21 height 14
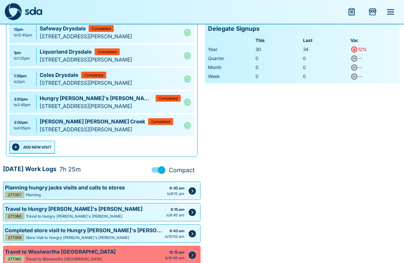
scroll to position [163, 0]
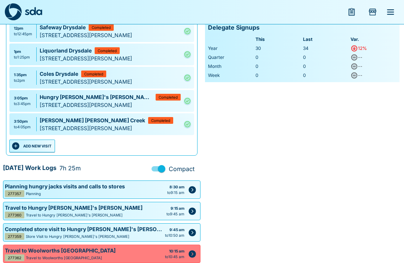
click at [45, 143] on button "ADD NEW VISIT" at bounding box center [32, 145] width 46 height 13
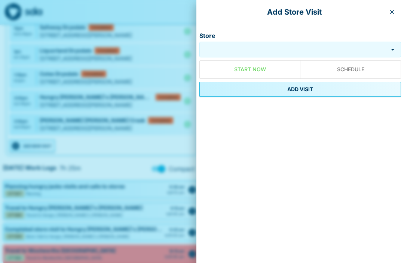
click at [283, 49] on input "Store" at bounding box center [293, 49] width 185 height 9
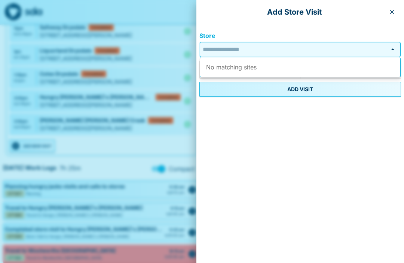
scroll to position [163, 0]
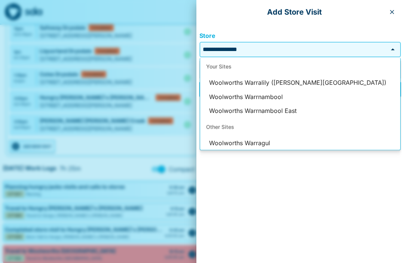
click at [313, 83] on li "Woolworths Warralily ([PERSON_NAME][GEOGRAPHIC_DATA])" at bounding box center [300, 83] width 200 height 14
type input "**********"
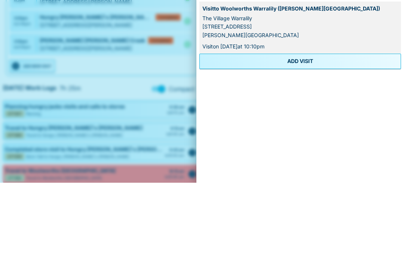
click at [320, 134] on button "ADD VISIT" at bounding box center [301, 141] width 202 height 15
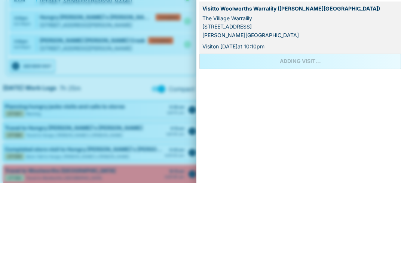
scroll to position [243, 0]
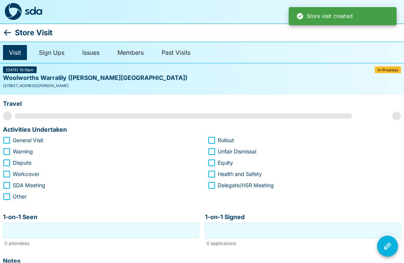
scroll to position [0, 0]
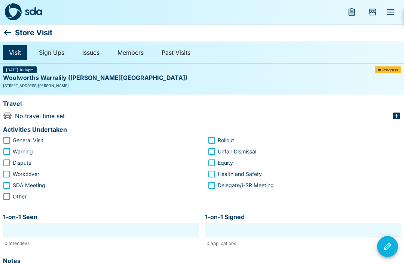
click at [399, 115] on icon "button" at bounding box center [396, 115] width 9 height 9
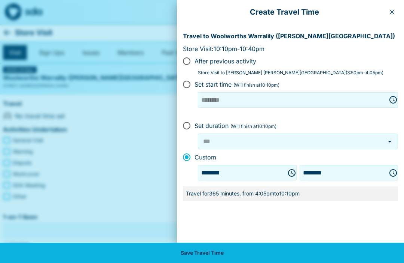
click at [398, 172] on icon "Choose time, selected time is 10:10 PM" at bounding box center [393, 172] width 9 height 9
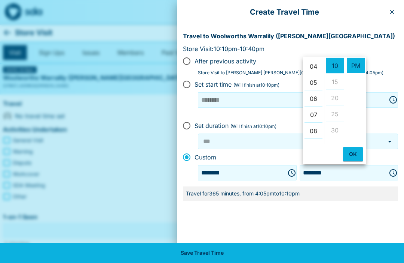
scroll to position [64, 0]
click at [316, 70] on li "04" at bounding box center [314, 65] width 18 height 15
click at [337, 71] on li "20" at bounding box center [335, 67] width 18 height 15
type input "********"
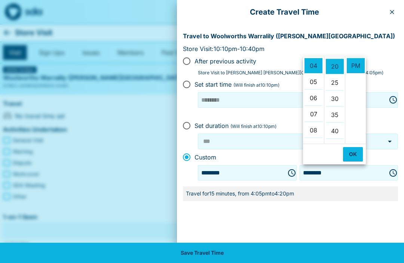
scroll to position [64, 0]
click at [354, 158] on button "OK" at bounding box center [353, 154] width 20 height 14
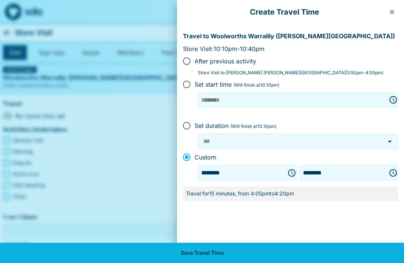
click at [271, 253] on button "Save Travel Time" at bounding box center [202, 252] width 404 height 20
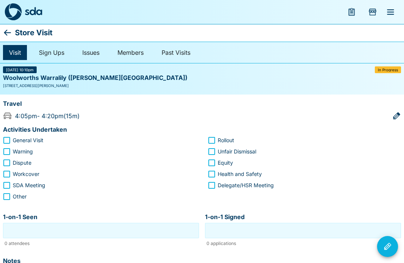
click at [13, 30] on div "Store Visit" at bounding box center [202, 33] width 404 height 18
click at [12, 36] on icon at bounding box center [7, 32] width 9 height 9
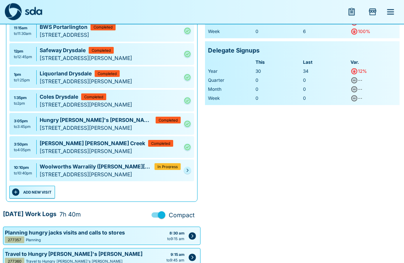
scroll to position [138, 0]
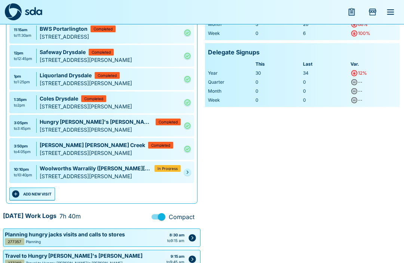
click at [191, 169] on link at bounding box center [187, 171] width 7 height 7
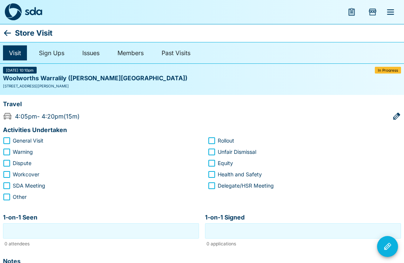
click at [9, 31] on icon at bounding box center [7, 32] width 9 height 9
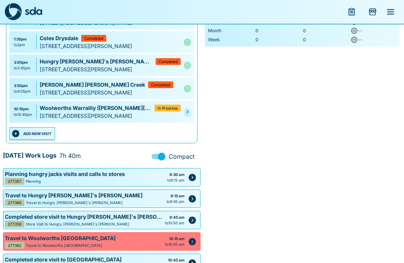
scroll to position [198, 0]
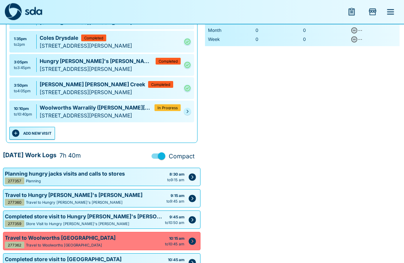
click at [190, 109] on link at bounding box center [187, 111] width 7 height 7
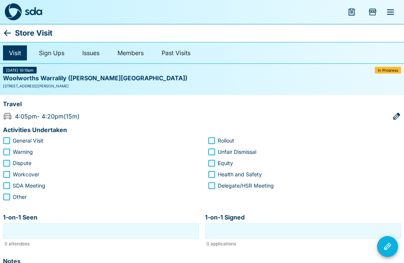
click at [9, 31] on icon at bounding box center [7, 32] width 9 height 9
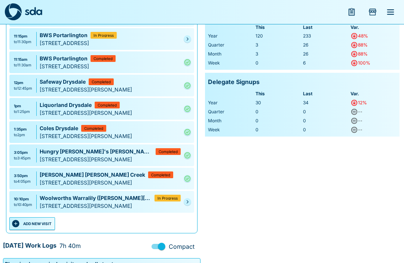
scroll to position [118, 0]
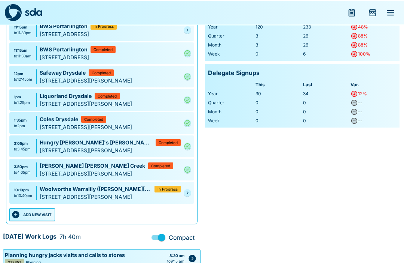
click at [191, 195] on link at bounding box center [187, 191] width 7 height 7
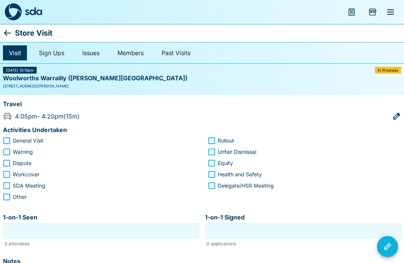
click at [16, 30] on p "Store Visit" at bounding box center [33, 33] width 37 height 12
click at [11, 30] on icon at bounding box center [7, 32] width 9 height 9
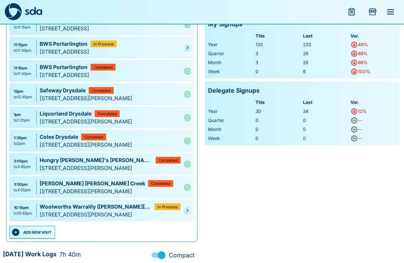
scroll to position [101, 0]
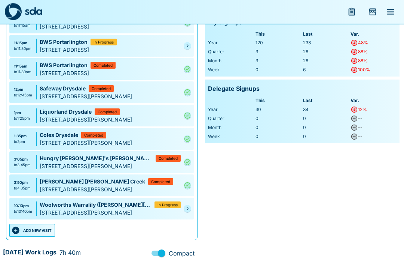
click at [191, 206] on link at bounding box center [187, 208] width 7 height 7
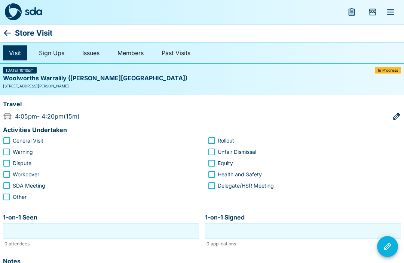
click at [11, 29] on icon at bounding box center [7, 32] width 9 height 9
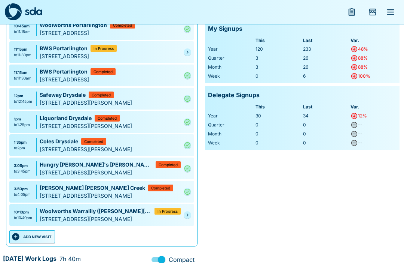
scroll to position [96, 0]
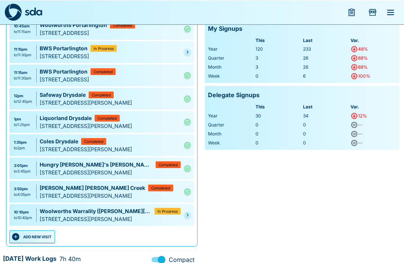
click at [190, 216] on link at bounding box center [187, 213] width 7 height 7
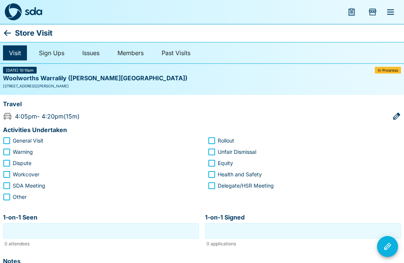
click at [14, 29] on div "Store Visit" at bounding box center [202, 33] width 404 height 18
click at [12, 32] on icon at bounding box center [7, 32] width 9 height 9
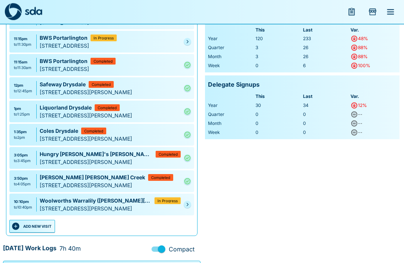
scroll to position [113, 0]
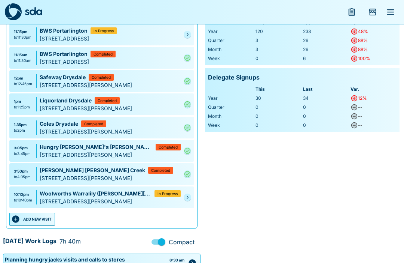
click at [191, 194] on link at bounding box center [187, 196] width 7 height 7
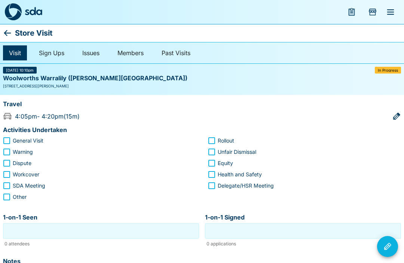
click at [11, 31] on icon at bounding box center [7, 32] width 9 height 9
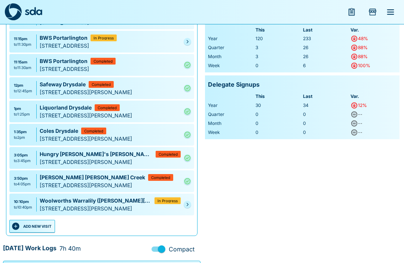
scroll to position [107, 0]
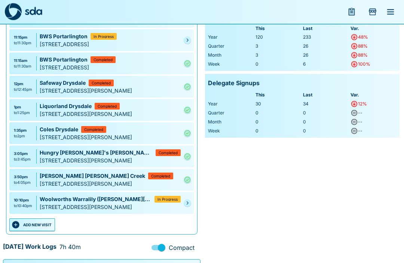
click at [190, 198] on div "10:10pm to 10:40pm Woolworths Warralily ([PERSON_NAME][GEOGRAPHIC_DATA]) In Pro…" at bounding box center [101, 203] width 185 height 22
click at [186, 204] on icon "Pending" at bounding box center [187, 203] width 4 height 4
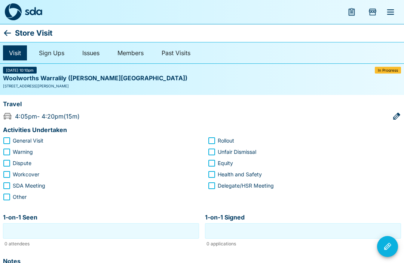
click at [13, 28] on div "Store Visit" at bounding box center [202, 33] width 404 height 18
click at [11, 32] on icon at bounding box center [7, 32] width 9 height 9
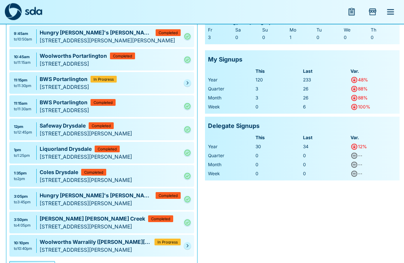
scroll to position [65, 0]
click at [186, 243] on link at bounding box center [187, 245] width 7 height 7
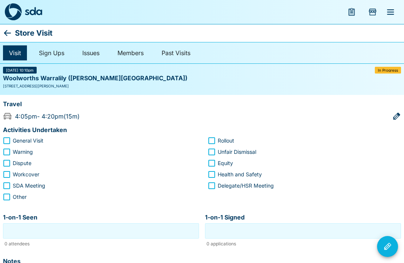
click at [12, 33] on icon at bounding box center [7, 32] width 9 height 9
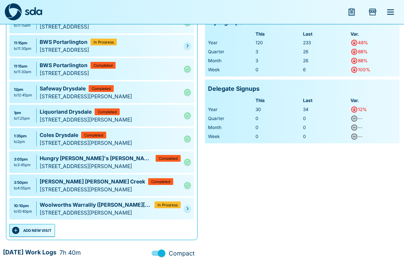
scroll to position [103, 0]
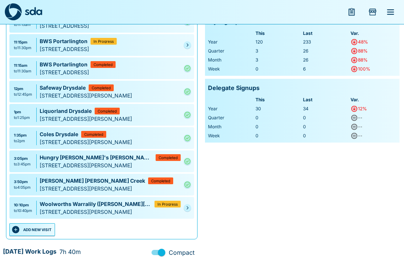
click at [190, 207] on link at bounding box center [187, 207] width 7 height 7
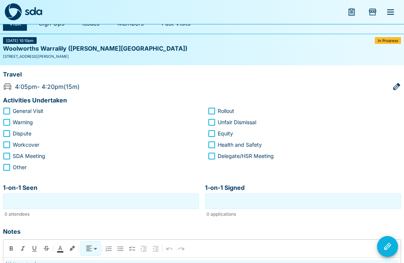
scroll to position [1, 0]
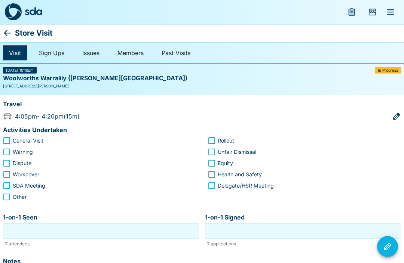
click at [15, 28] on p "Store Visit" at bounding box center [33, 33] width 37 height 12
click at [11, 34] on icon at bounding box center [7, 32] width 9 height 9
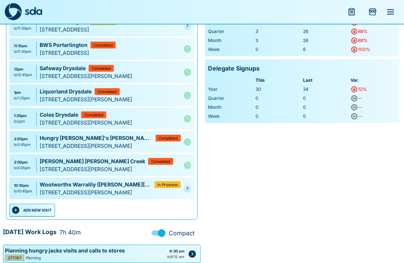
scroll to position [122, 0]
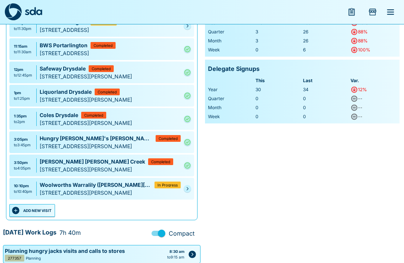
click at [189, 192] on link at bounding box center [187, 188] width 7 height 7
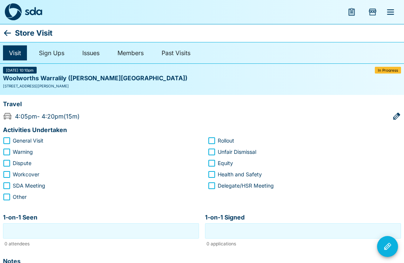
click at [10, 36] on icon at bounding box center [7, 32] width 9 height 9
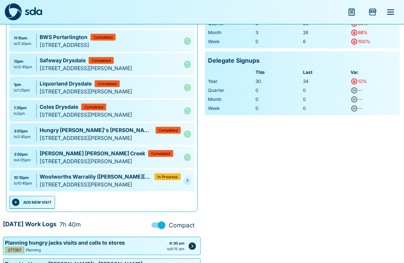
scroll to position [133, 0]
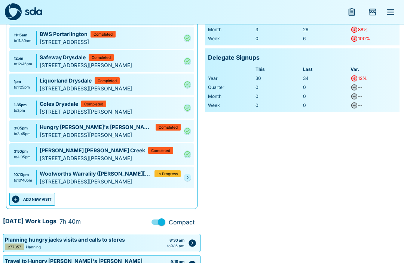
click at [189, 179] on link at bounding box center [187, 176] width 7 height 7
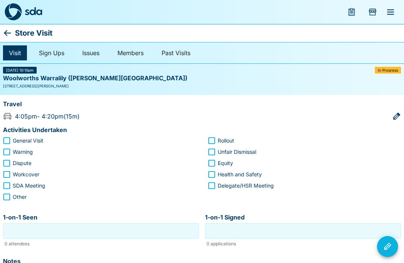
click at [18, 30] on p "Store Visit" at bounding box center [33, 33] width 37 height 12
click at [11, 34] on icon at bounding box center [7, 32] width 9 height 9
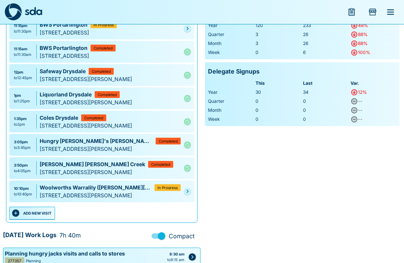
scroll to position [127, 0]
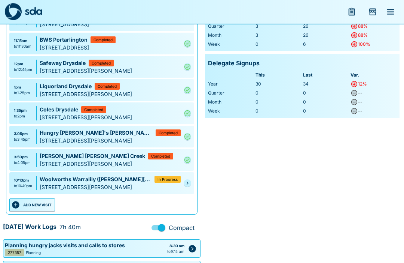
click at [185, 185] on link at bounding box center [187, 182] width 7 height 7
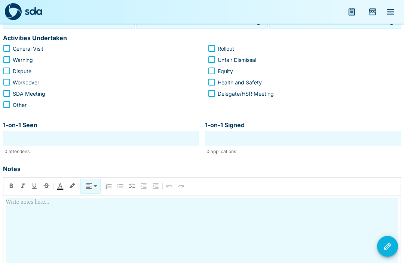
type input "**********"
type input "********"
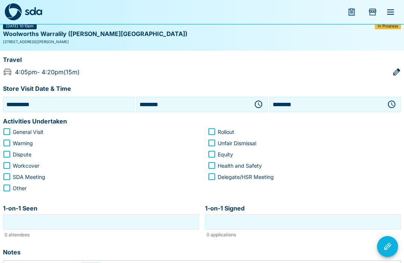
click at [261, 106] on icon "button" at bounding box center [258, 103] width 7 height 7
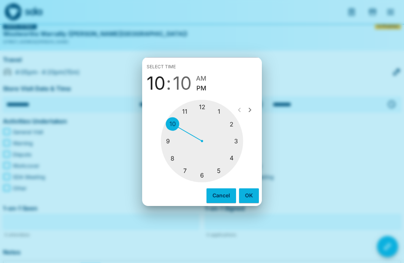
click at [233, 172] on div at bounding box center [202, 141] width 82 height 82
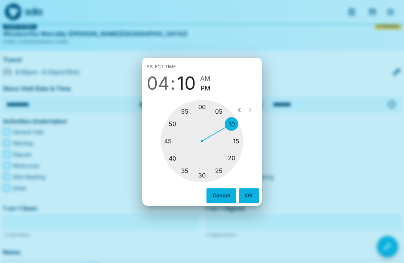
click at [233, 171] on div at bounding box center [202, 141] width 82 height 82
type input "********"
click at [253, 202] on button "OK" at bounding box center [249, 195] width 20 height 14
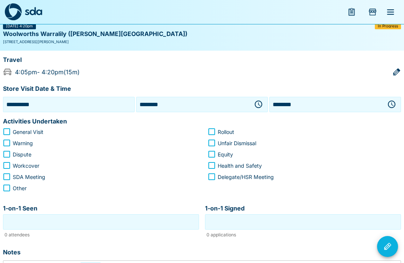
click at [389, 104] on icon "button" at bounding box center [392, 104] width 9 height 9
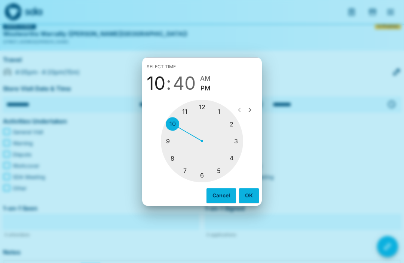
click at [220, 182] on div at bounding box center [202, 141] width 82 height 82
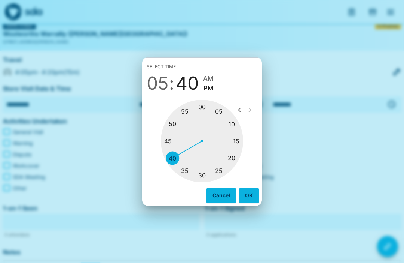
click at [204, 119] on div at bounding box center [202, 141] width 82 height 82
type input "********"
click at [253, 202] on button "OK" at bounding box center [249, 195] width 20 height 14
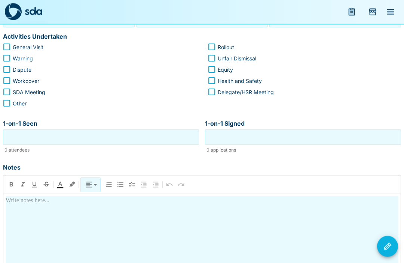
click at [137, 137] on input "1-on-1 Seen" at bounding box center [101, 137] width 192 height 12
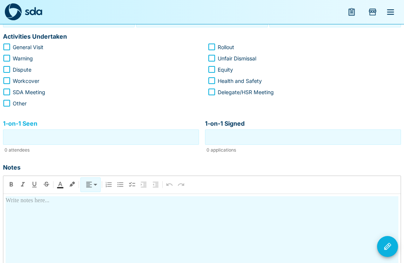
scroll to position [128, 0]
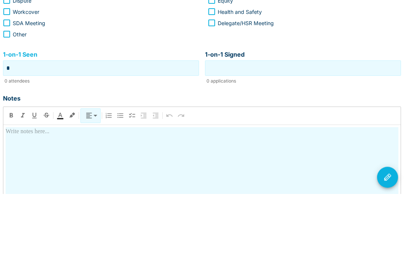
type input "*"
click at [310, 131] on input "1-on-1 Signed" at bounding box center [303, 137] width 192 height 12
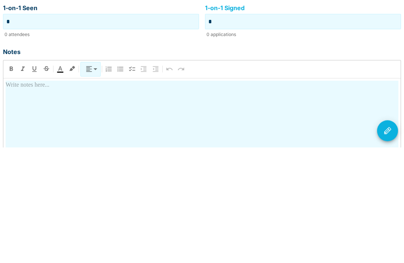
scroll to position [143, 0]
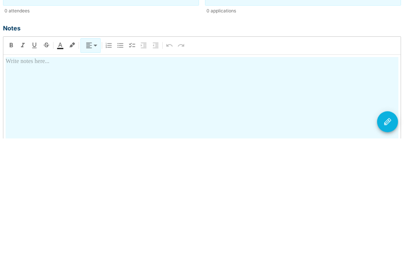
type input "*"
click at [203, 182] on div at bounding box center [202, 247] width 393 height 131
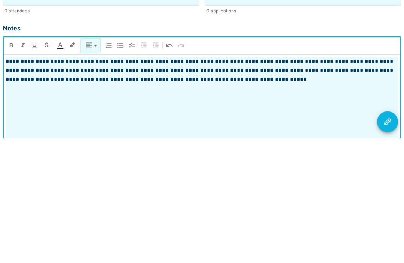
click at [391, 236] on button "Visit Actions" at bounding box center [387, 246] width 21 height 21
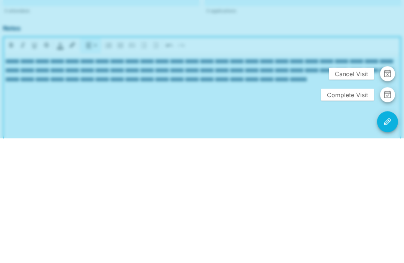
scroll to position [188, 0]
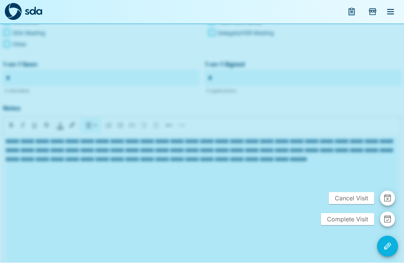
click at [352, 225] on span "Complete Visit" at bounding box center [347, 219] width 53 height 12
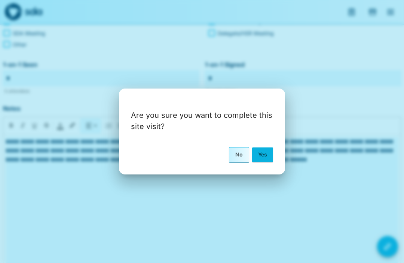
click at [265, 161] on button "Yes" at bounding box center [262, 154] width 21 height 14
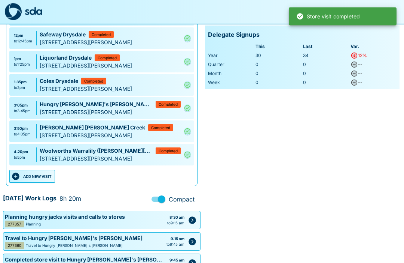
scroll to position [156, 0]
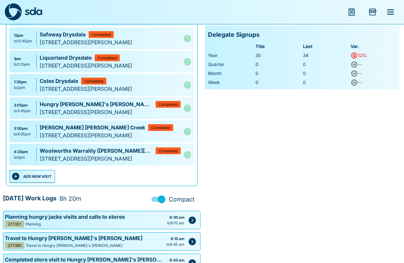
click at [269, 197] on div "Your Statistics Weekly SignUps Week ending [DATE] : 4 signups Fr Sa Su Mo Tu We…" at bounding box center [303, 265] width 198 height 741
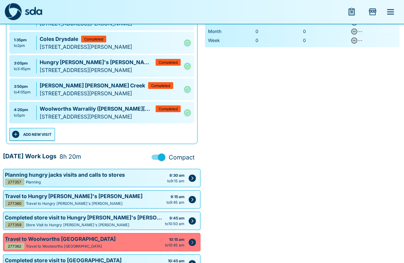
scroll to position [196, 0]
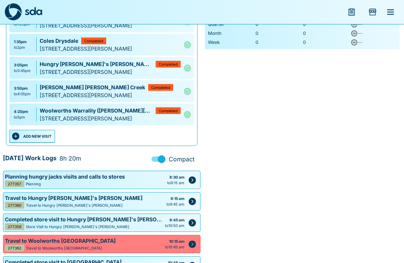
click at [42, 134] on button "ADD NEW VISIT" at bounding box center [32, 136] width 46 height 13
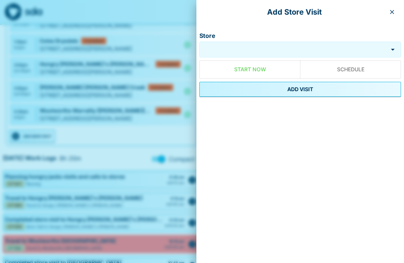
click at [263, 51] on input "Store" at bounding box center [293, 49] width 185 height 9
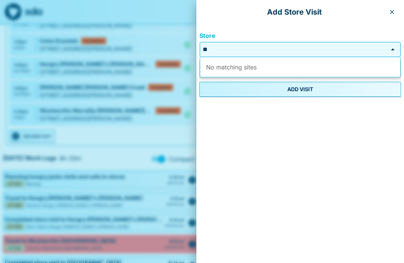
type input "*"
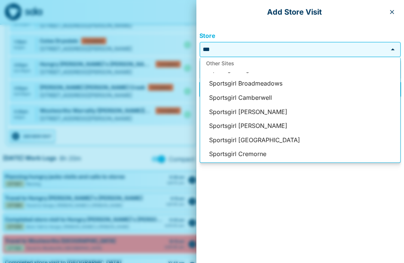
scroll to position [70, 0]
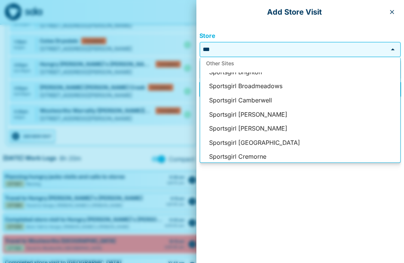
type input "***"
click at [392, 12] on icon "button" at bounding box center [393, 12] width 4 height 4
